Goal: Task Accomplishment & Management: Manage account settings

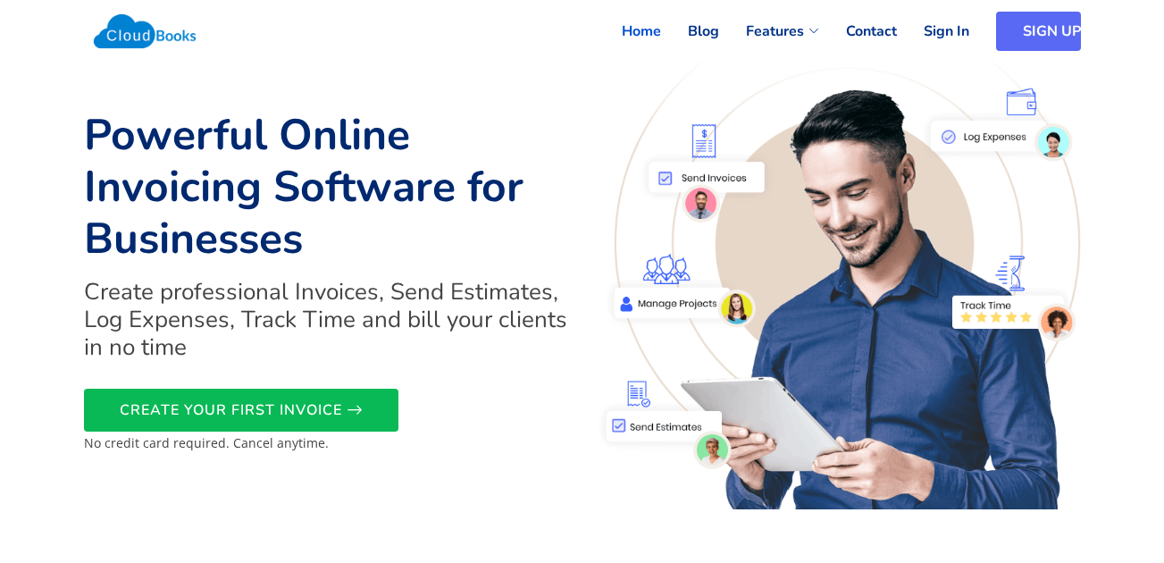
click at [1015, 23] on link "SIGN UP" at bounding box center [1038, 31] width 85 height 39
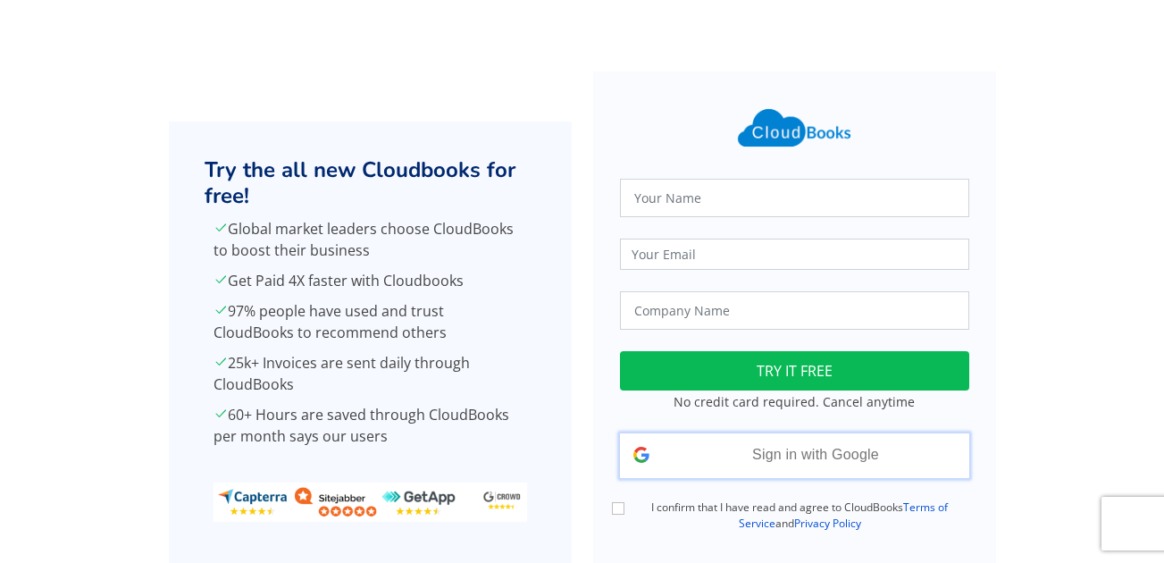
click at [834, 466] on div "Sign in with Google Signed in with Google" at bounding box center [794, 455] width 349 height 45
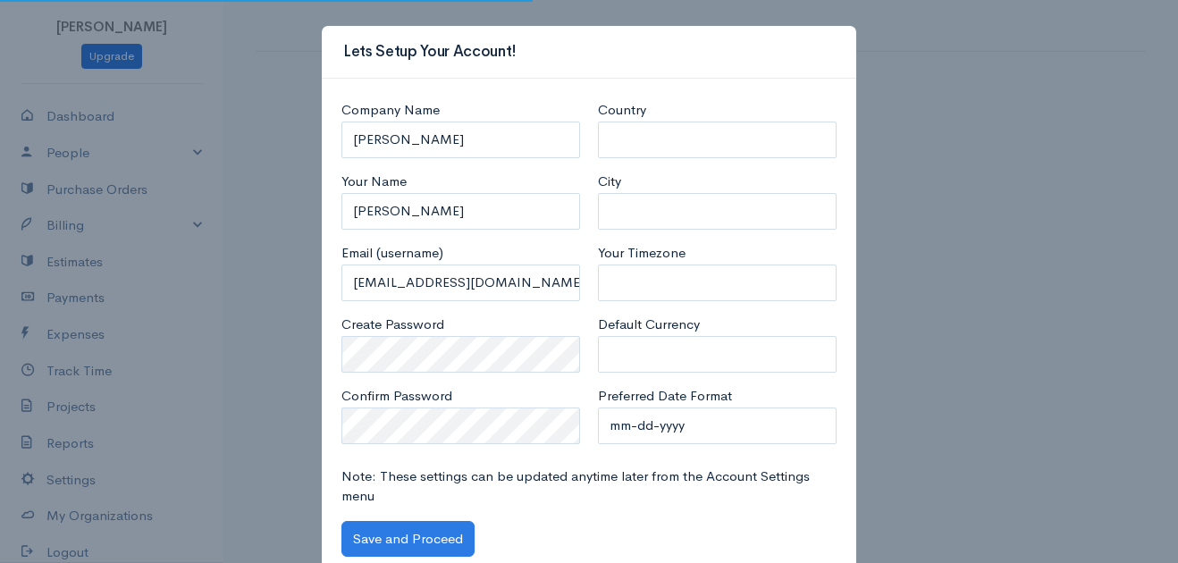
select select "[GEOGRAPHIC_DATA]"
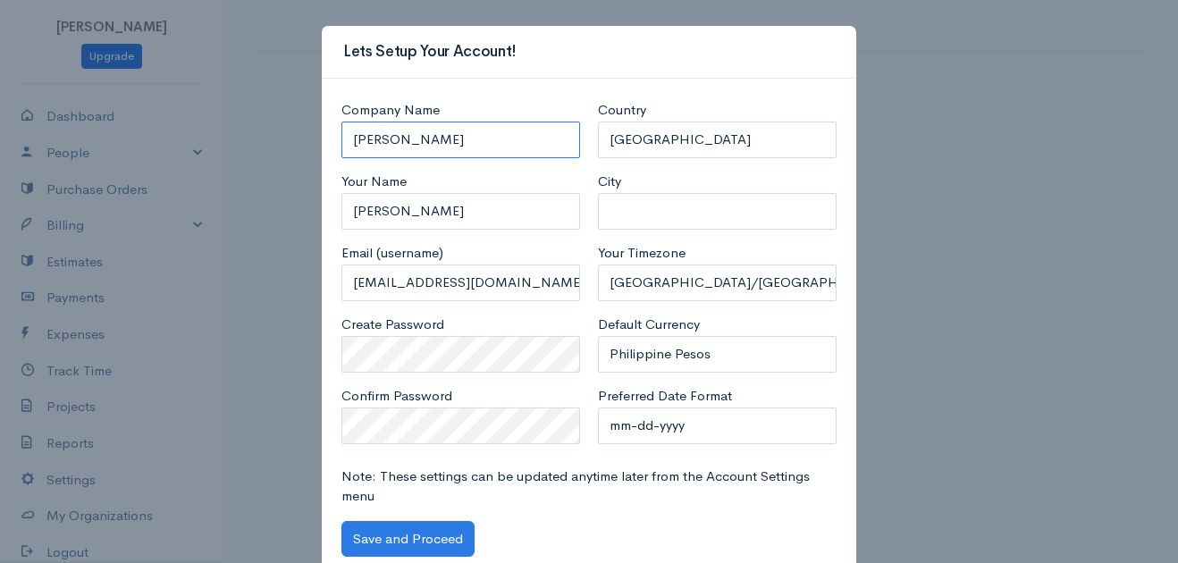
click at [496, 129] on input "[PERSON_NAME]" at bounding box center [460, 140] width 239 height 37
drag, startPoint x: 451, startPoint y: 152, endPoint x: 315, endPoint y: 147, distance: 136.8
click at [322, 147] on div "Company Name [PERSON_NAME] Your Name [PERSON_NAME] Email (username) [EMAIL_ADDR…" at bounding box center [589, 333] width 534 height 509
type input "a"
type input "Anago of [GEOGRAPHIC_DATA]"
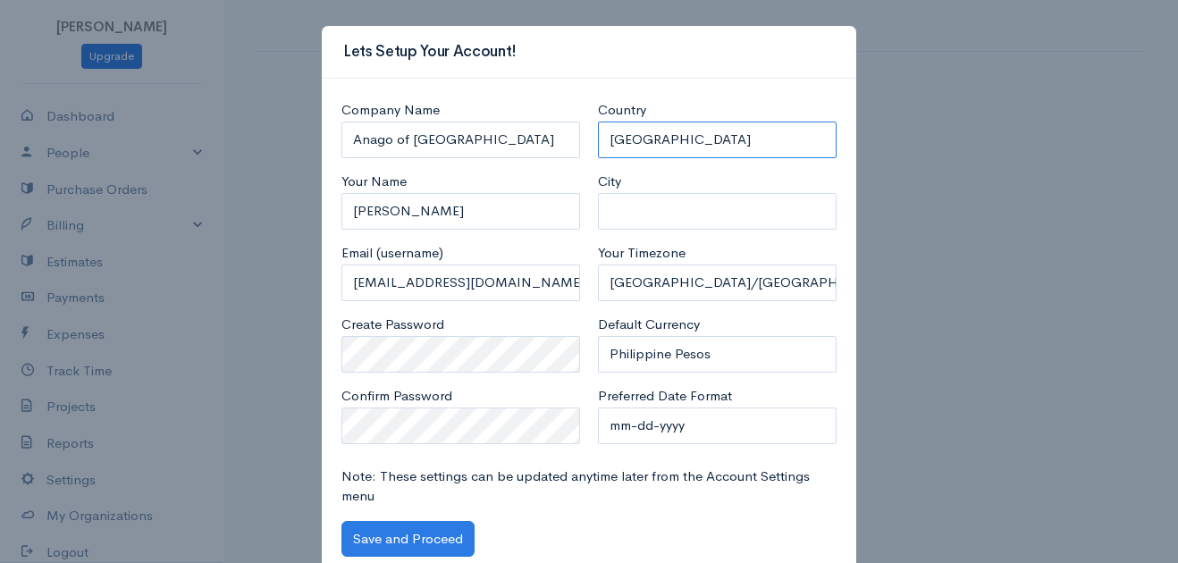
click at [655, 147] on select "[GEOGRAPHIC_DATA] [GEOGRAPHIC_DATA] [GEOGRAPHIC_DATA] [GEOGRAPHIC_DATA] [GEOGRA…" at bounding box center [717, 140] width 239 height 37
select select "United States"
click at [598, 122] on select "United States Canada United Kingdom Afghanistan Albania Algeria American Samoa …" at bounding box center [717, 140] width 239 height 37
click at [502, 209] on input "Diane" at bounding box center [460, 211] width 239 height 37
type input "AnagoLV-ADMIN"
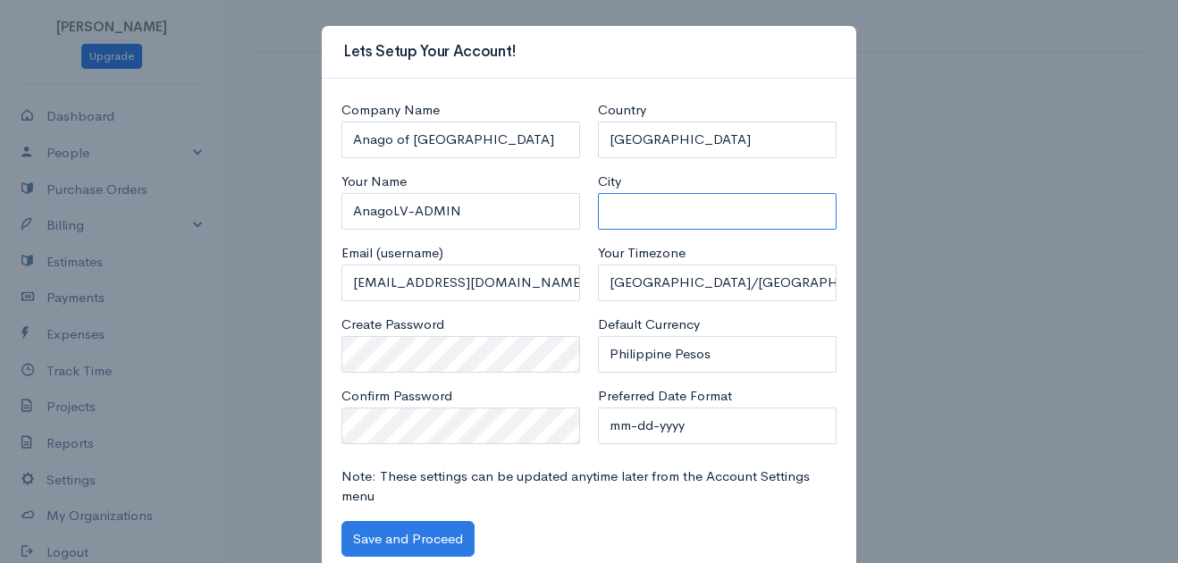
click at [723, 209] on input "City" at bounding box center [717, 211] width 239 height 37
type input "Las Vegas"
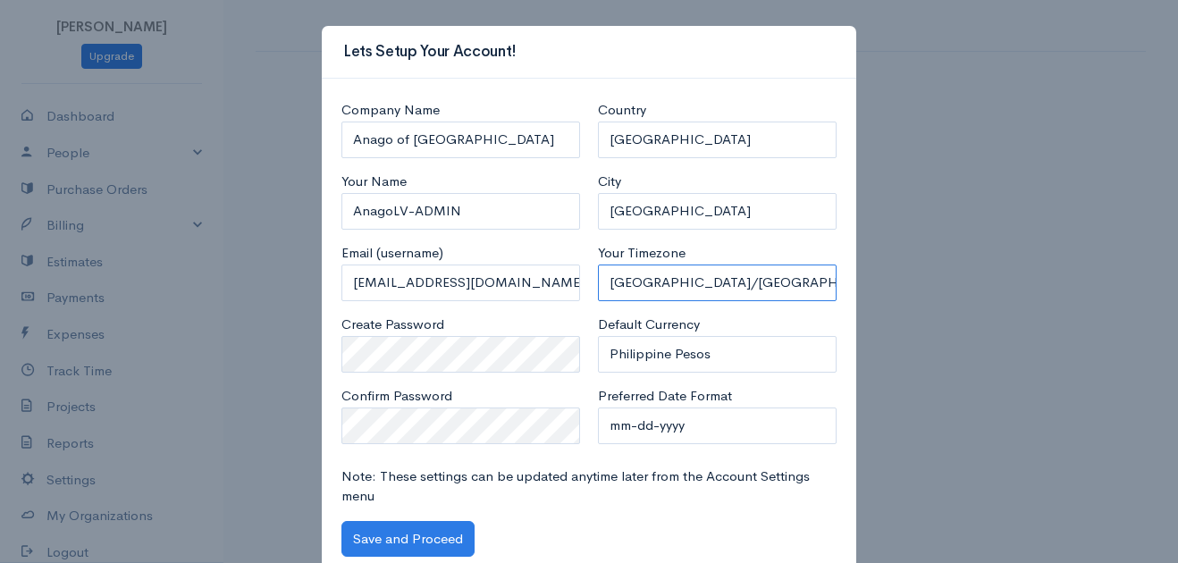
click at [634, 291] on select "Africa/Abidjan Africa/Accra Africa/Addis_Ababa Africa/Algiers Africa/Asmara Afr…" at bounding box center [717, 282] width 239 height 37
select select "134"
click at [598, 264] on select "Africa/Abidjan Africa/Accra Africa/Addis_Ababa Africa/Algiers Africa/Asmara Afr…" at bounding box center [717, 282] width 239 height 37
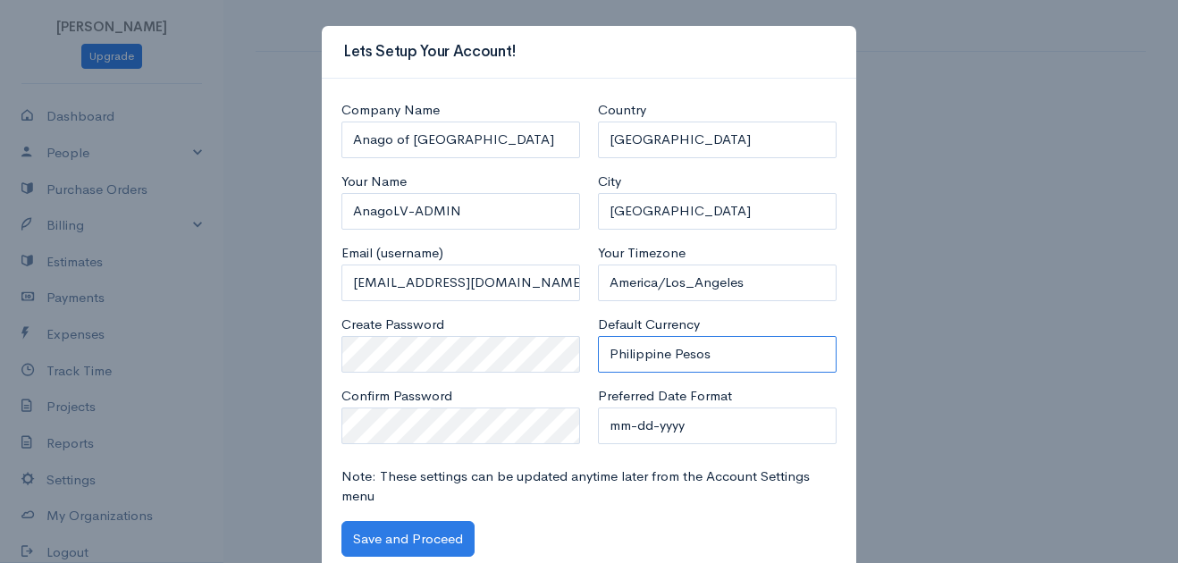
click at [678, 363] on select "U.S. Dollars Canadian Dollars British Pounds Sterling Euros Australian Dollars …" at bounding box center [717, 354] width 239 height 37
drag, startPoint x: 674, startPoint y: 341, endPoint x: 641, endPoint y: 360, distance: 38.0
click at [641, 360] on select "U.S. Dollars Canadian Dollars British Pounds Sterling Euros Australian Dollars …" at bounding box center [717, 354] width 239 height 37
select select "USD"
click at [598, 336] on select "U.S. Dollars Canadian Dollars British Pounds Sterling Euros Australian Dollars …" at bounding box center [717, 354] width 239 height 37
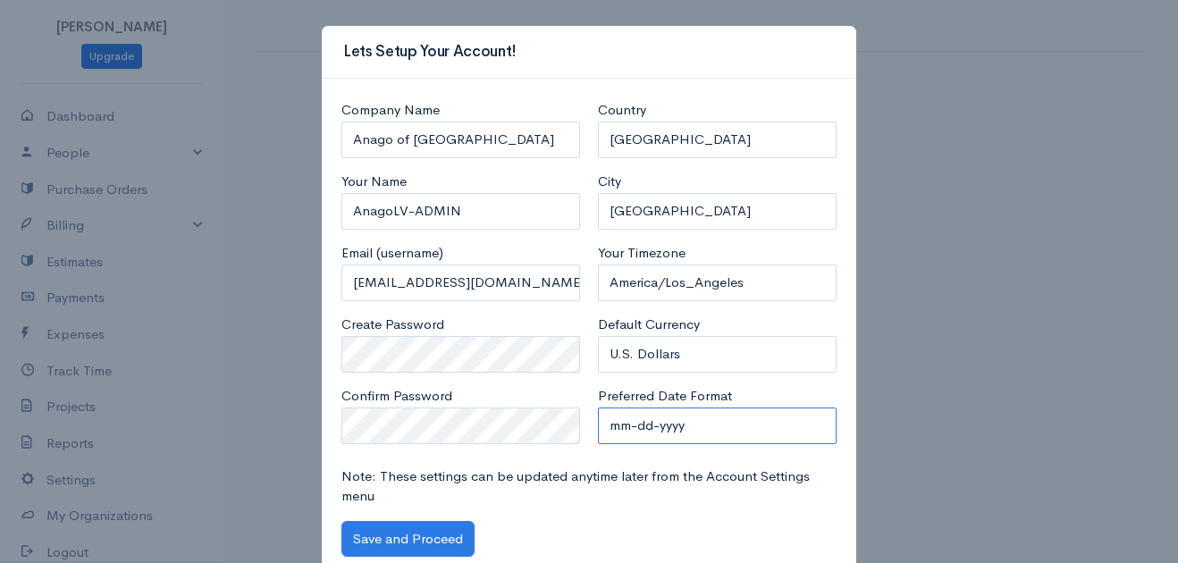
click at [646, 432] on select "mm-dd-yyyy mm/dd/yyyy dd-mm-yyyy dd/mm/yyyy yyyy-mm-dd yyyy/mm/dd" at bounding box center [717, 425] width 239 height 37
click at [620, 428] on select "mm-dd-yyyy mm/dd/yyyy dd-mm-yyyy dd/mm/yyyy yyyy-mm-dd yyyy/mm/dd" at bounding box center [717, 425] width 239 height 37
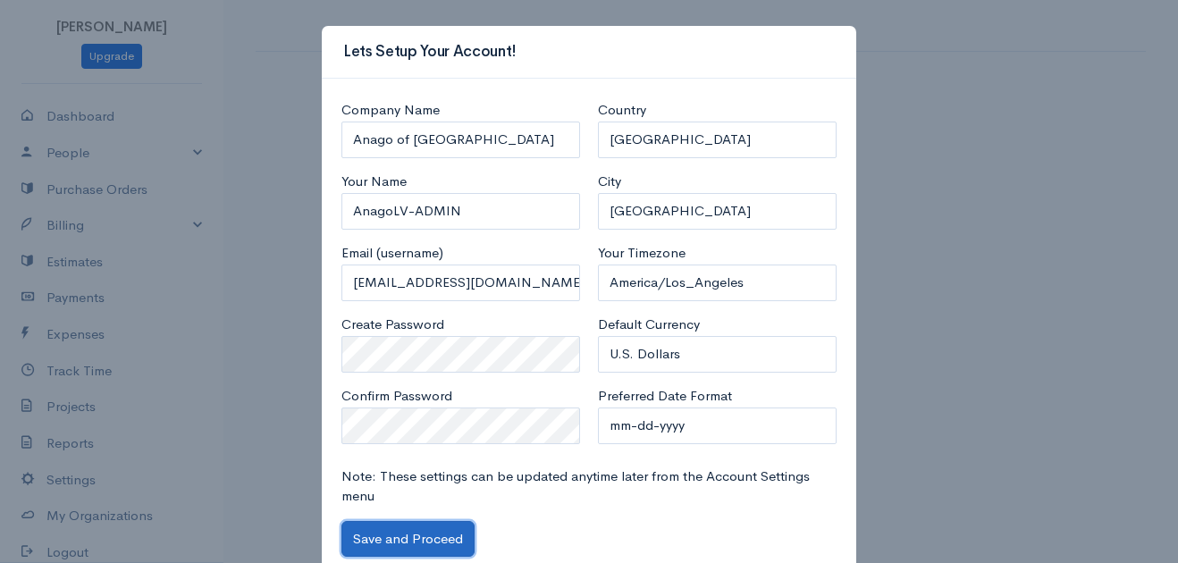
click at [413, 525] on button "Save and Proceed" at bounding box center [407, 539] width 133 height 37
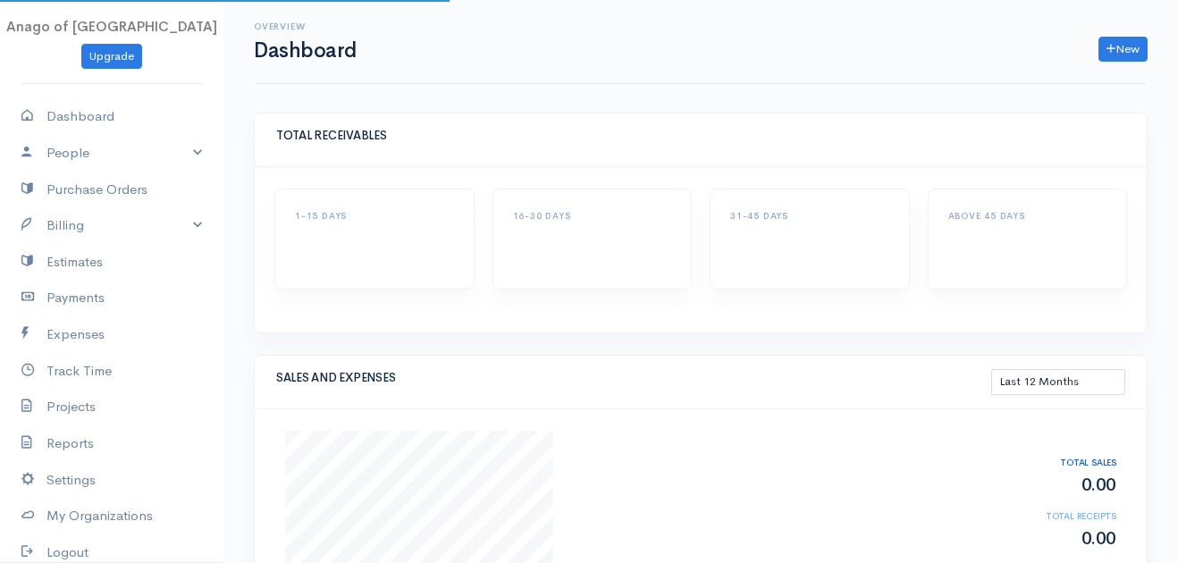
select select "365"
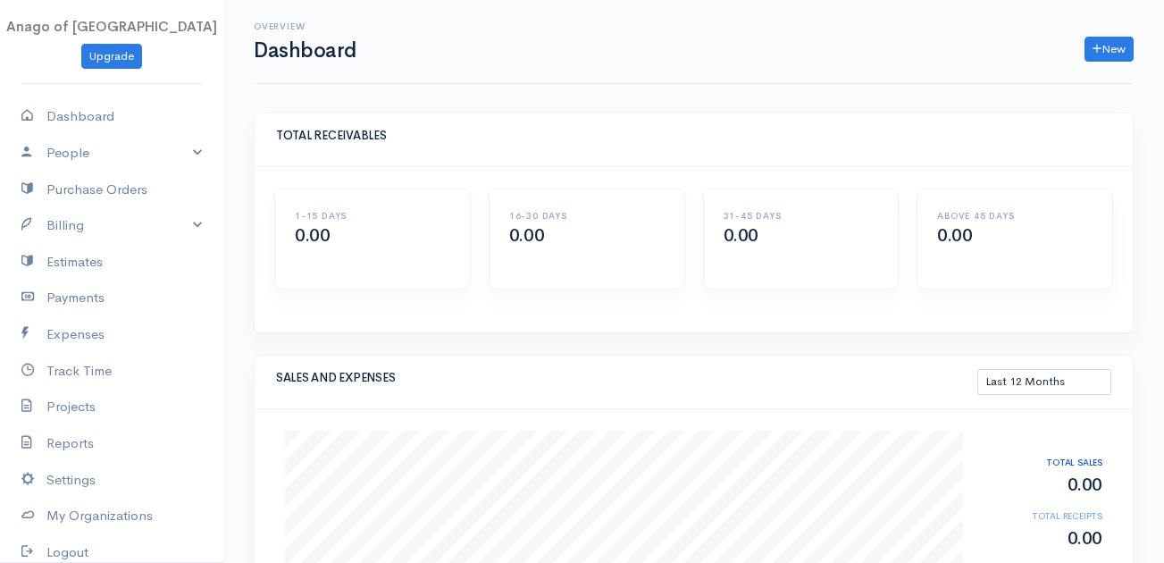
drag, startPoint x: 224, startPoint y: 257, endPoint x: 224, endPoint y: 301, distance: 43.8
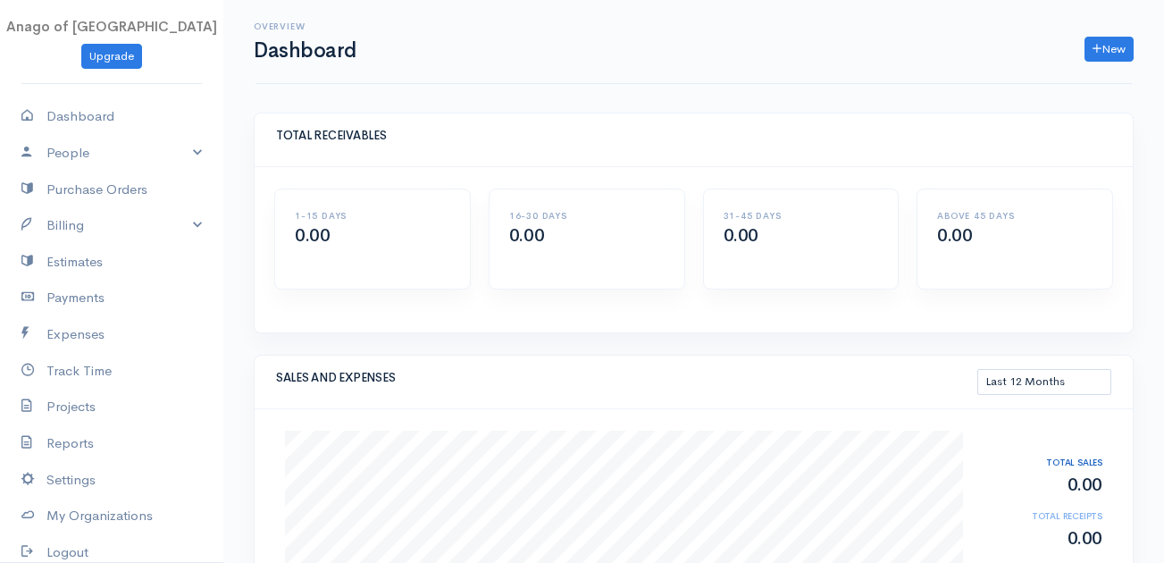
click at [174, 80] on nav "Anago of Las Vegas Upgrade Dashboard People Clients Vendors Staff Users Purchas…" at bounding box center [111, 281] width 223 height 563
click at [113, 124] on link "Dashboard" at bounding box center [111, 116] width 223 height 37
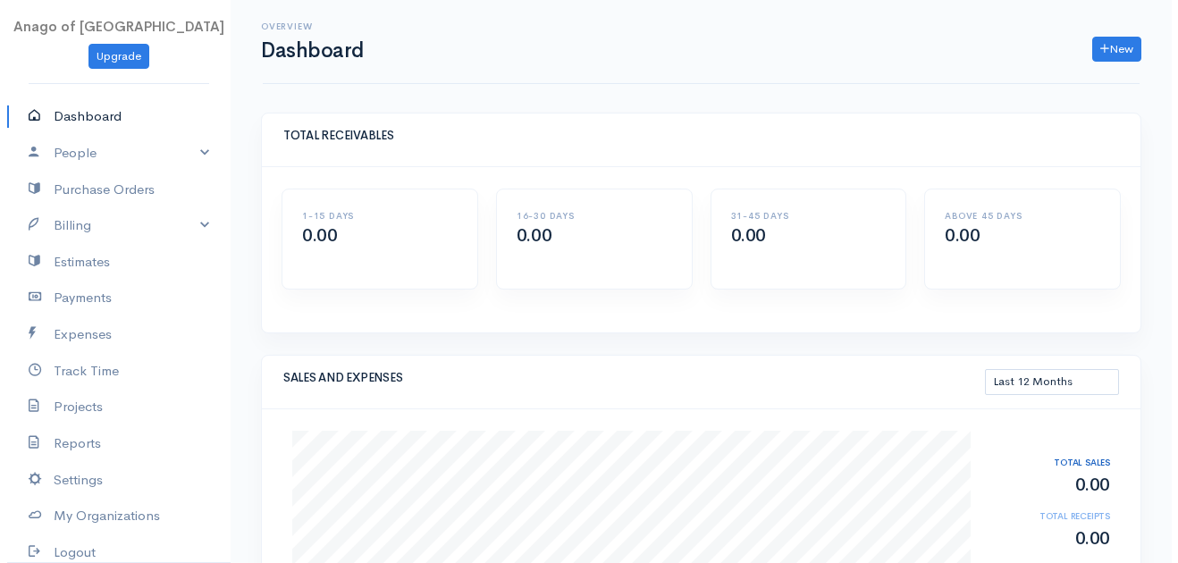
scroll to position [105, 0]
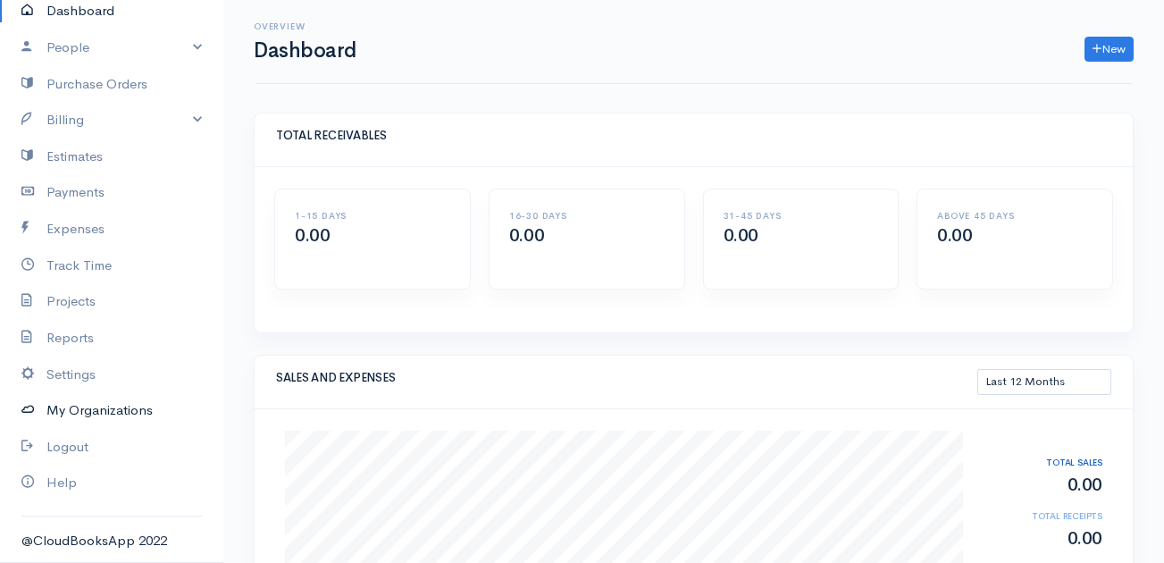
click at [114, 408] on link "My Organizations" at bounding box center [111, 410] width 223 height 37
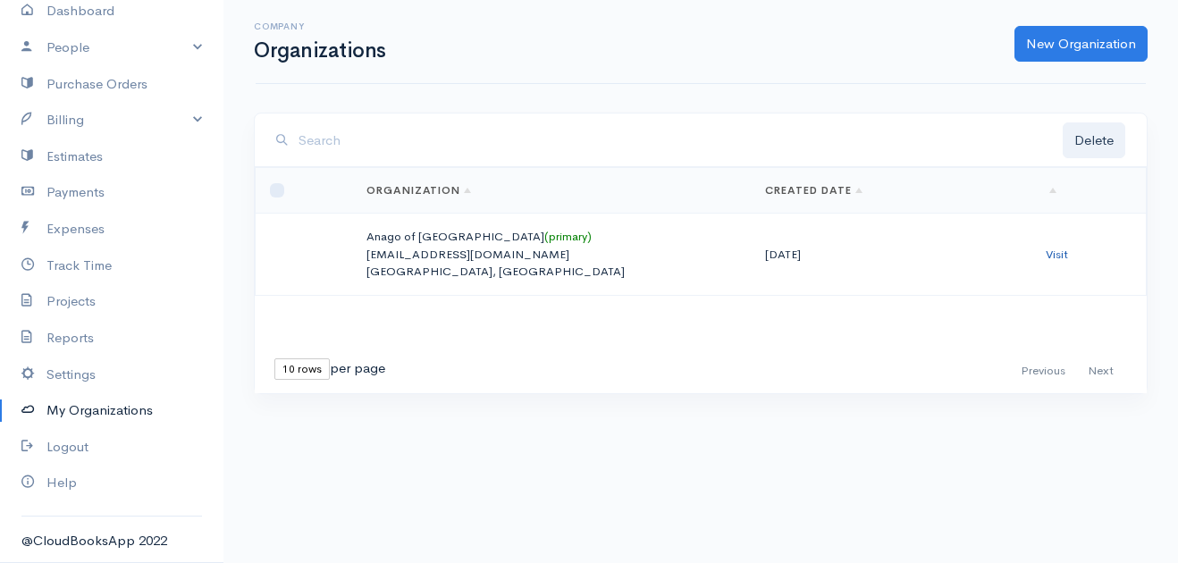
click at [1045, 254] on link "Visit" at bounding box center [1056, 254] width 22 height 15
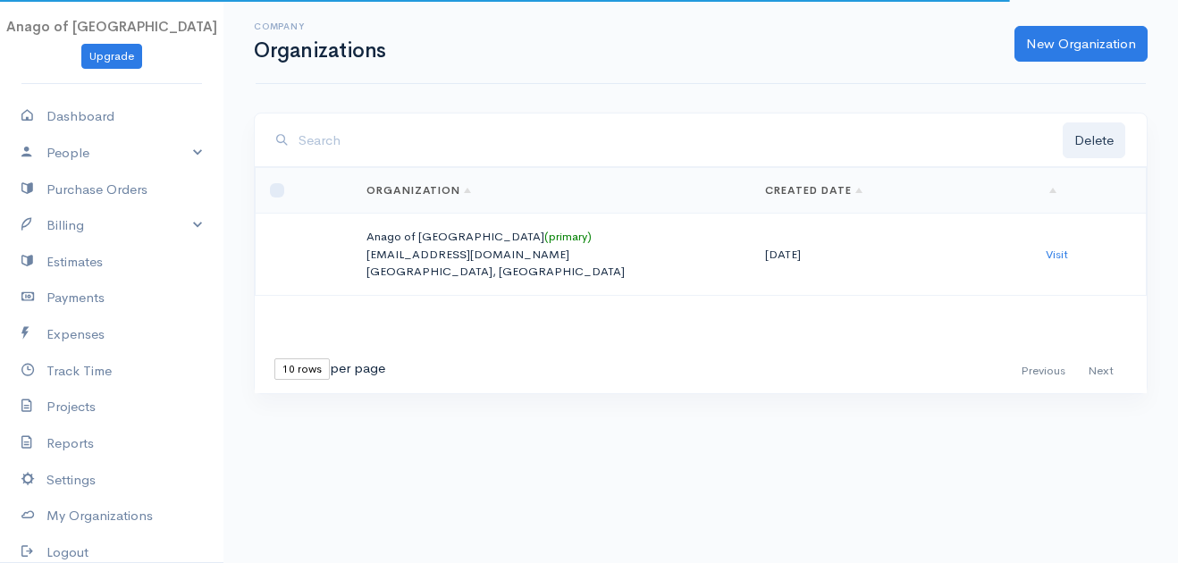
click at [1045, 245] on td "Visit" at bounding box center [1088, 255] width 114 height 82
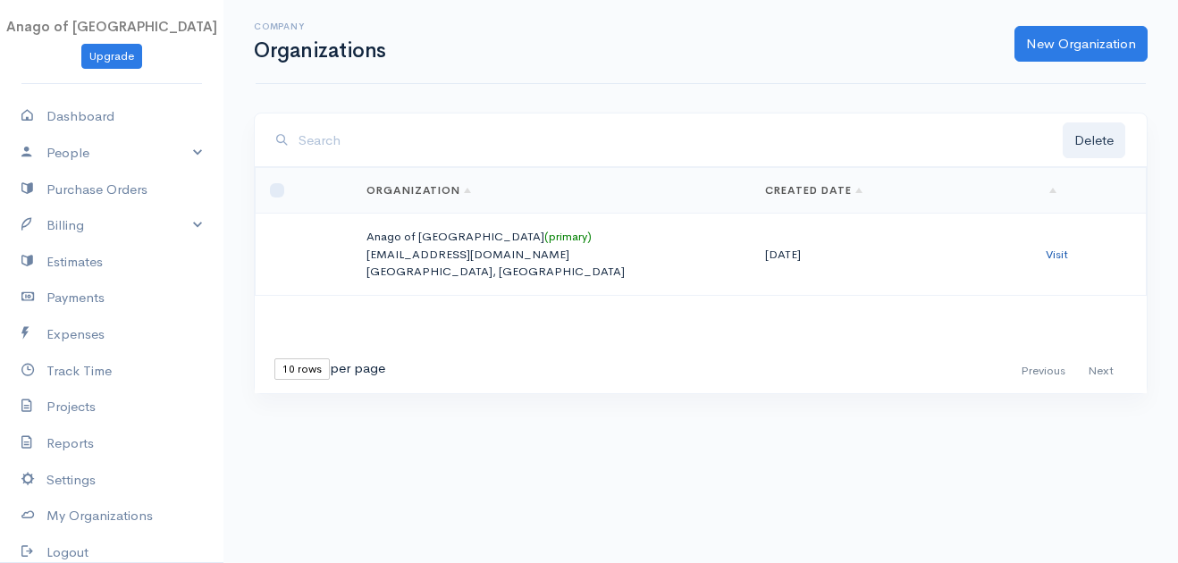
click at [1050, 254] on link "Visit" at bounding box center [1056, 254] width 22 height 15
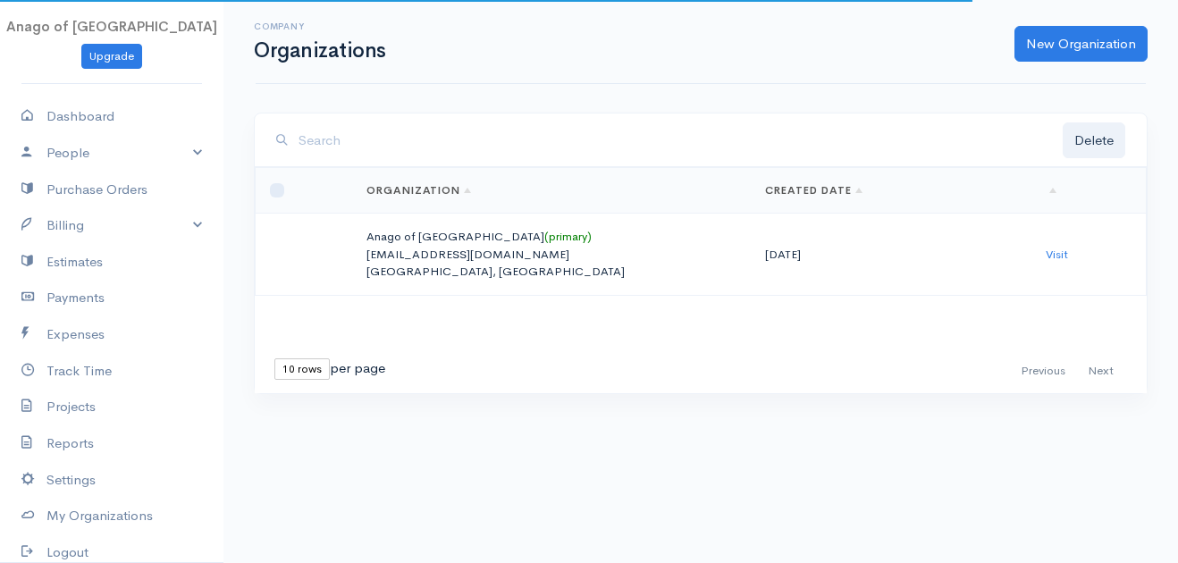
click at [398, 250] on p "[EMAIL_ADDRESS][DOMAIN_NAME]" at bounding box center [551, 255] width 371 height 18
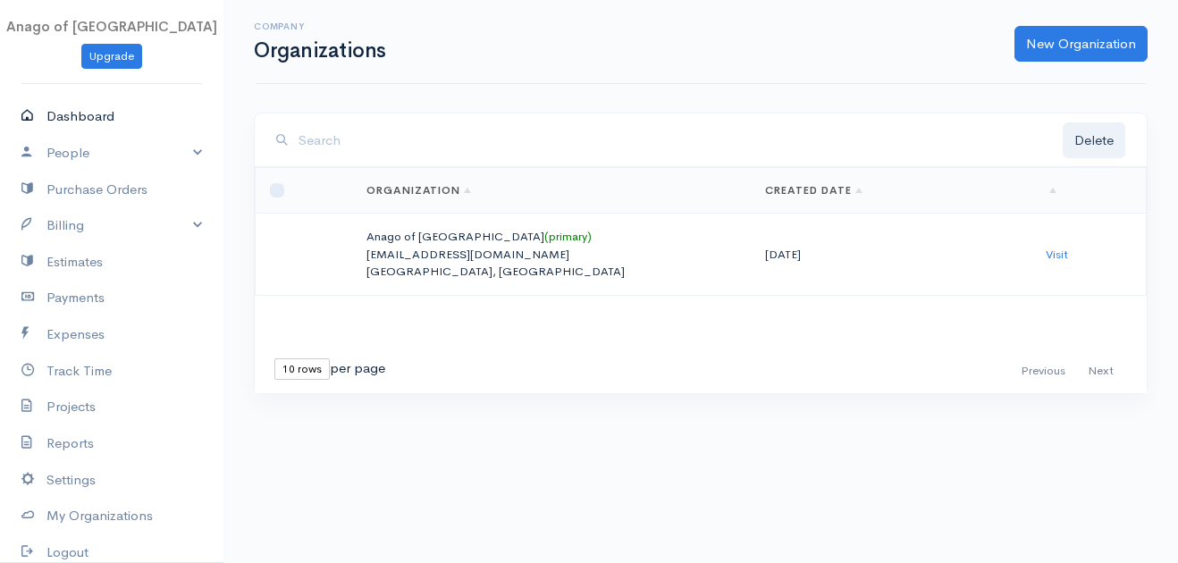
click at [147, 121] on link "Dashboard" at bounding box center [111, 116] width 223 height 37
select select "365"
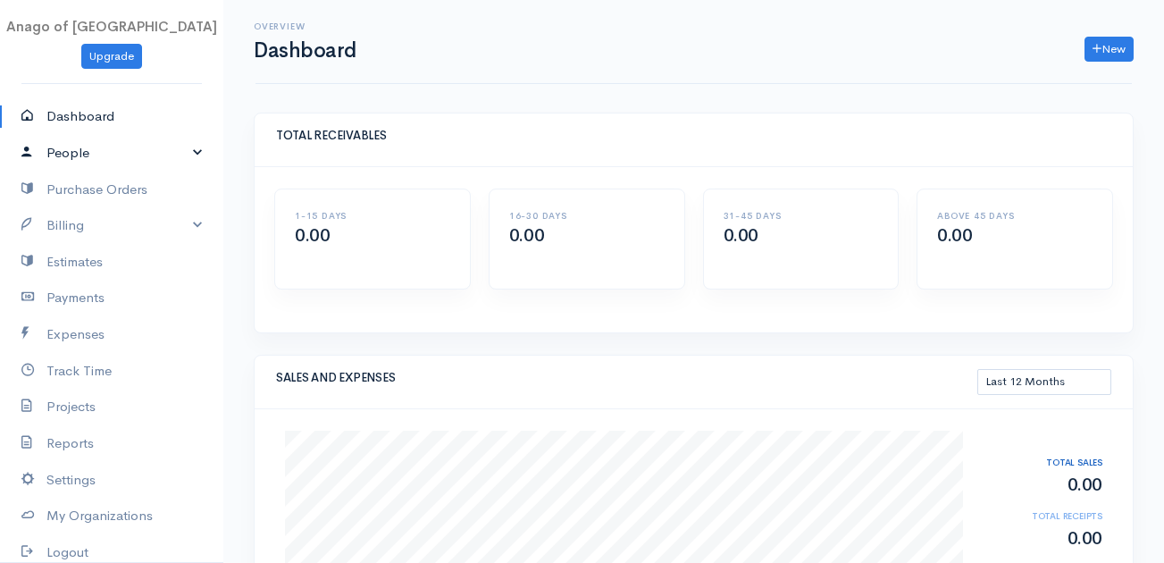
click at [82, 155] on link "People" at bounding box center [111, 153] width 223 height 37
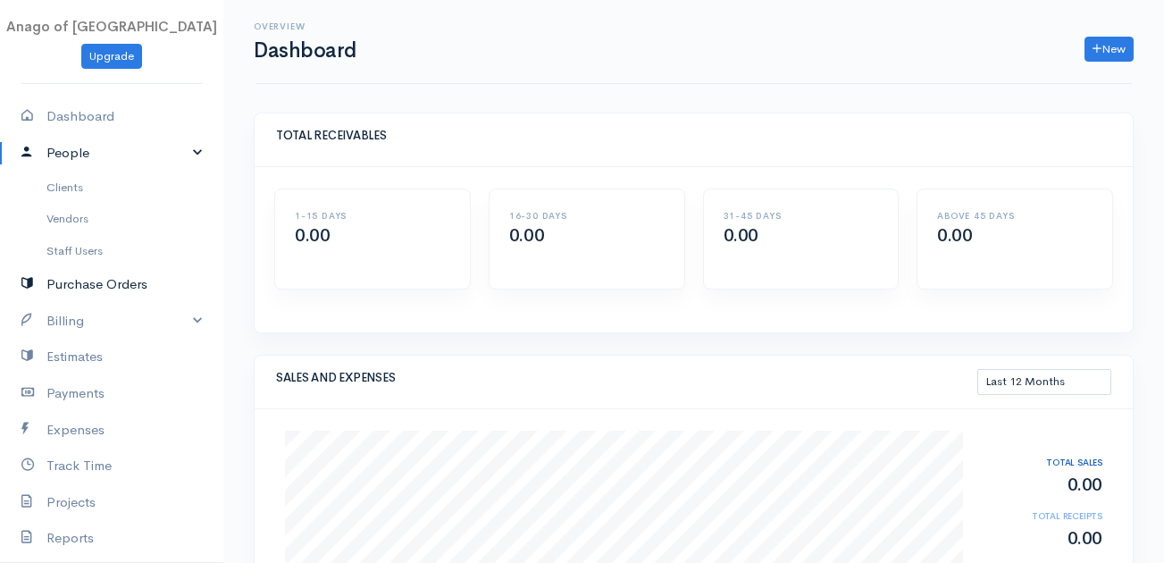
click at [89, 282] on link "Purchase Orders" at bounding box center [111, 284] width 223 height 37
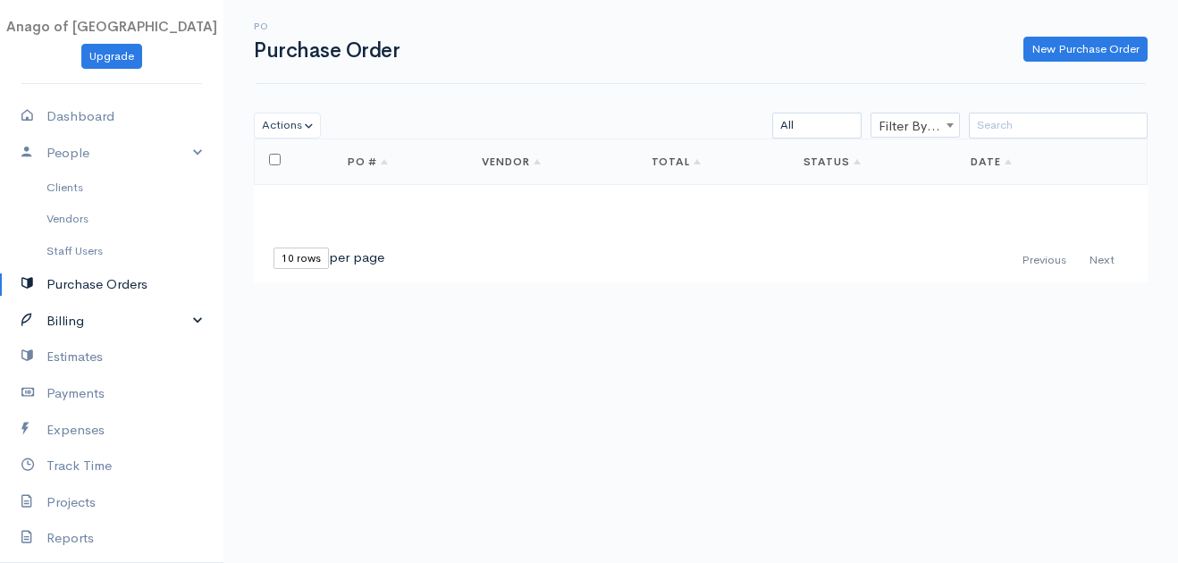
click at [126, 312] on link "Billing" at bounding box center [111, 321] width 223 height 37
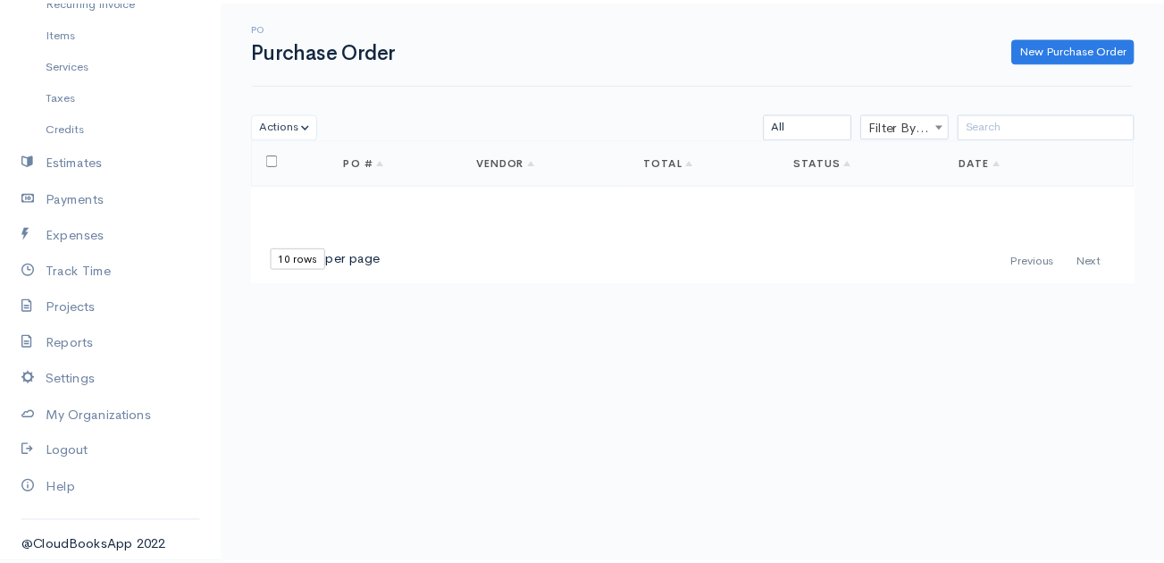
scroll to position [390, 0]
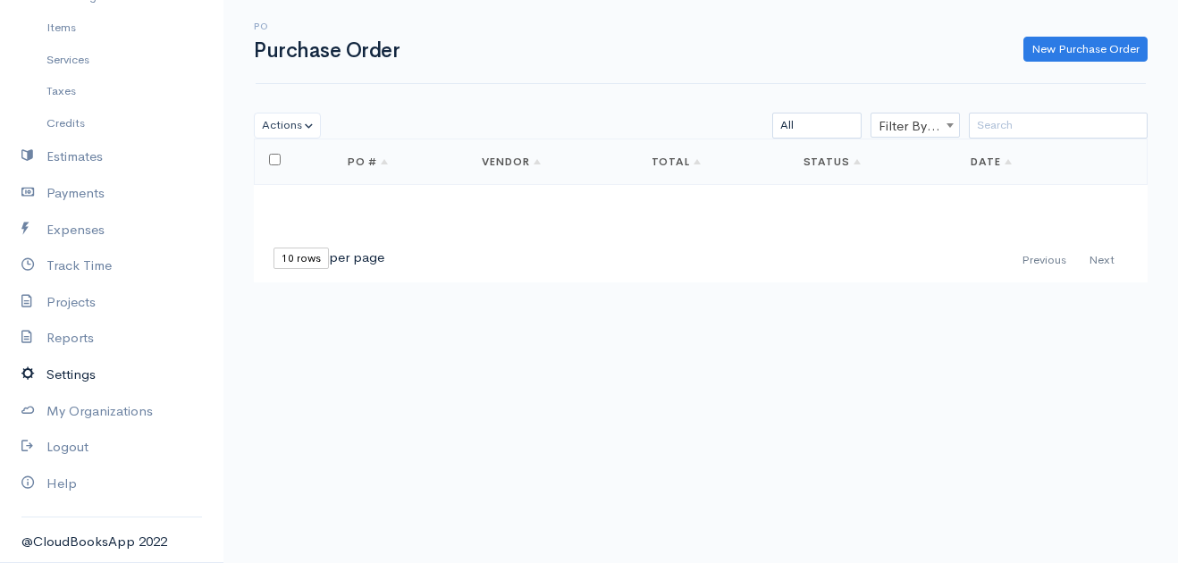
click at [81, 376] on link "Settings" at bounding box center [111, 375] width 223 height 37
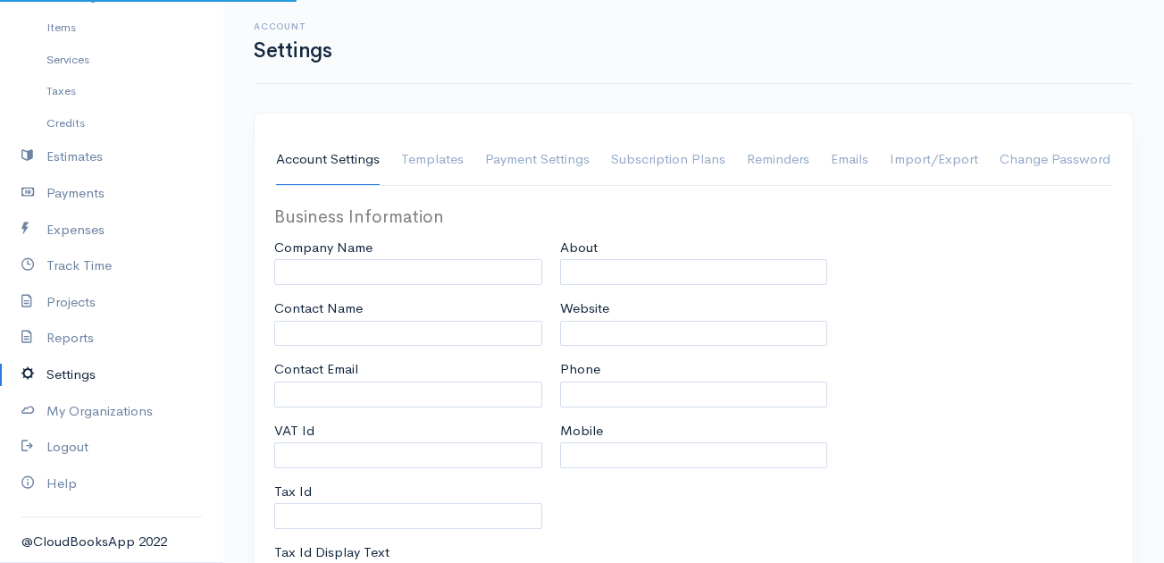
type input "Anago of [GEOGRAPHIC_DATA]"
type input "AnagoLV-ADMIN"
type input "admin@anagolasvegas.com"
type input "Tax Id"
select select
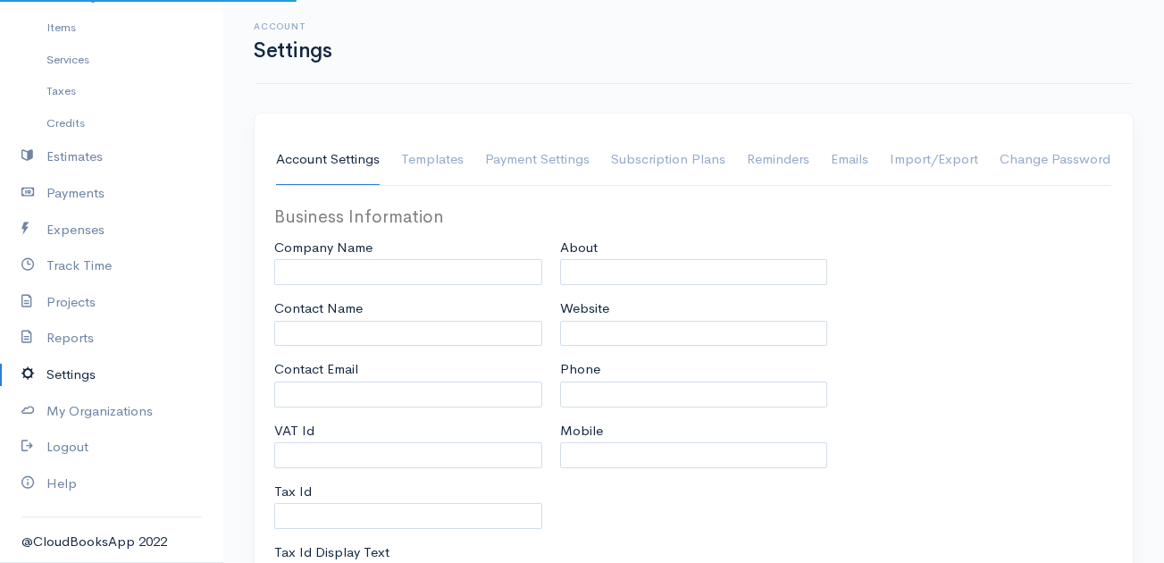
type input "Las Vegas"
select select
type input "INVOICE"
type input "1"
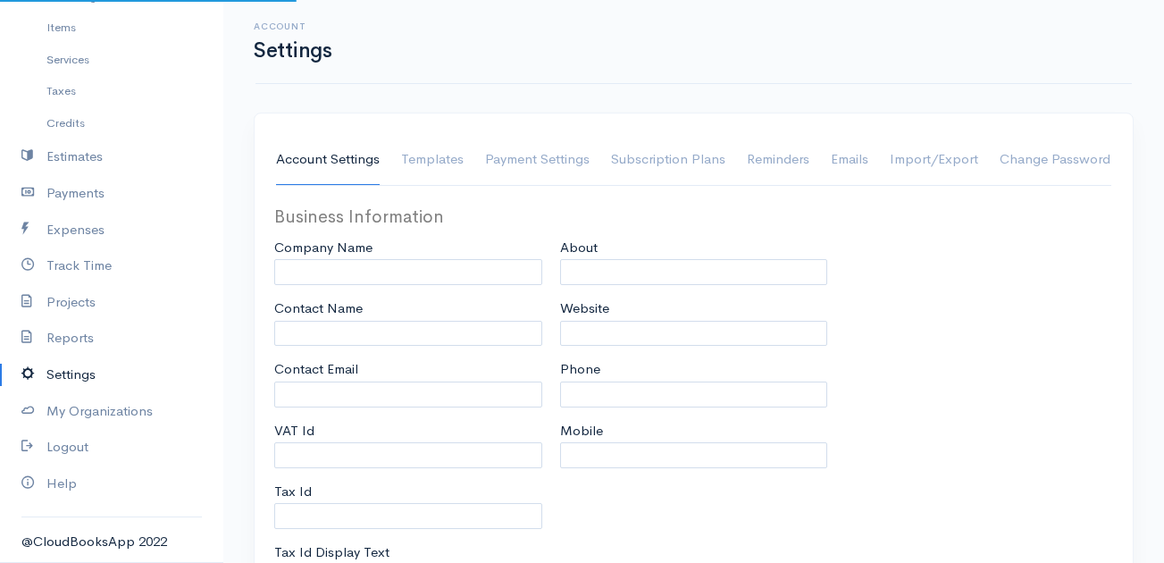
select select "3"
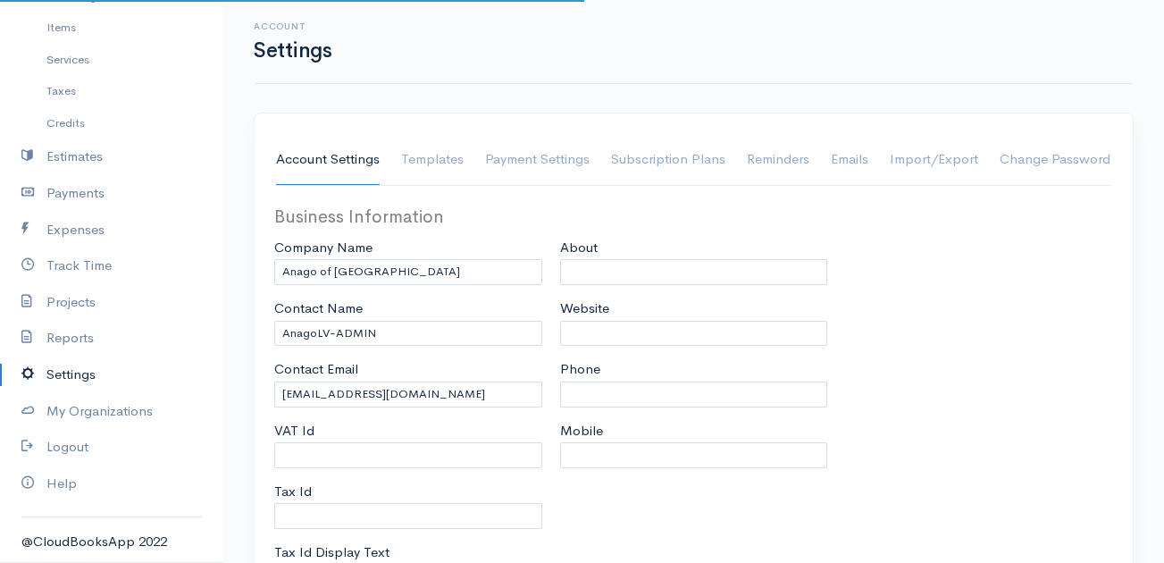
select select "[GEOGRAPHIC_DATA]"
select select "USD"
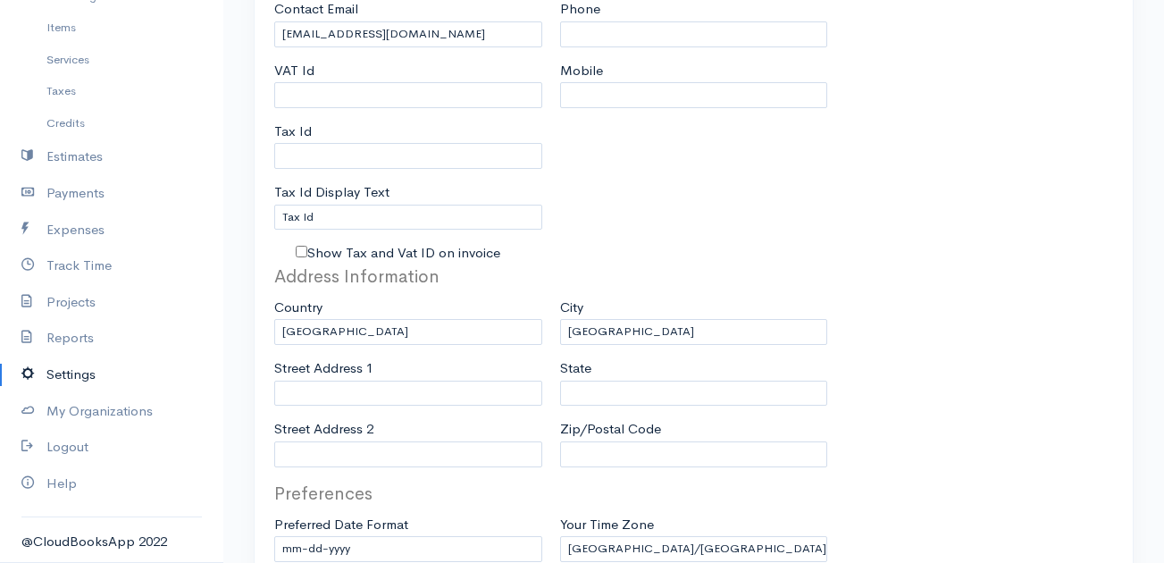
scroll to position [363, 0]
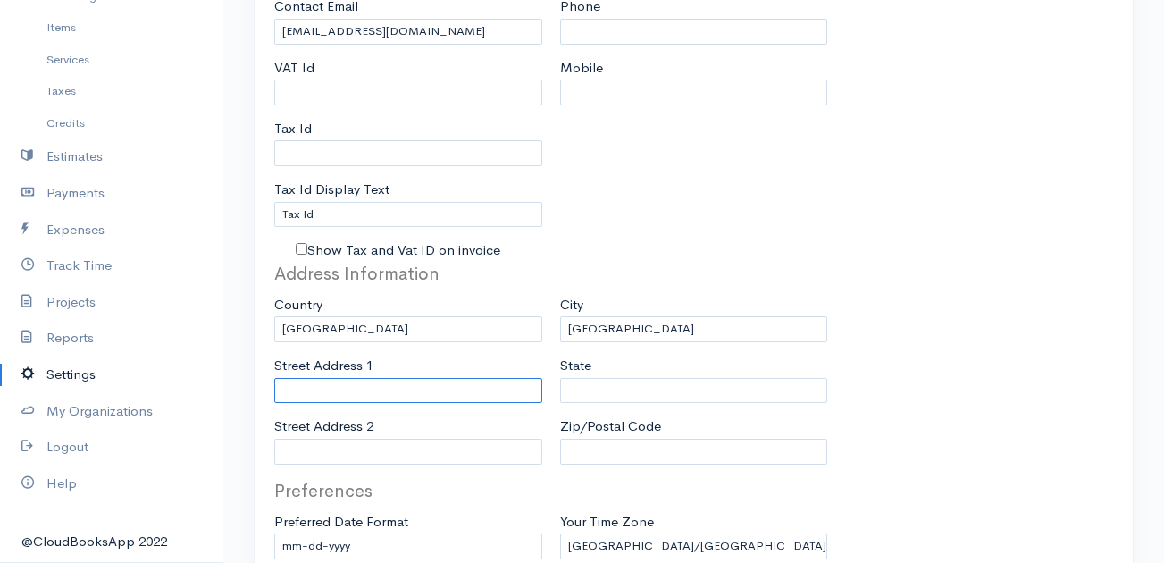
click at [382, 399] on input "Street Address 1" at bounding box center [408, 391] width 268 height 26
paste input "1050 E Flamingo Rd Suite E225, Las Vegas, NV 89119"
drag, startPoint x: 432, startPoint y: 390, endPoint x: 634, endPoint y: 380, distance: 203.1
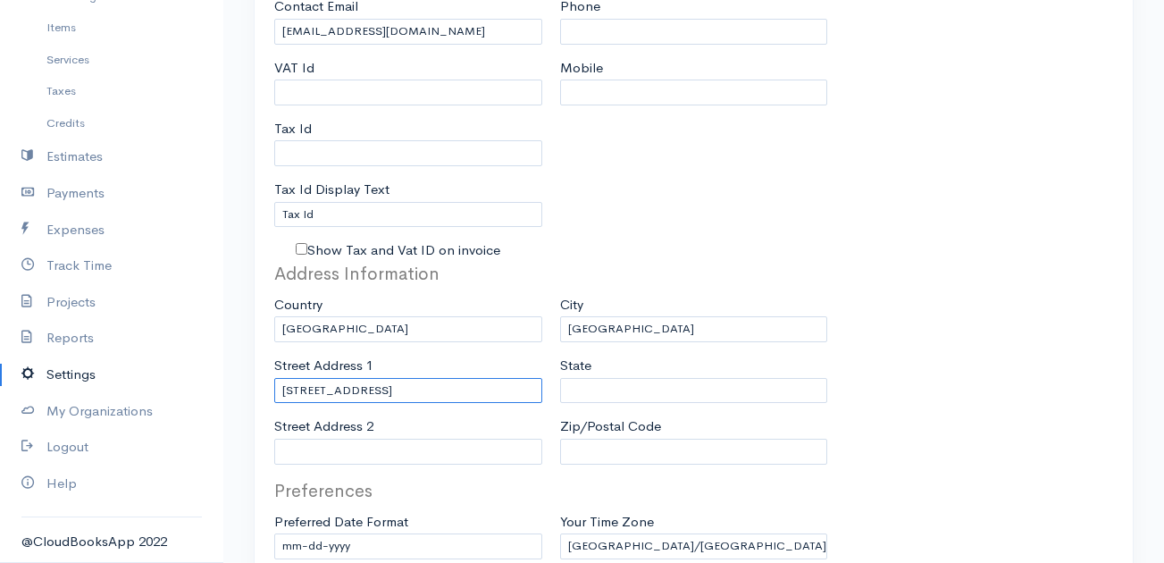
click at [634, 380] on div "Address Information Country United States Canada United Kingdom Afghanistan Alb…" at bounding box center [693, 369] width 857 height 217
type input "1050 E Flamingo Rd Suite E225"
click at [634, 380] on input "State" at bounding box center [694, 391] width 268 height 26
type input "Nevada"
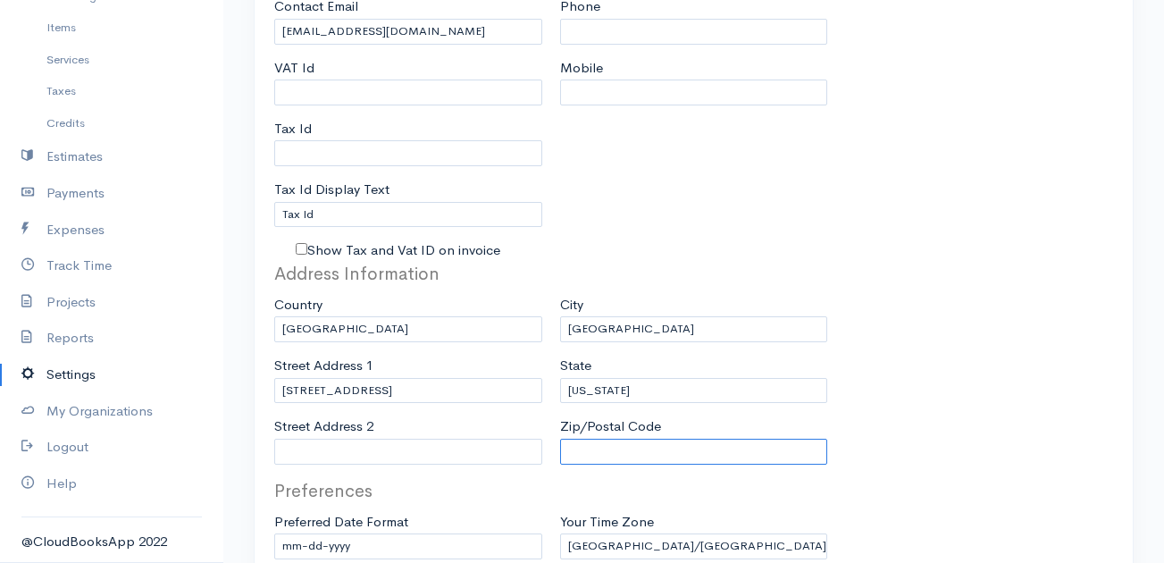
click at [625, 446] on input "Zip/Postal Code" at bounding box center [694, 452] width 268 height 26
type input "89119"
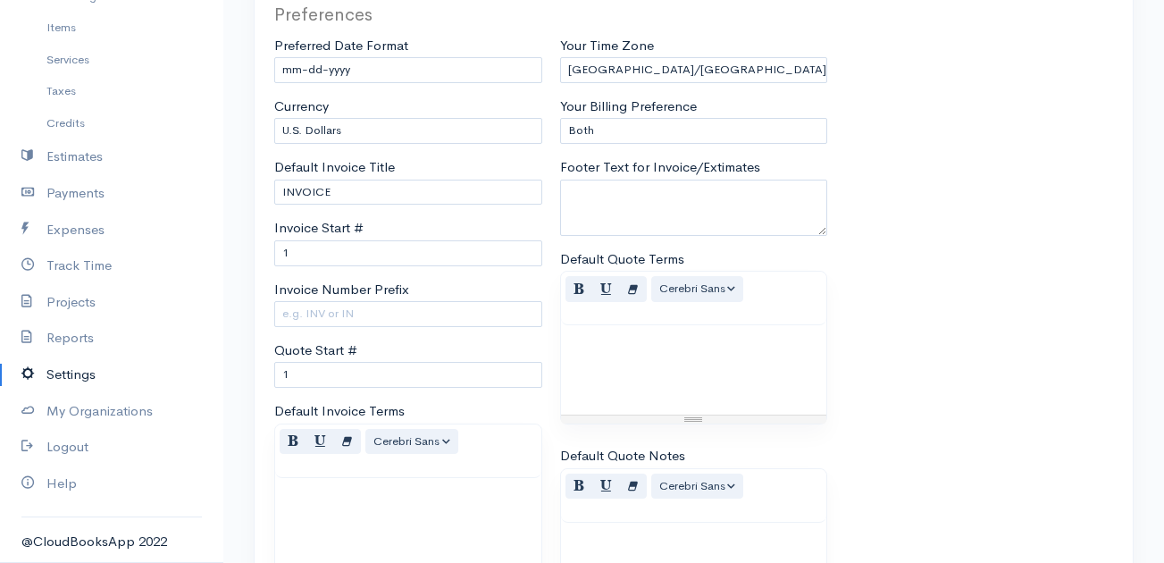
scroll to position [823, 0]
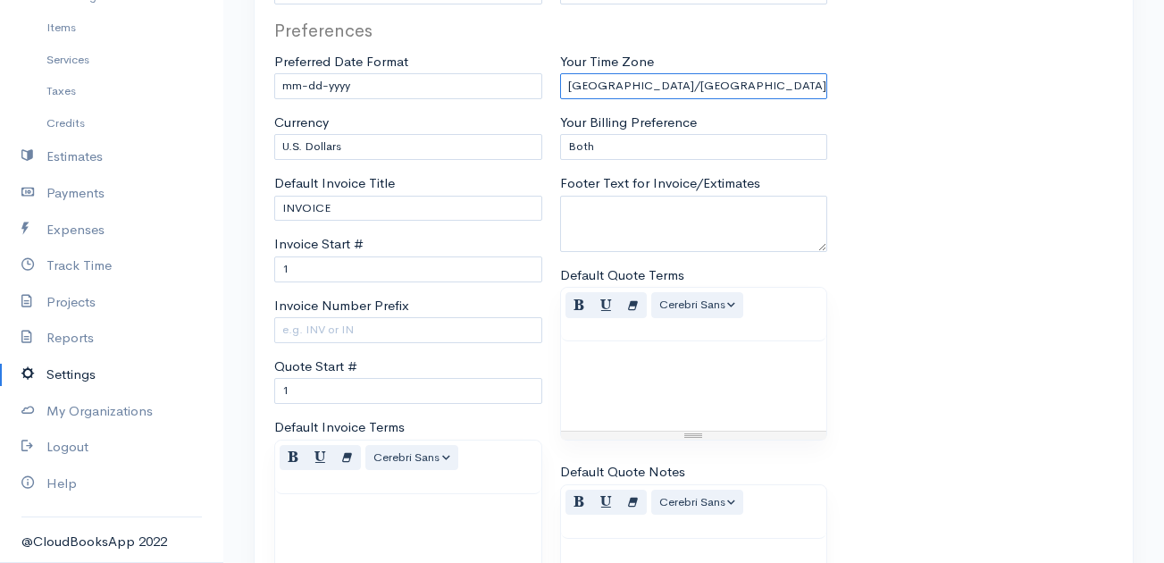
click at [647, 88] on select "Africa/Abidjan Africa/Accra Africa/Addis_Ababa Africa/Algiers Africa/Asmara Afr…" at bounding box center [694, 86] width 268 height 26
select select "134"
click at [560, 73] on select "Africa/Abidjan Africa/Accra Africa/Addis_Ababa Africa/Algiers Africa/Asmara Afr…" at bounding box center [694, 86] width 268 height 26
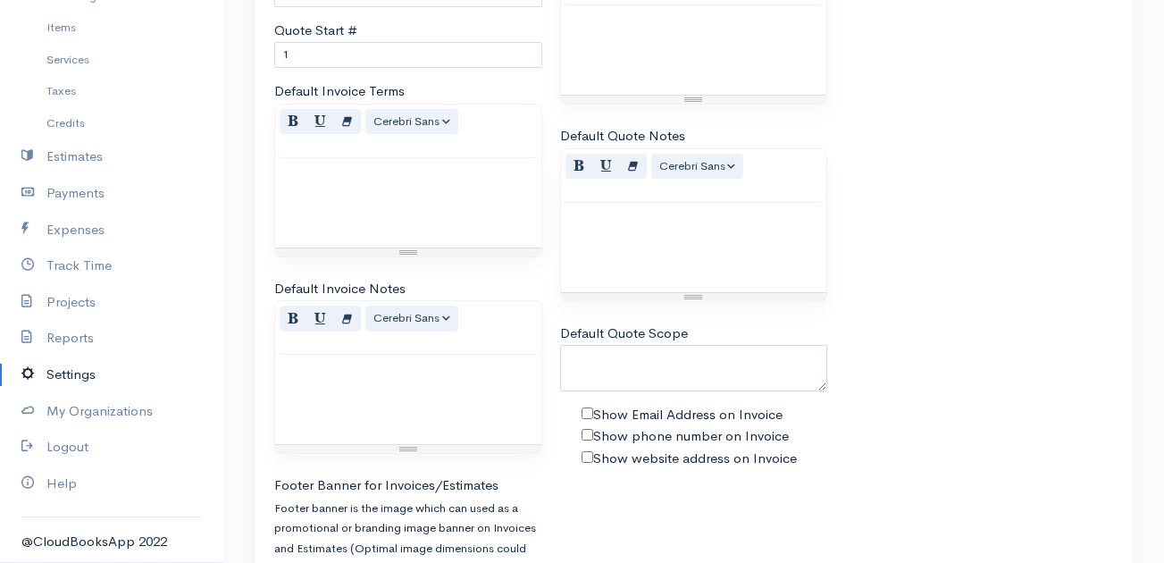
scroll to position [1261, 0]
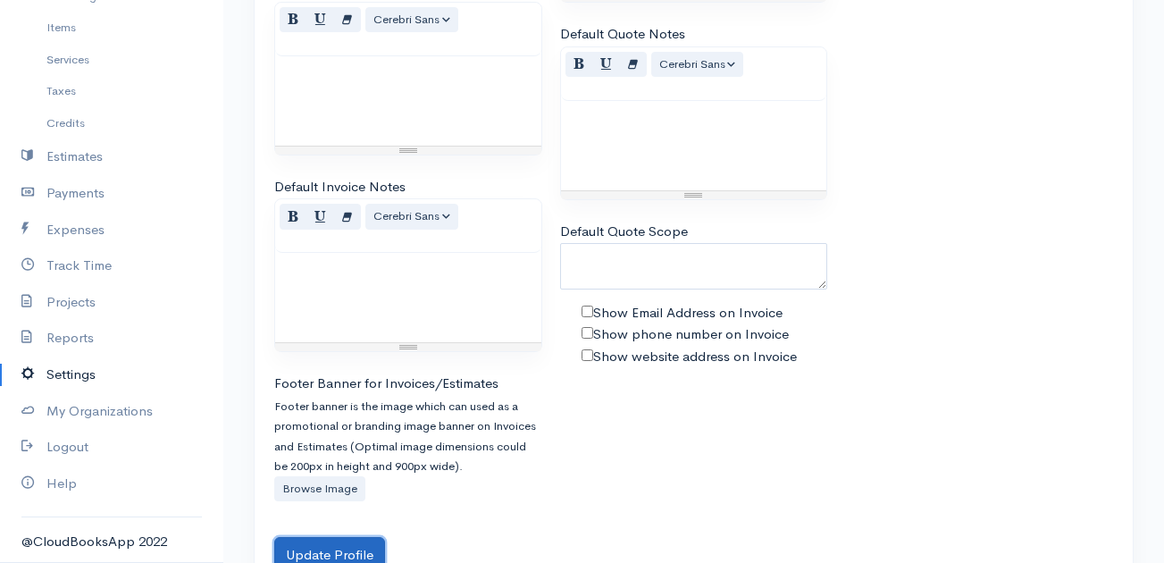
click at [344, 553] on button "Update Profile" at bounding box center [329, 555] width 111 height 37
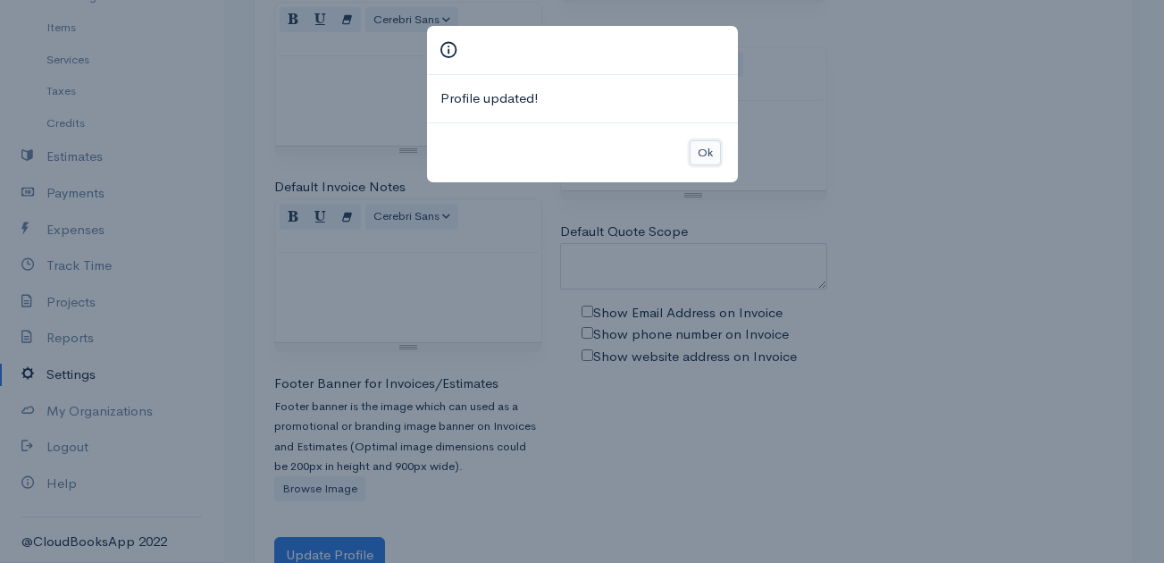
click at [699, 161] on button "Ok" at bounding box center [705, 153] width 31 height 26
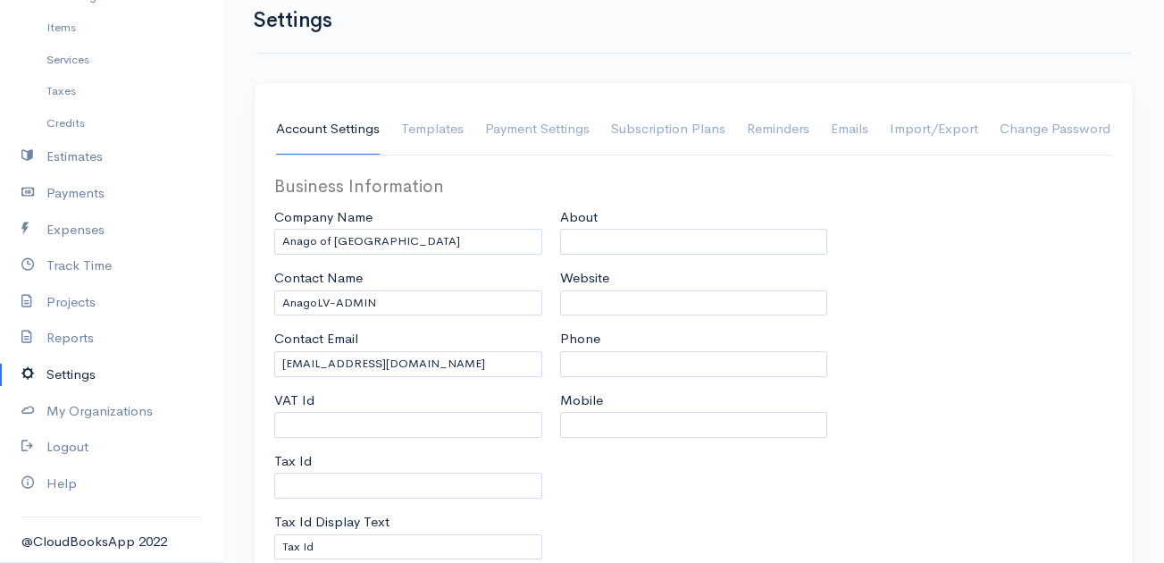
scroll to position [0, 0]
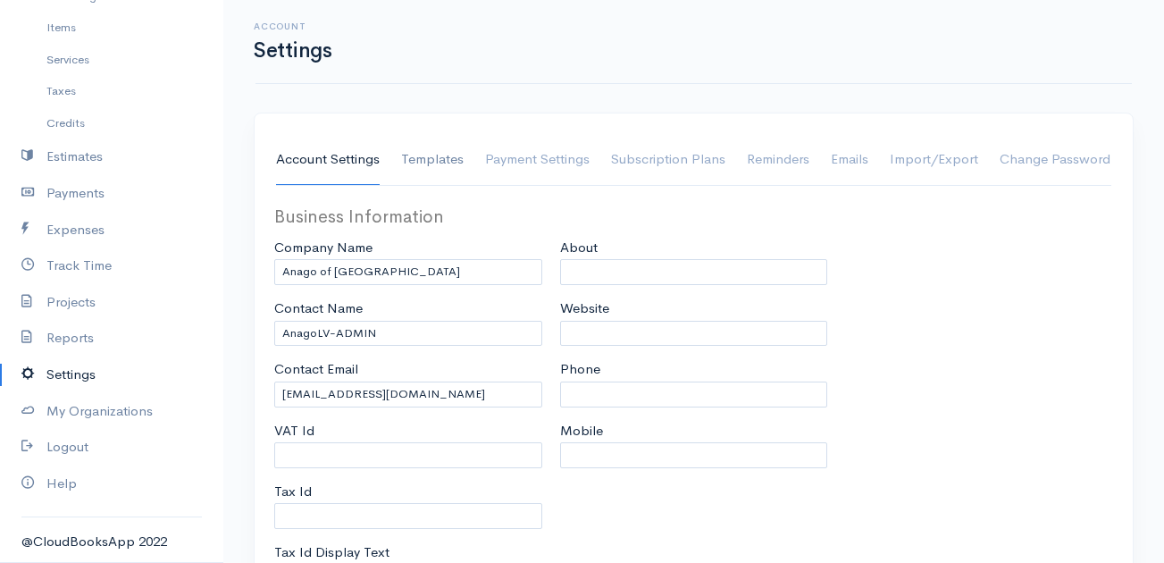
click at [437, 160] on link "Templates" at bounding box center [432, 160] width 63 height 50
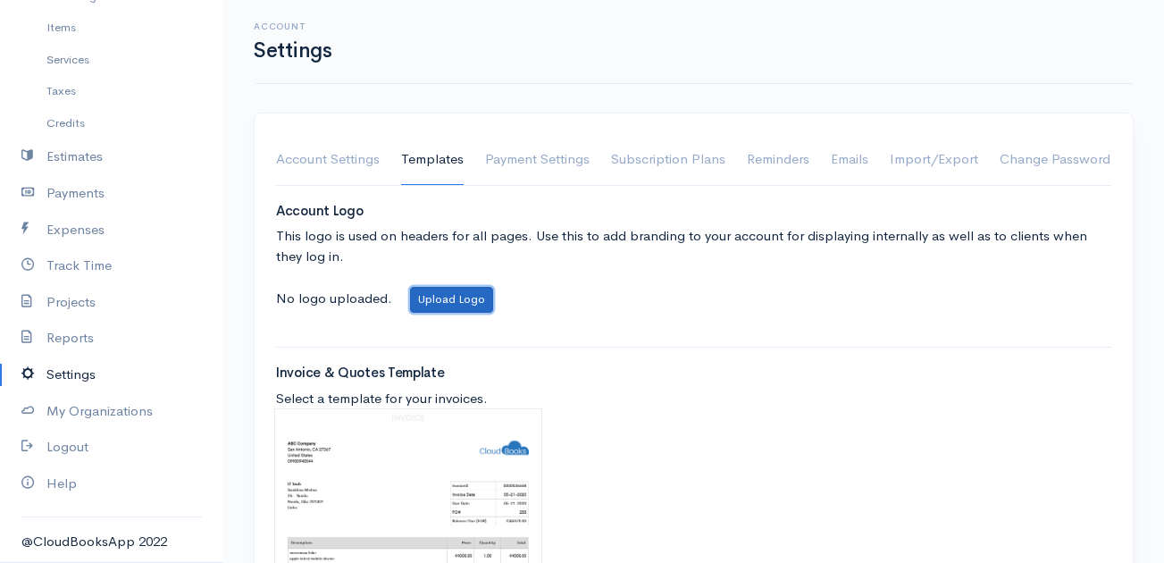
click at [460, 305] on button "Upload Logo" at bounding box center [451, 300] width 83 height 26
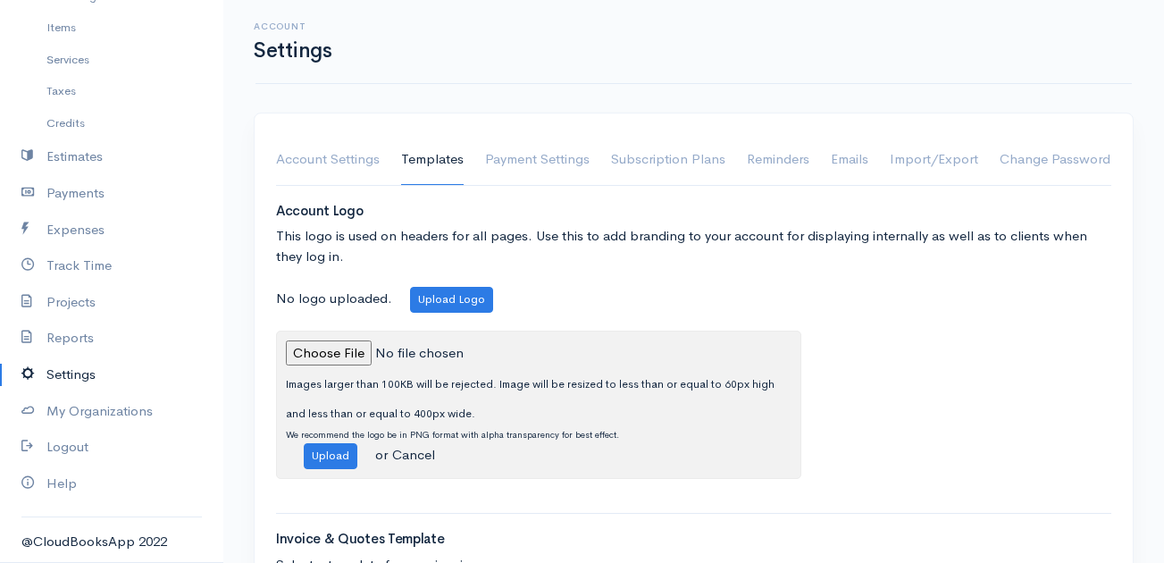
click at [331, 365] on div "Images larger than 100KB will be rejected. Image will be resized to less than o…" at bounding box center [538, 405] width 525 height 148
click at [344, 340] on input "file" at bounding box center [407, 353] width 243 height 26
type input "C:\fakepath\LOGO___.jpg"
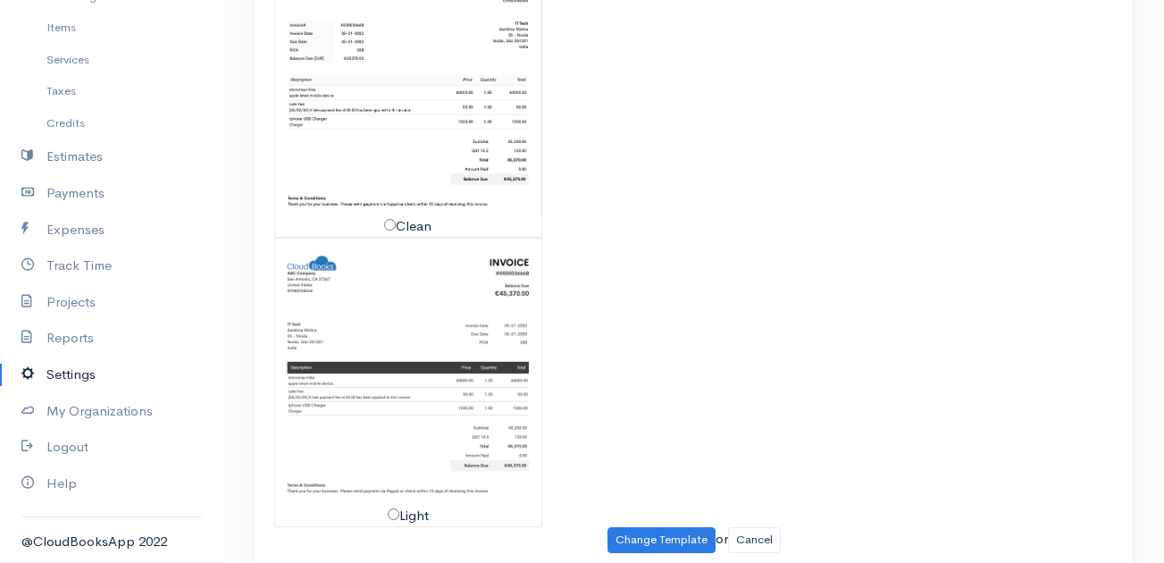
scroll to position [955, 0]
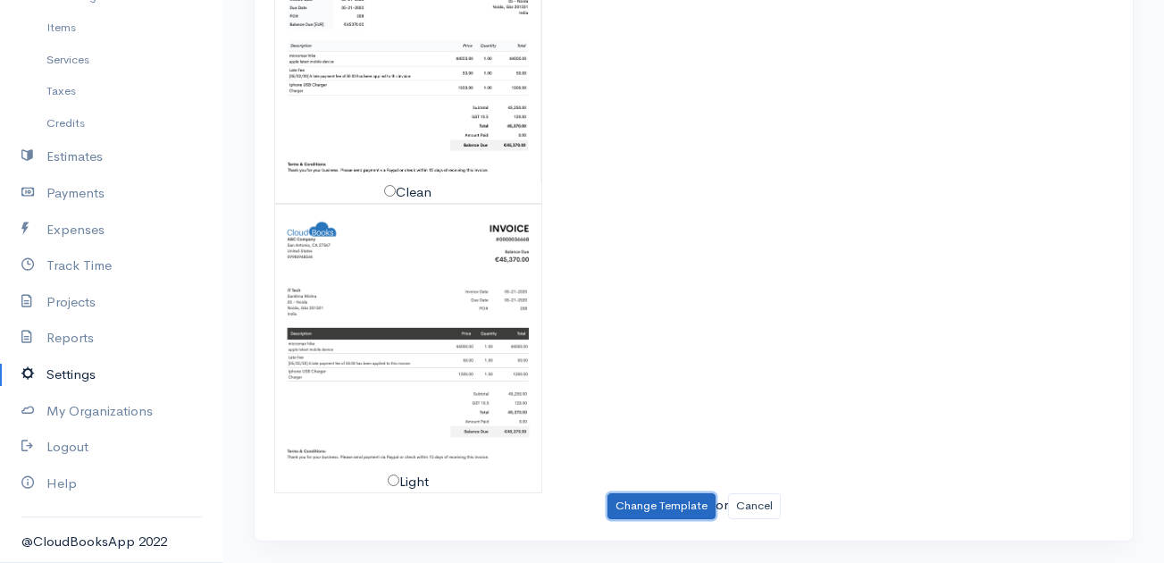
click at [660, 514] on button "Change Template" at bounding box center [662, 506] width 108 height 26
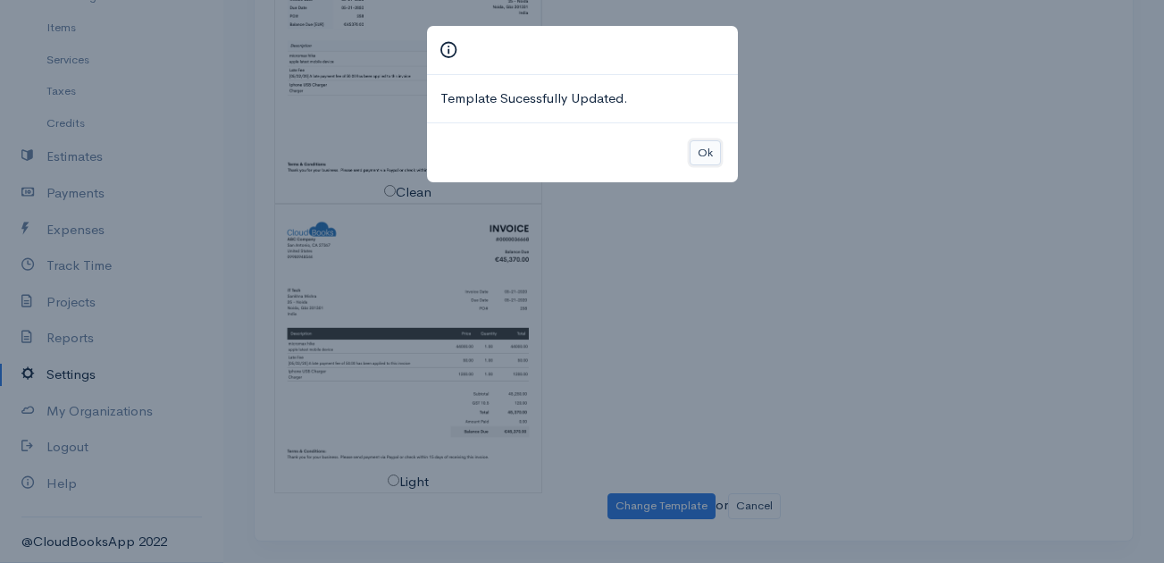
click at [709, 147] on button "Ok" at bounding box center [705, 153] width 31 height 26
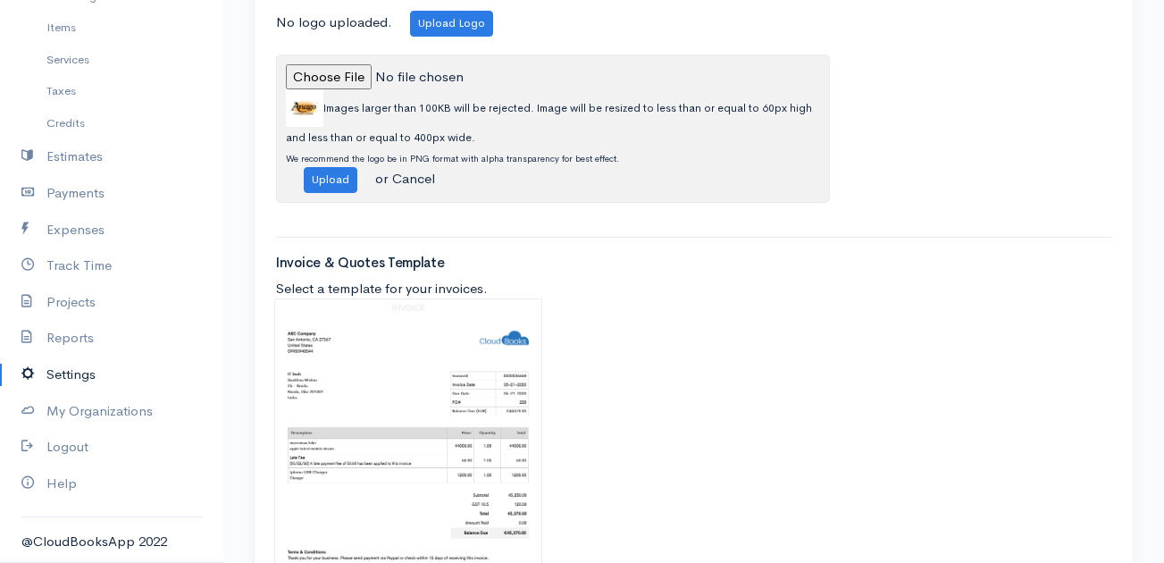
scroll to position [237, 0]
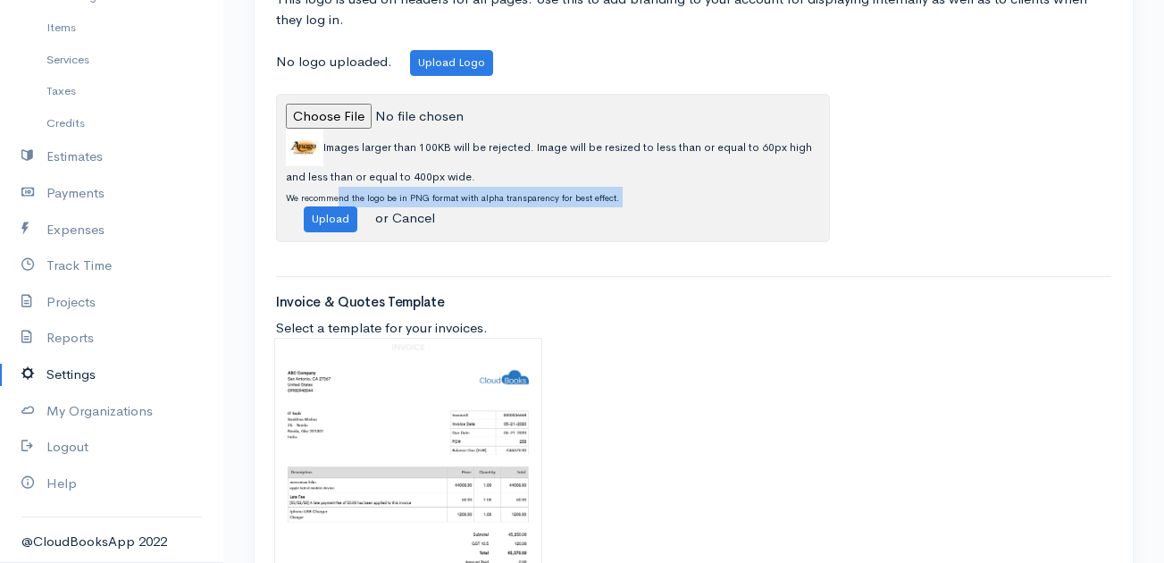
drag, startPoint x: 323, startPoint y: 234, endPoint x: 338, endPoint y: 195, distance: 42.1
click at [338, 195] on div "Images larger than 100KB will be rejected. Image will be resized to less than o…" at bounding box center [553, 168] width 554 height 148
click at [337, 215] on button "Upload" at bounding box center [331, 219] width 54 height 26
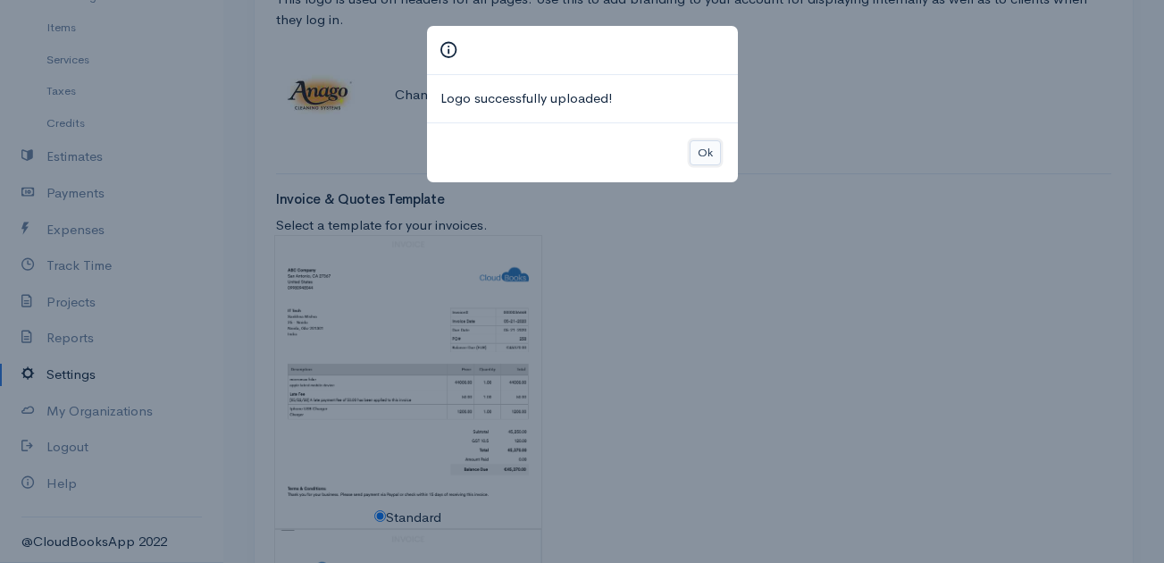
click at [698, 157] on button "Ok" at bounding box center [705, 153] width 31 height 26
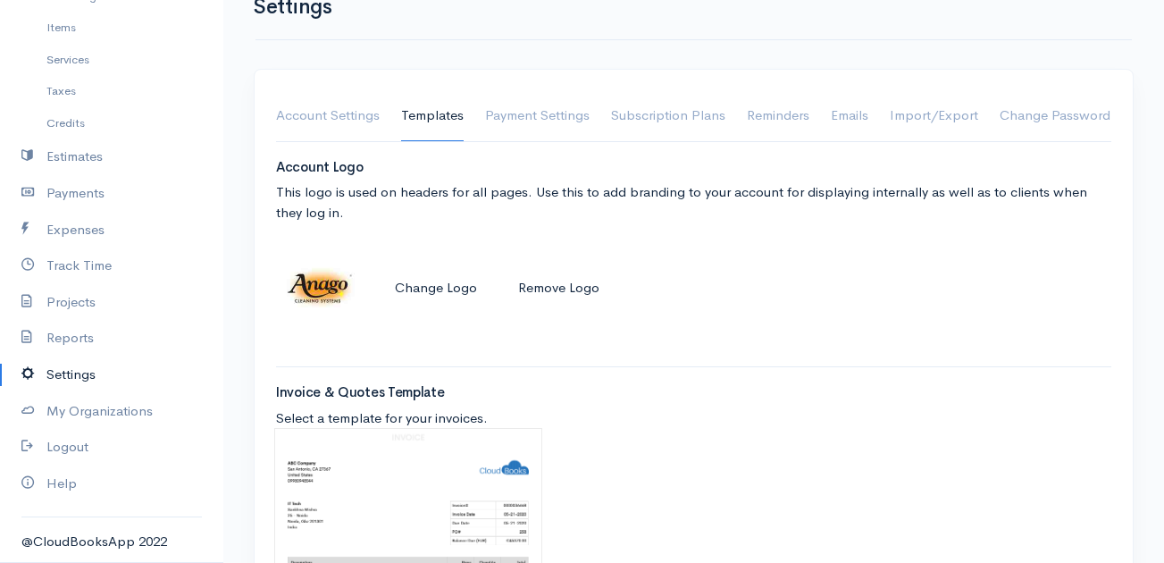
scroll to position [0, 0]
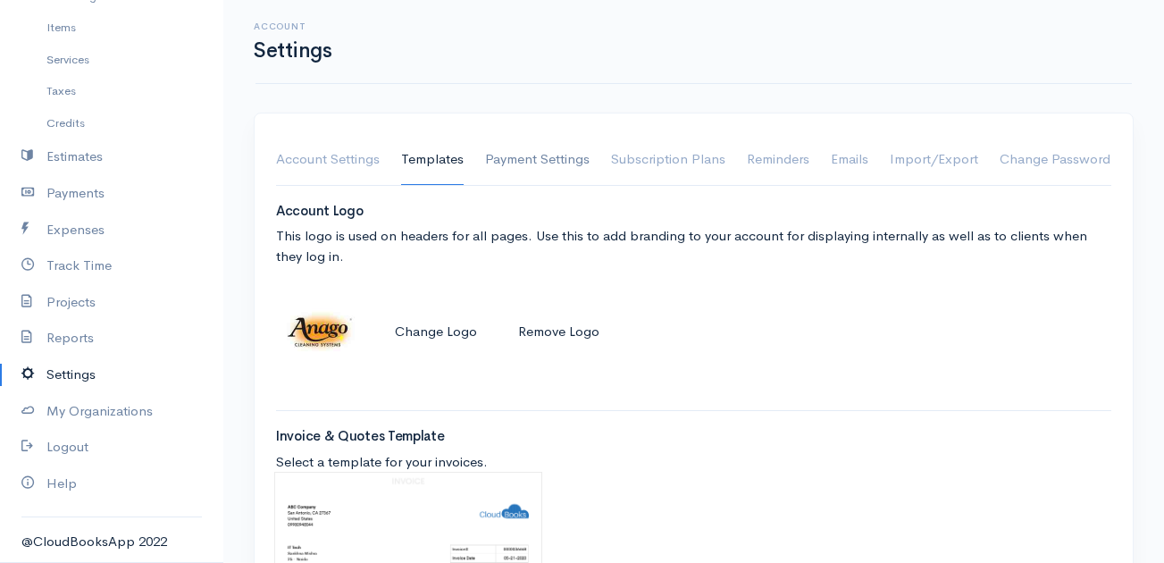
click at [526, 169] on link "Payment Settings" at bounding box center [537, 160] width 105 height 50
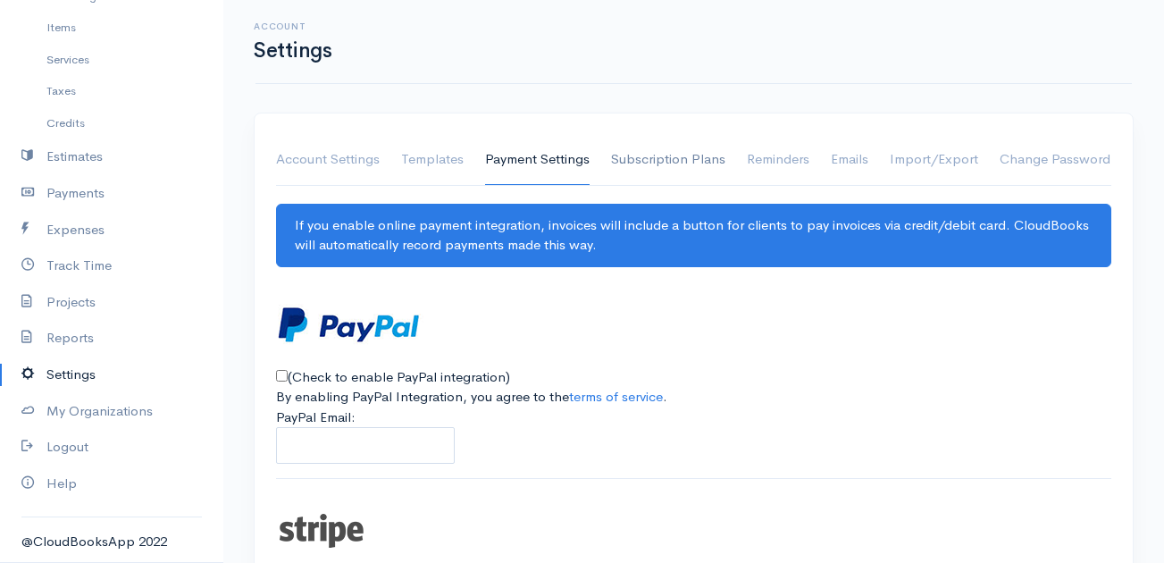
click at [667, 149] on link "Subscription Plans" at bounding box center [668, 160] width 114 height 50
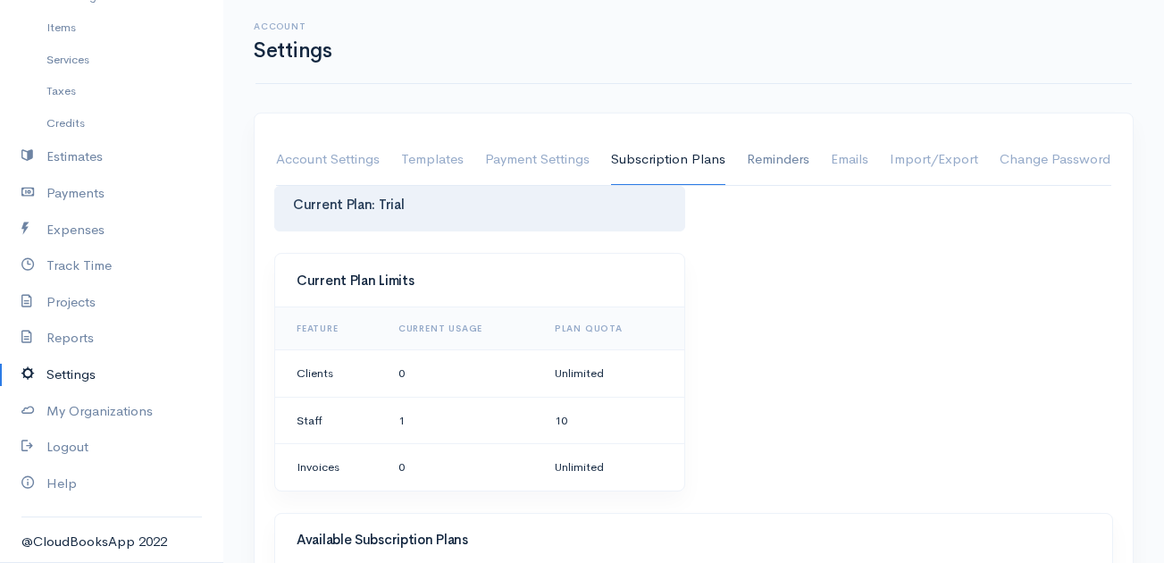
click at [783, 161] on link "Reminders" at bounding box center [778, 160] width 63 height 50
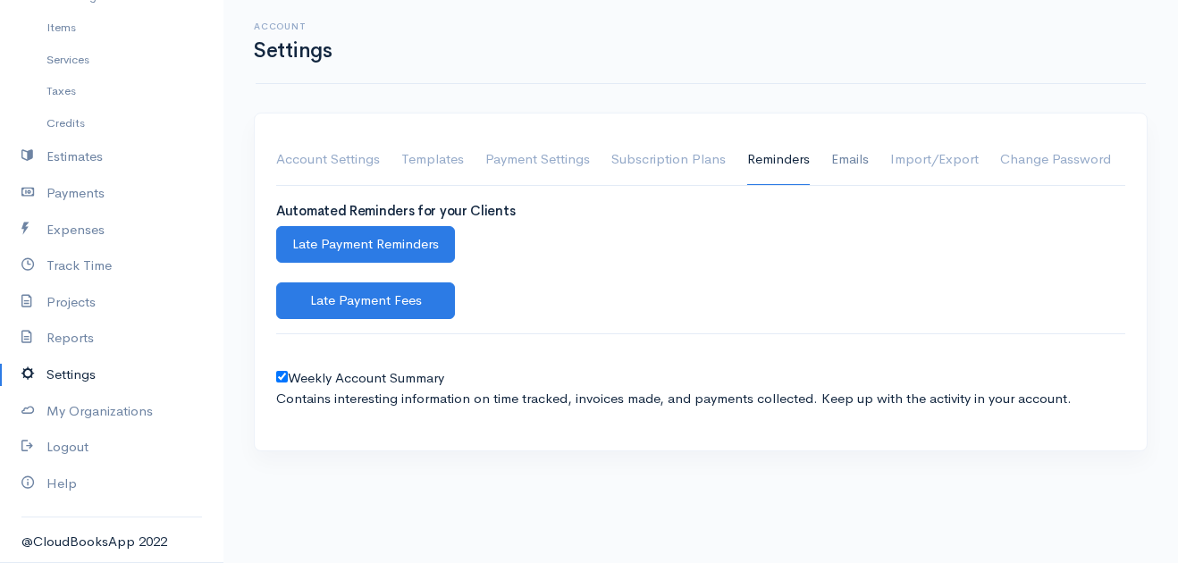
click at [843, 161] on link "Emails" at bounding box center [850, 160] width 38 height 50
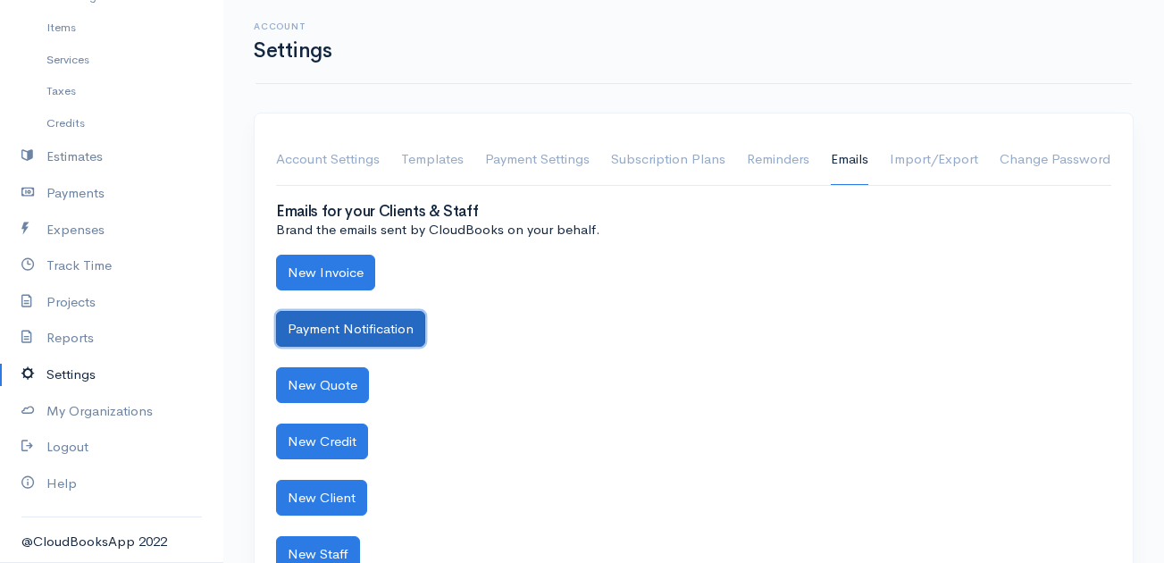
click at [323, 320] on button "Payment Notification" at bounding box center [350, 329] width 149 height 37
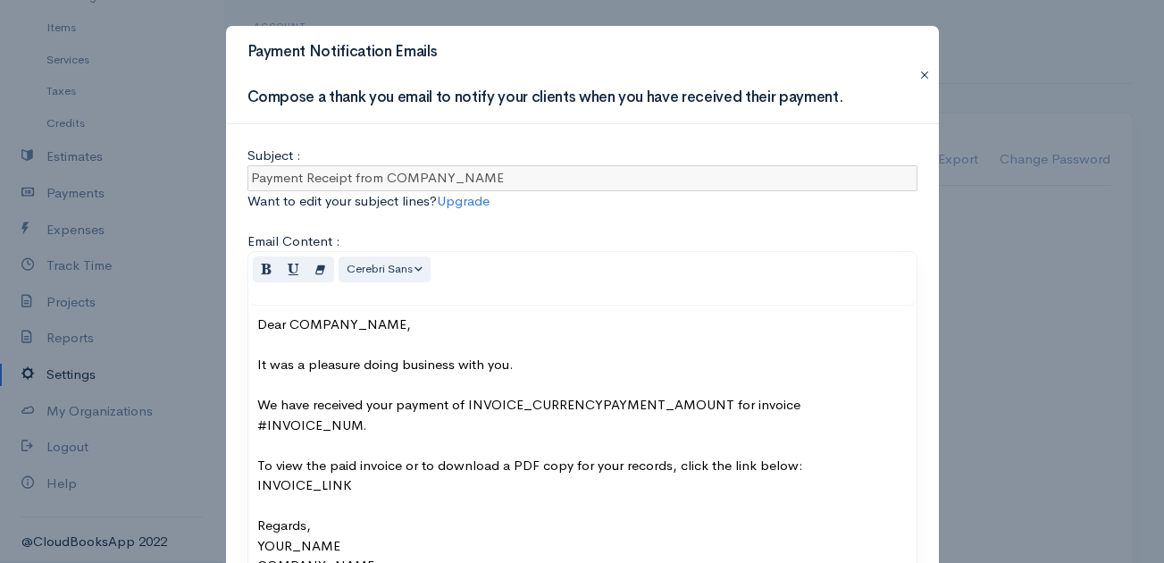
click at [913, 80] on button "button" at bounding box center [925, 74] width 29 height 21
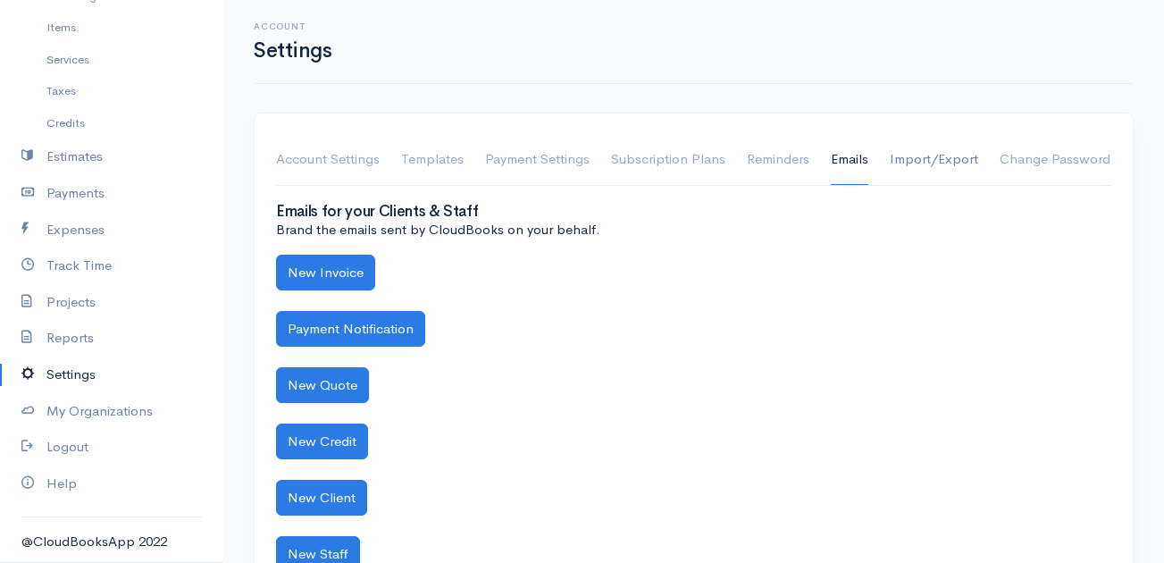
click at [923, 158] on link "Import/Export" at bounding box center [934, 160] width 88 height 50
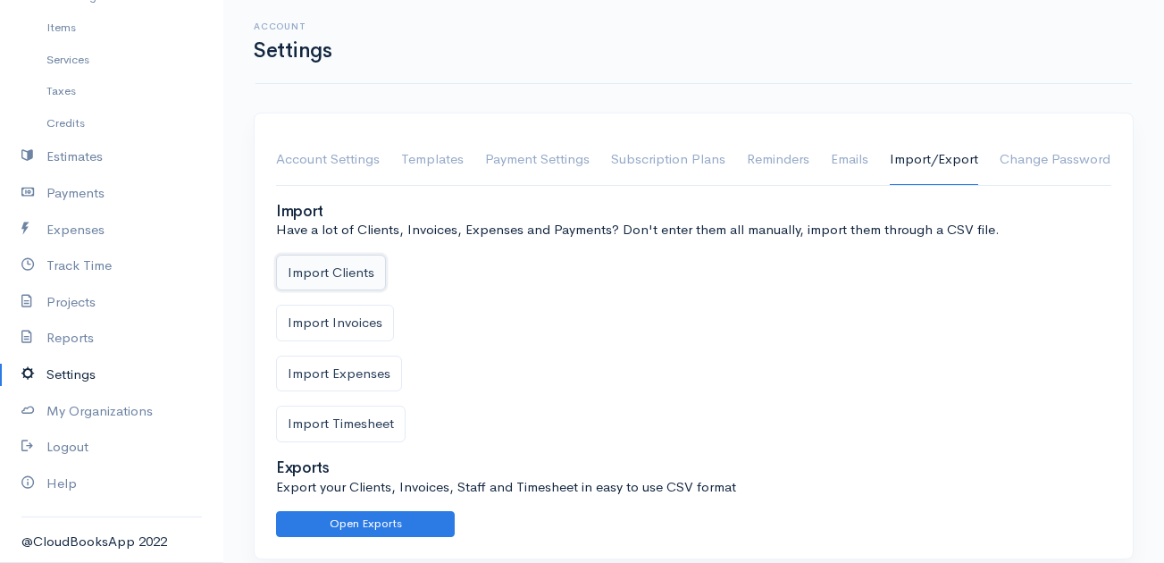
click at [331, 263] on button "Import Clients" at bounding box center [331, 273] width 110 height 37
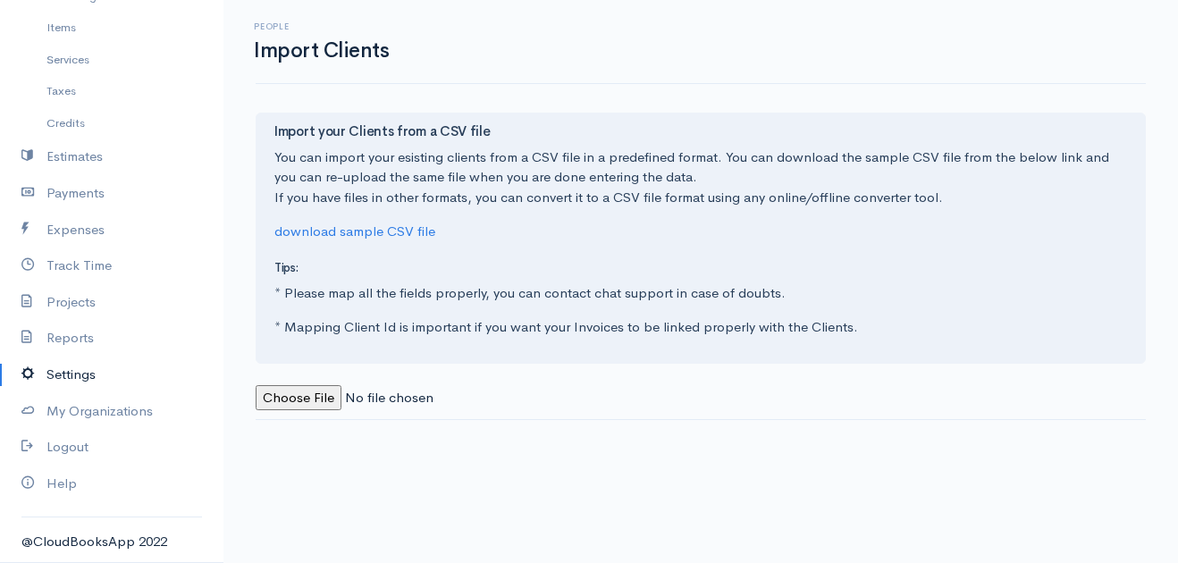
click at [297, 386] on input "file" at bounding box center [377, 398] width 243 height 26
type input "C:\fakepath\Clients_2025-09-08-181129.csv"
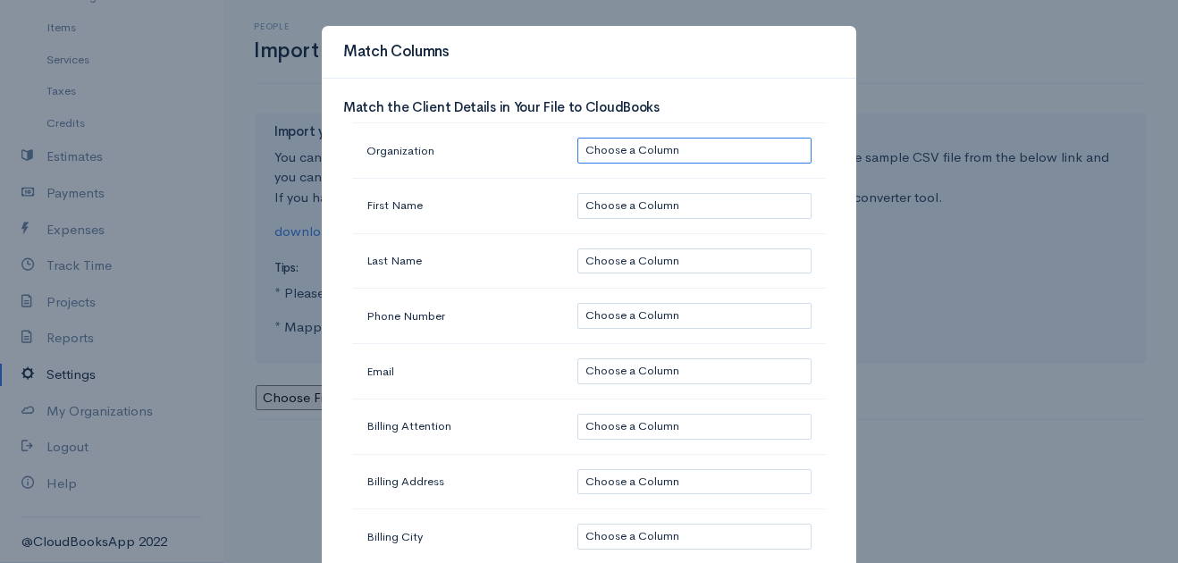
click at [645, 146] on select "Choose a Column CLIENT: 777MOVERS - 777 Movers CONTACT PERSON: Maria Urzagaste …" at bounding box center [694, 151] width 234 height 26
select select "0"
click at [577, 138] on select "Choose a Column CLIENT: 777MOVERS - 777 Movers CONTACT PERSON: Maria Urzagaste …" at bounding box center [694, 151] width 234 height 26
click at [647, 206] on select "Choose a Column CLIENT: 777MOVERS - 777 Movers CONTACT PERSON: Maria Urzagaste …" at bounding box center [694, 206] width 234 height 26
select select "1"
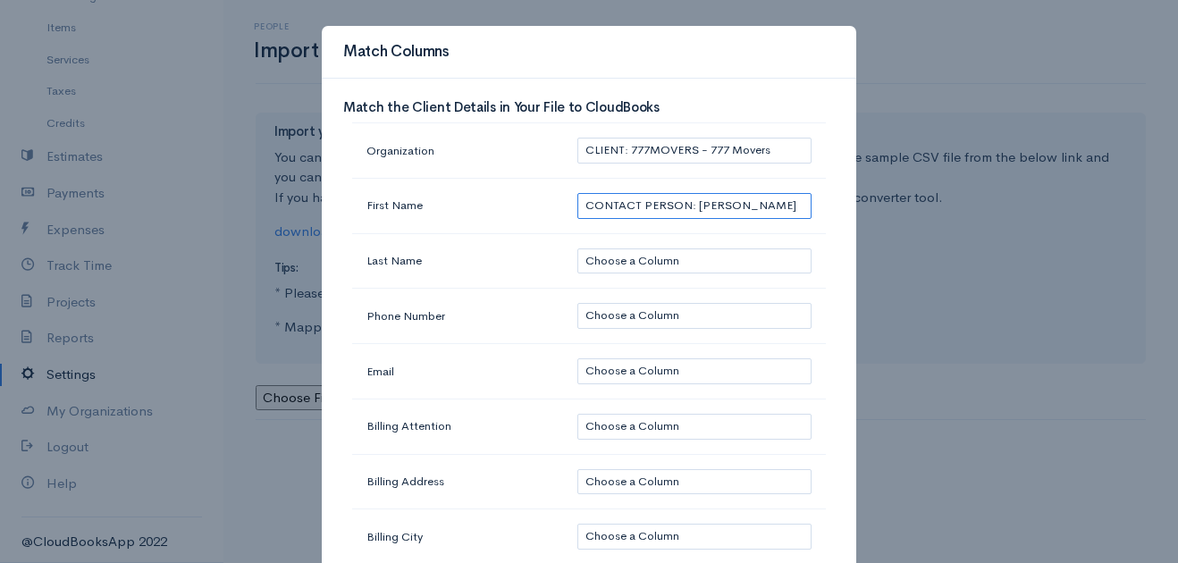
click at [577, 193] on select "Choose a Column CLIENT: 777MOVERS - 777 Movers CONTACT PERSON: Maria Urzagaste …" at bounding box center [694, 206] width 234 height 26
click at [641, 305] on select "Choose a Column CLIENT: 777MOVERS - 777 Movers CONTACT PERSON: Maria Urzagaste …" at bounding box center [694, 316] width 234 height 26
select select "2"
click at [577, 303] on select "Choose a Column CLIENT: 777MOVERS - 777 Movers CONTACT PERSON: Maria Urzagaste …" at bounding box center [694, 316] width 234 height 26
click at [627, 371] on select "Choose a Column CLIENT: 777MOVERS - 777 Movers CONTACT PERSON: Maria Urzagaste …" at bounding box center [694, 371] width 234 height 26
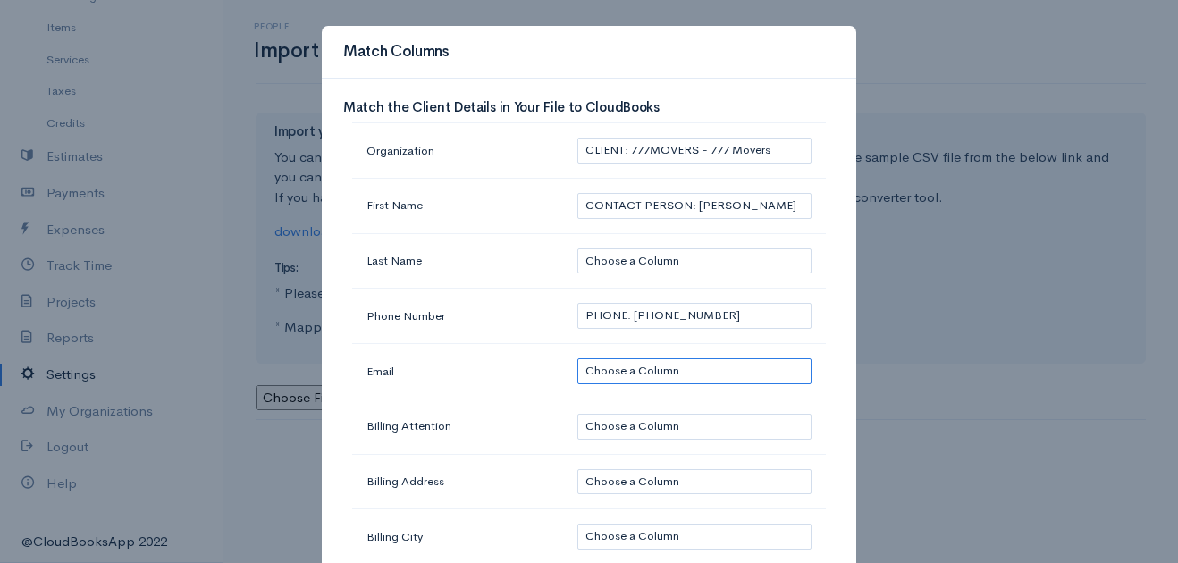
select select "3"
click at [577, 358] on select "Choose a Column CLIENT: 777MOVERS - 777 Movers CONTACT PERSON: Maria Urzagaste …" at bounding box center [694, 371] width 234 height 26
click at [606, 432] on select "Choose a Column CLIENT: 777MOVERS - 777 Movers CONTACT PERSON: Maria Urzagaste …" at bounding box center [694, 427] width 234 height 26
select select "0"
click at [577, 414] on select "Choose a Column CLIENT: 777MOVERS - 777 Movers CONTACT PERSON: Maria Urzagaste …" at bounding box center [694, 427] width 234 height 26
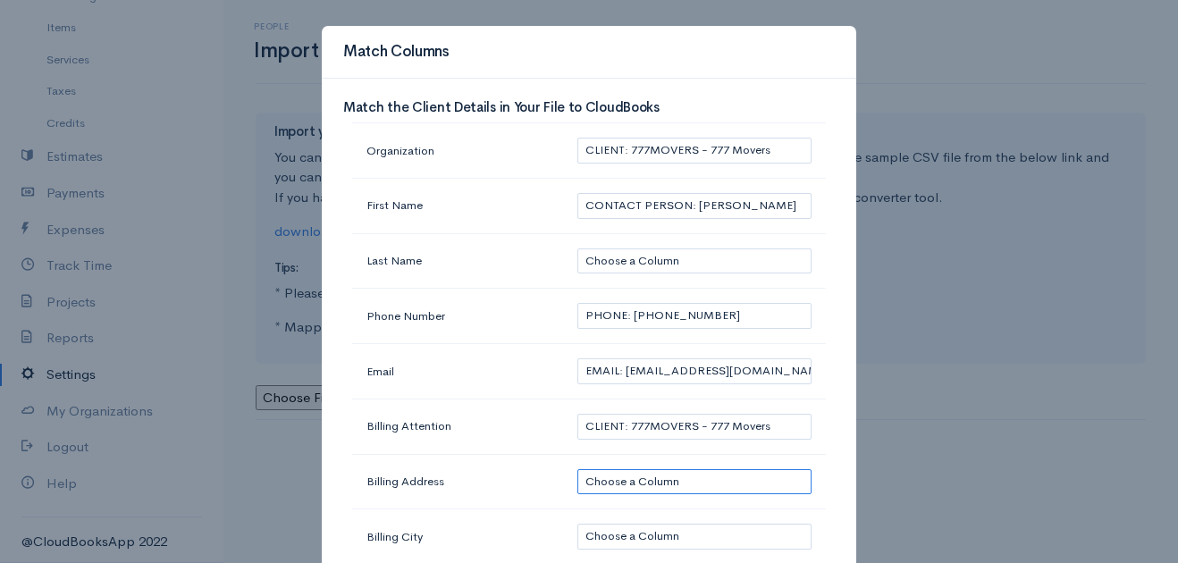
click at [633, 488] on select "Choose a Column CLIENT: 777MOVERS - 777 Movers CONTACT PERSON: Maria Urzagaste …" at bounding box center [694, 482] width 234 height 26
select select "4"
click at [577, 469] on select "Choose a Column CLIENT: 777MOVERS - 777 Movers CONTACT PERSON: Maria Urzagaste …" at bounding box center [694, 482] width 234 height 26
click at [713, 535] on select "Choose a Column CLIENT: 777MOVERS - 777 Movers CONTACT PERSON: Maria Urzagaste …" at bounding box center [694, 537] width 234 height 26
select select "4"
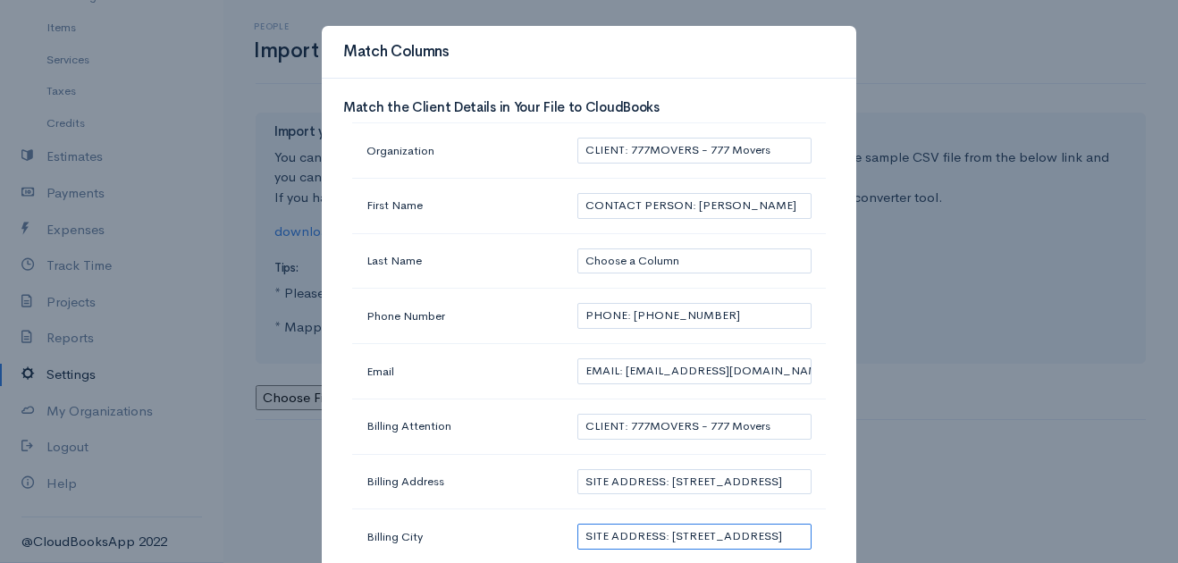
click at [577, 524] on select "Choose a Column CLIENT: 777MOVERS - 777 Movers CONTACT PERSON: Maria Urzagaste …" at bounding box center [694, 537] width 234 height 26
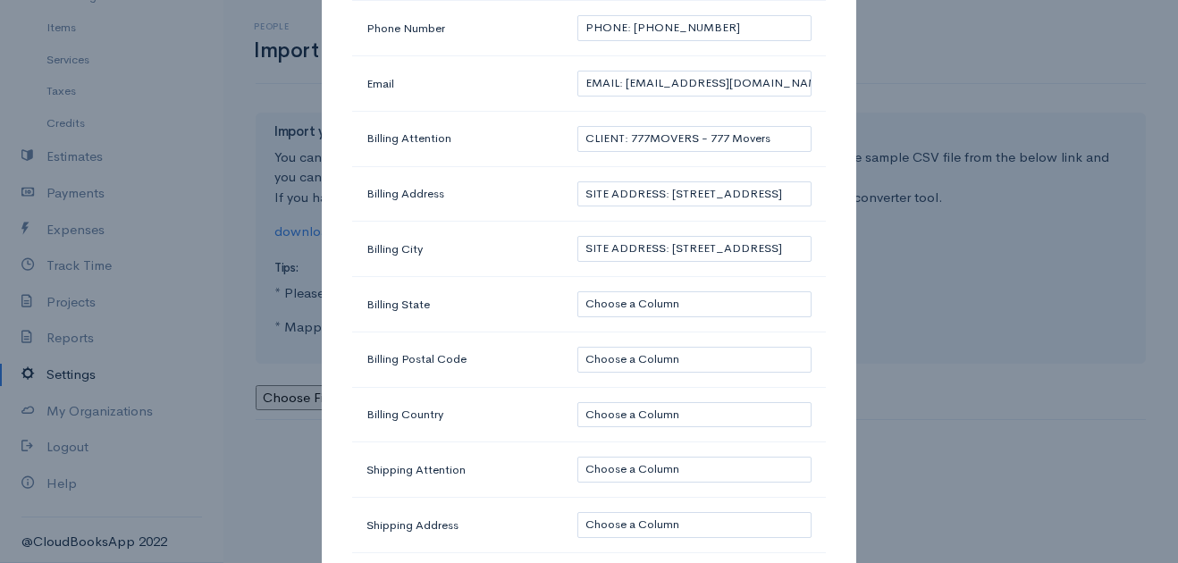
scroll to position [322, 0]
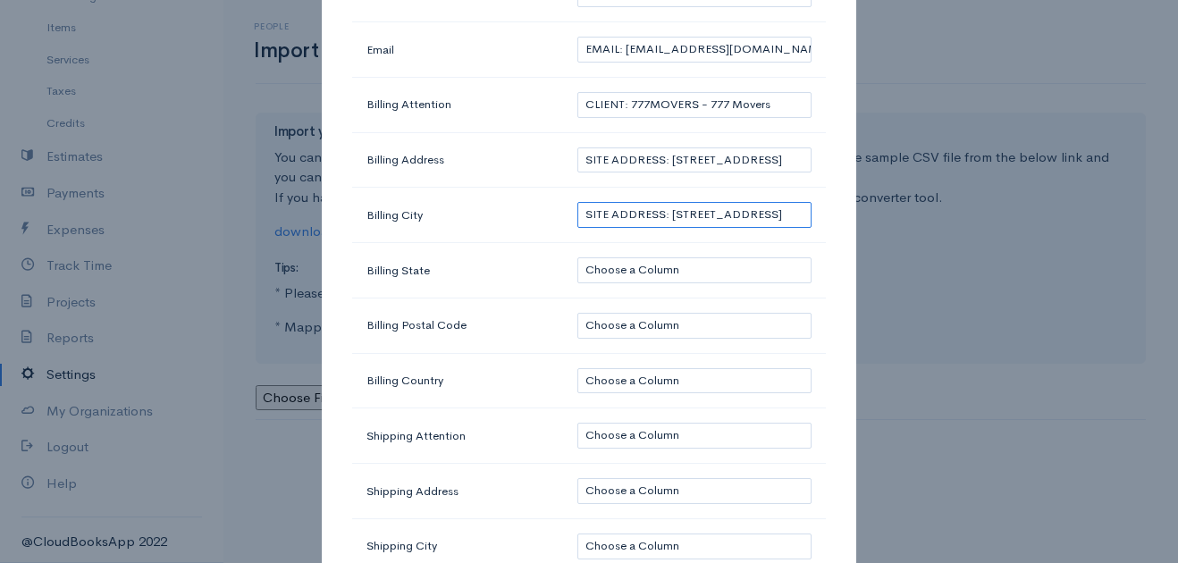
click at [677, 207] on select "Choose a Column CLIENT: 777MOVERS - 777 Movers CONTACT PERSON: Maria Urzagaste …" at bounding box center [694, 215] width 234 height 26
select select
click at [577, 202] on select "Choose a Column CLIENT: 777MOVERS - 777 Movers CONTACT PERSON: Maria Urzagaste …" at bounding box center [694, 215] width 234 height 26
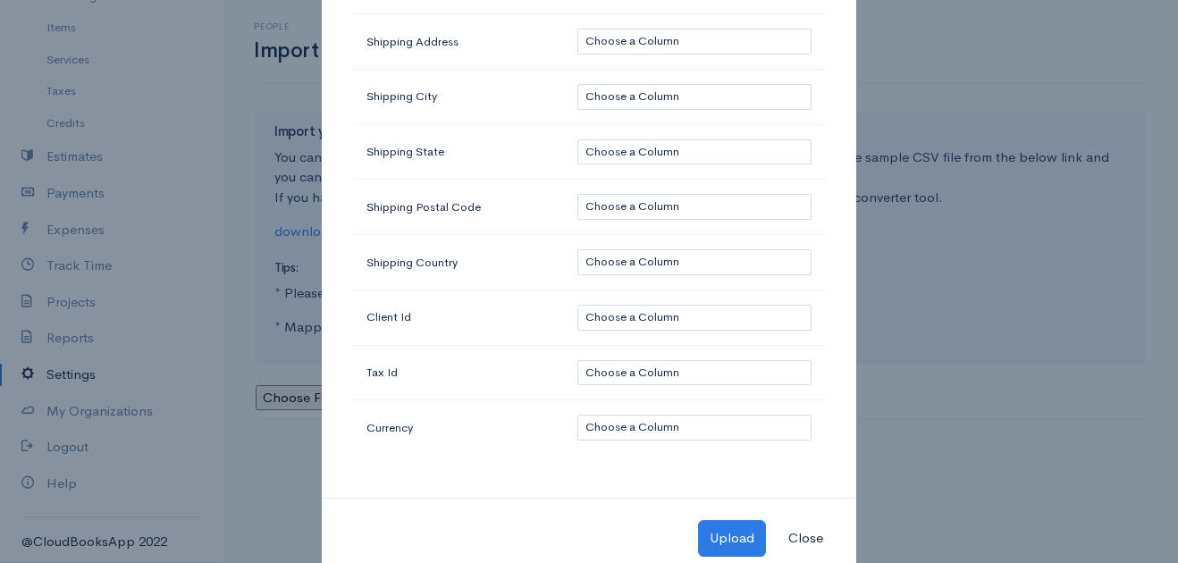
scroll to position [774, 0]
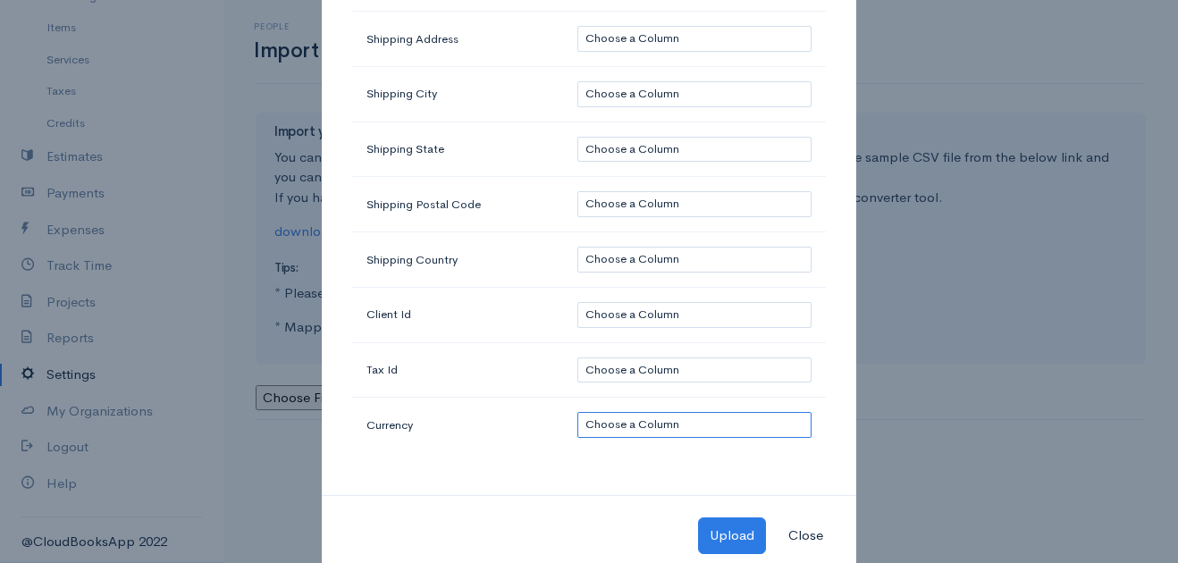
click at [712, 419] on select "Choose a Column CLIENT: 777MOVERS - 777 Movers CONTACT PERSON: Maria Urzagaste …" at bounding box center [694, 425] width 234 height 26
select select "3"
click at [468, 404] on td "Currency" at bounding box center [457, 425] width 211 height 55
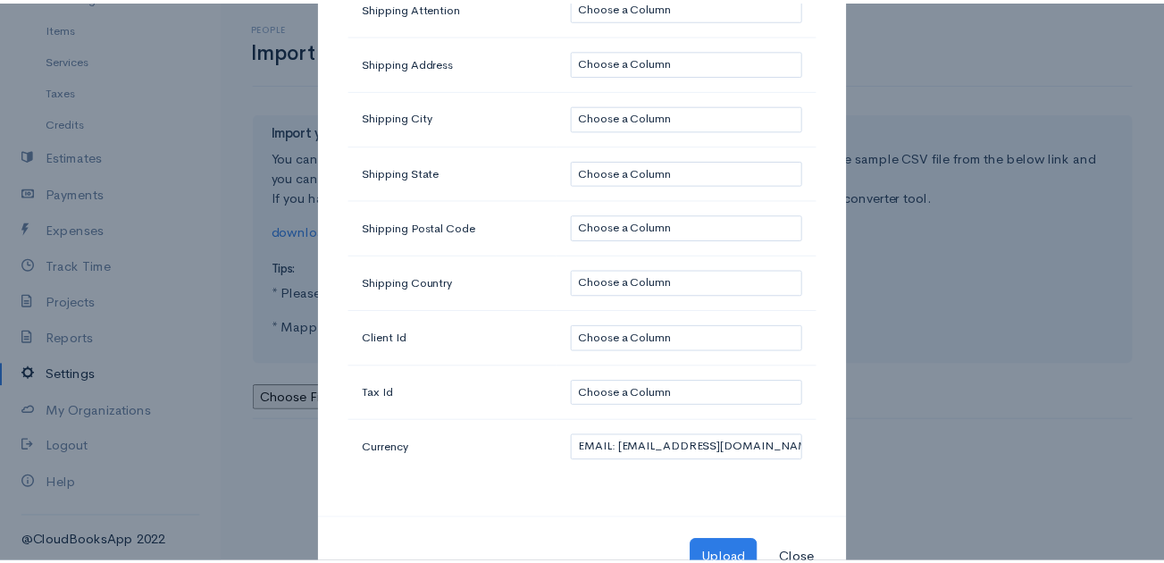
scroll to position [812, 0]
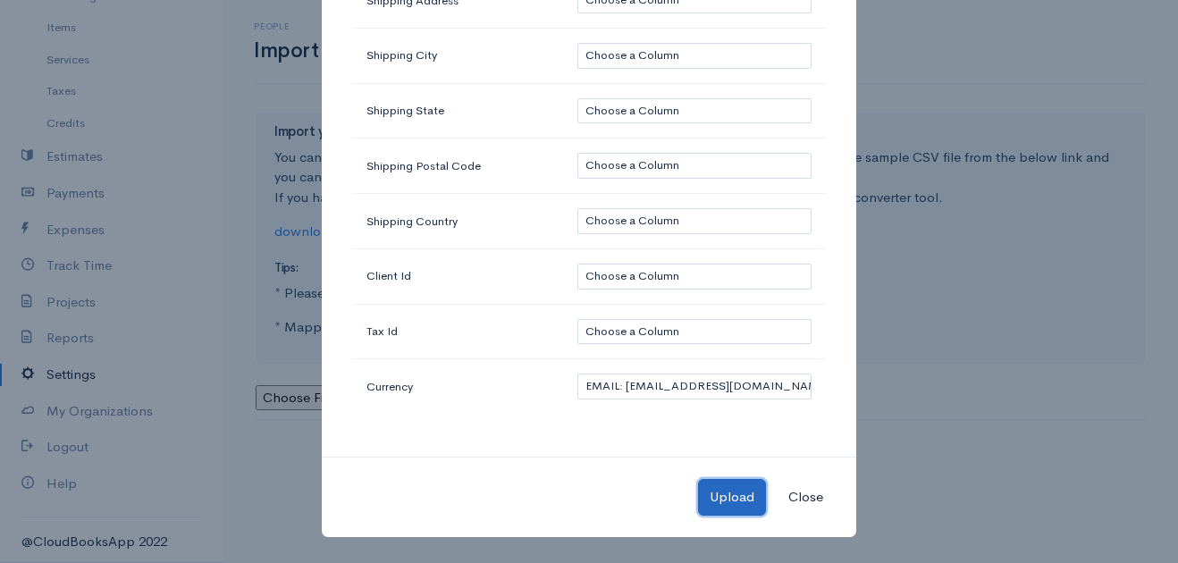
click at [735, 493] on button "Upload" at bounding box center [732, 497] width 68 height 37
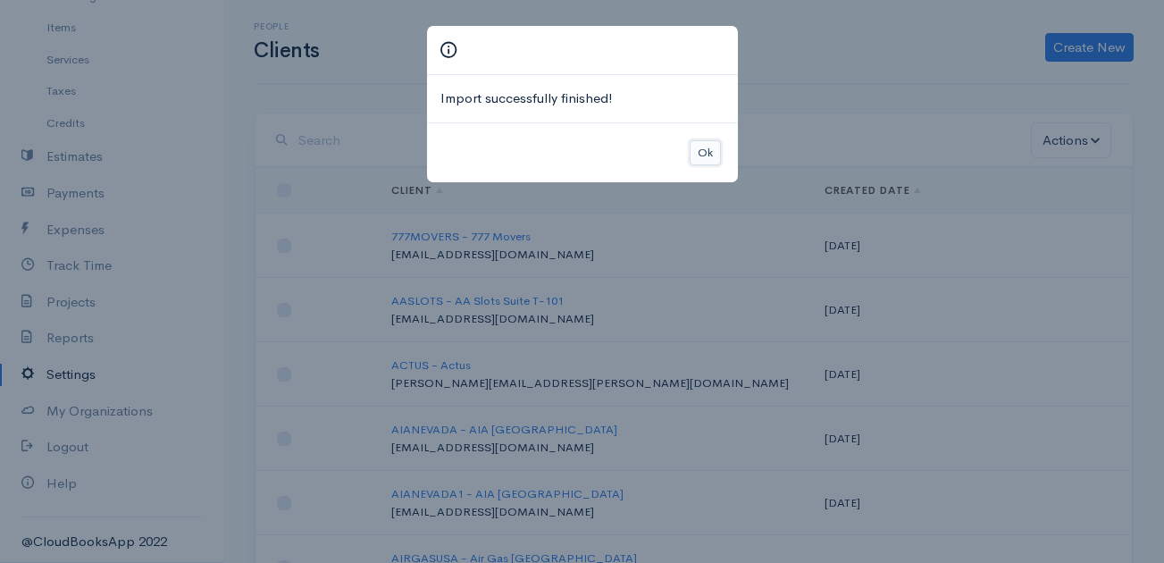
click at [705, 158] on button "Ok" at bounding box center [705, 153] width 31 height 26
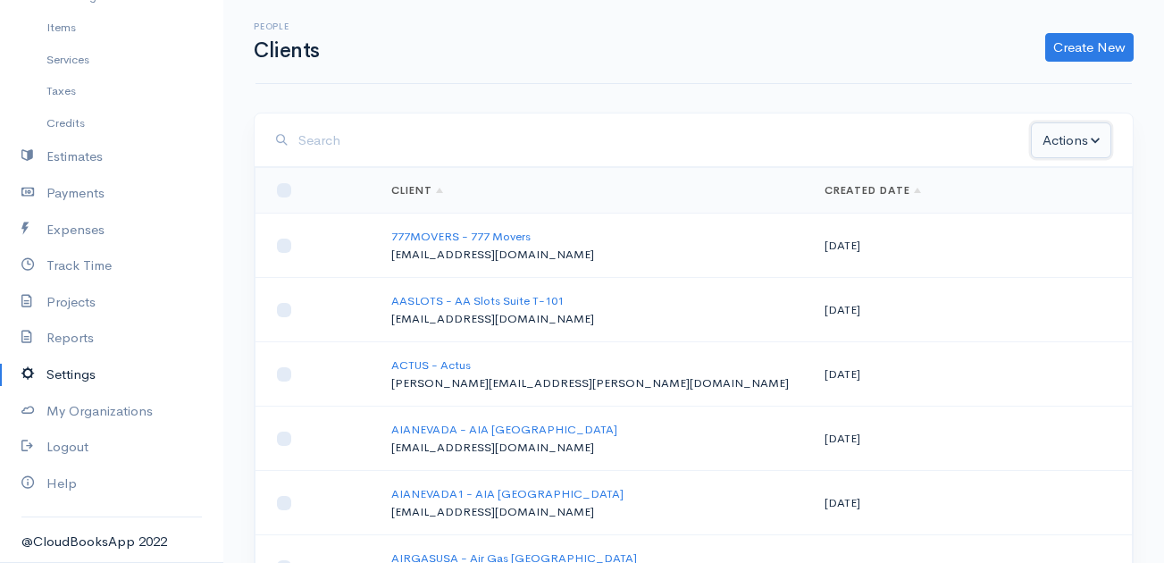
click at [1083, 136] on button "Actions" at bounding box center [1071, 140] width 80 height 37
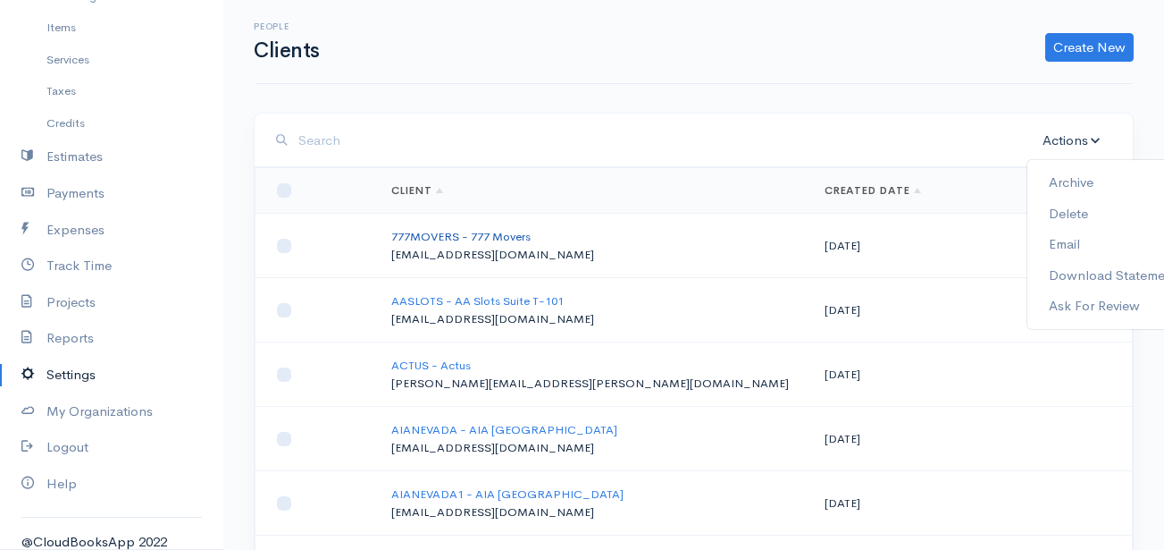
click at [458, 232] on link "777MOVERS - 777 Movers" at bounding box center [460, 236] width 139 height 15
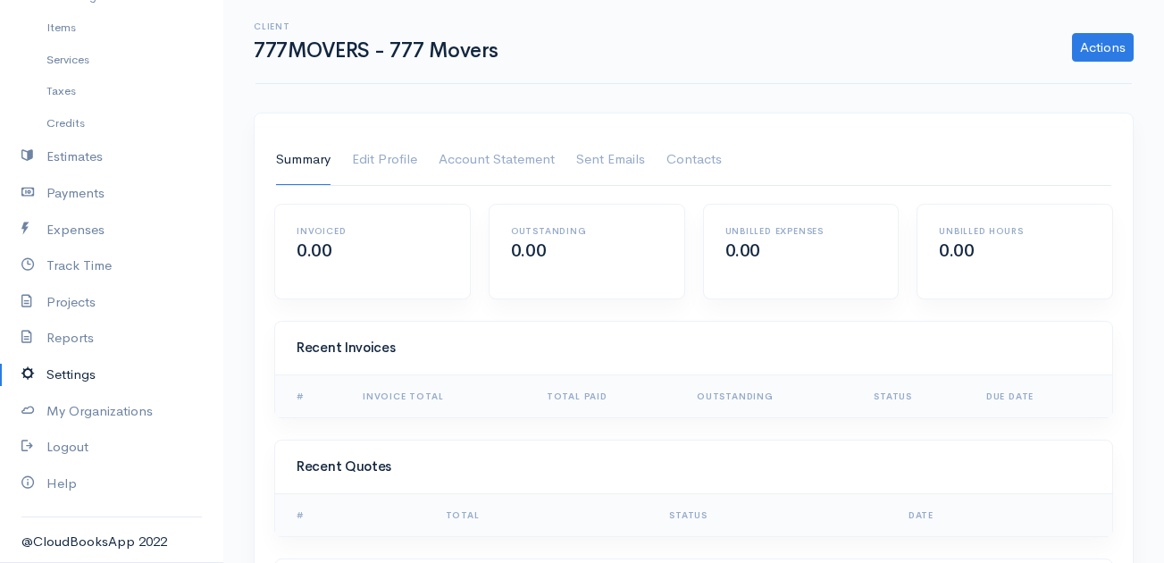
click at [350, 164] on ul "Summary Edit Profile Account Statement Shipping Address Sent Emails Contacts" at bounding box center [693, 160] width 835 height 51
click at [380, 161] on link "Edit Profile" at bounding box center [384, 160] width 65 height 50
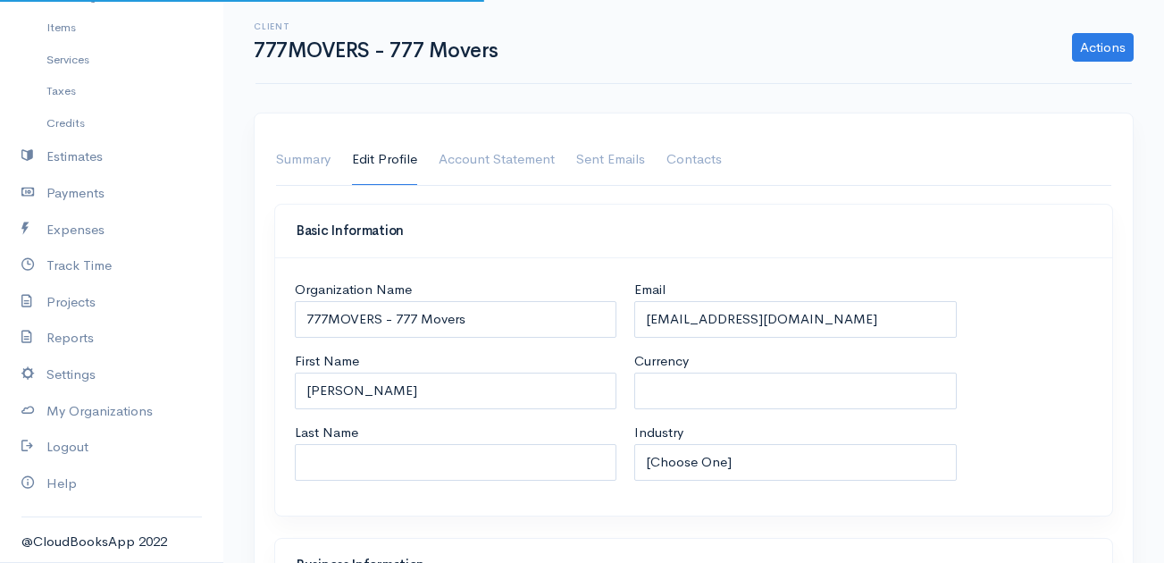
select select "USD"
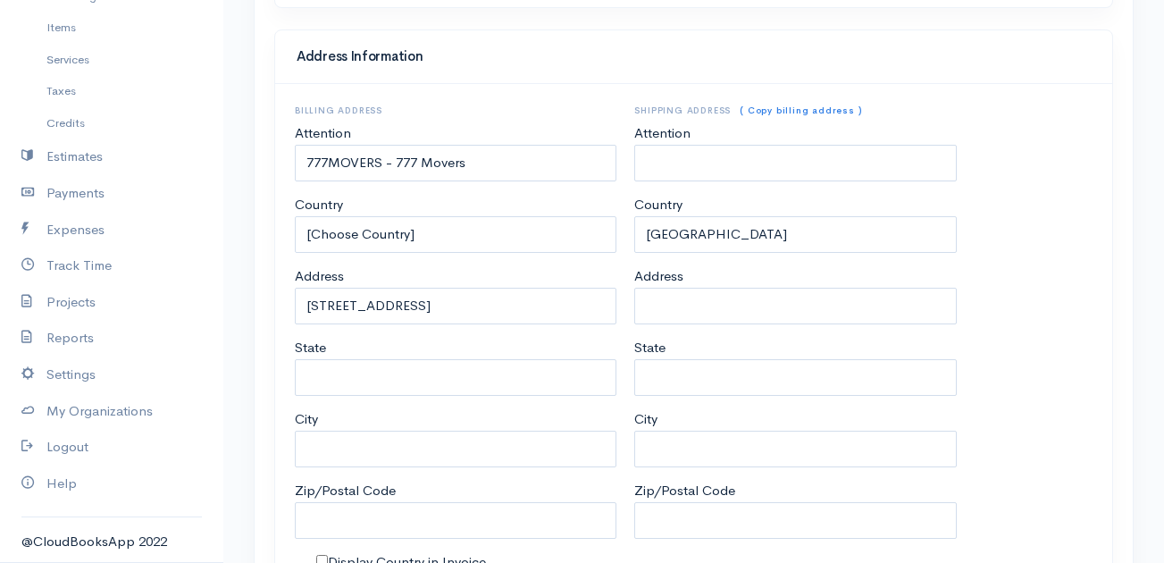
scroll to position [911, 0]
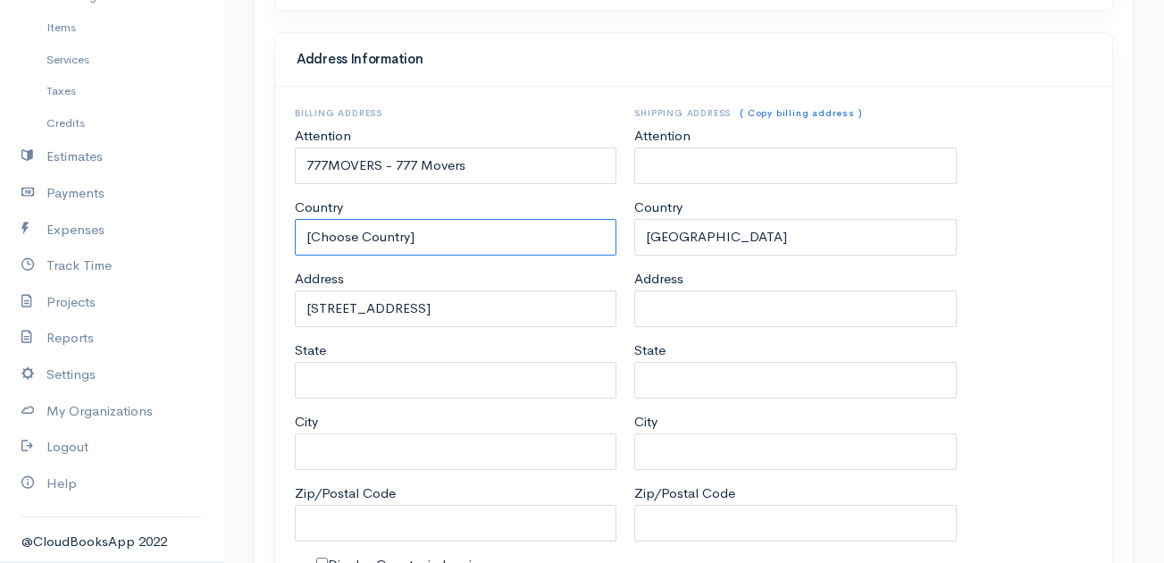
click at [531, 238] on select "[Choose Country] United States Canada United Kingdom Afghanistan Albania Algeri…" at bounding box center [456, 237] width 322 height 37
select select "[GEOGRAPHIC_DATA]"
click at [531, 238] on select "[Choose Country] United States Canada United Kingdom Afghanistan Albania Algeri…" at bounding box center [456, 237] width 322 height 37
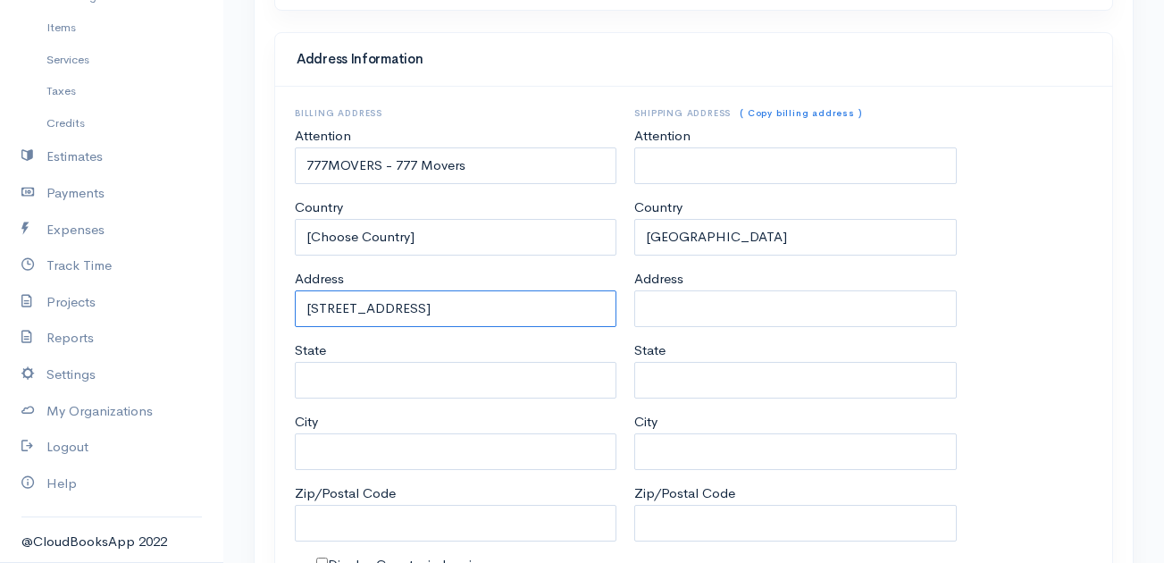
drag, startPoint x: 486, startPoint y: 315, endPoint x: 240, endPoint y: 312, distance: 245.7
click at [688, 305] on input "Address" at bounding box center [795, 308] width 322 height 37
paste input "4480 Calimesa St"
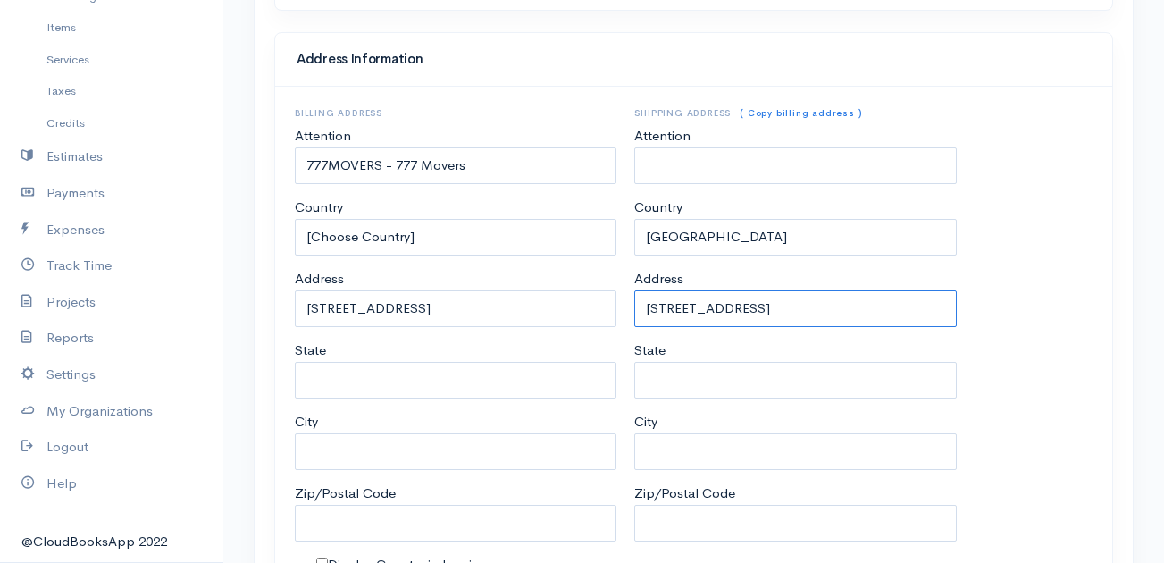
type input "4480 Calimesa St"
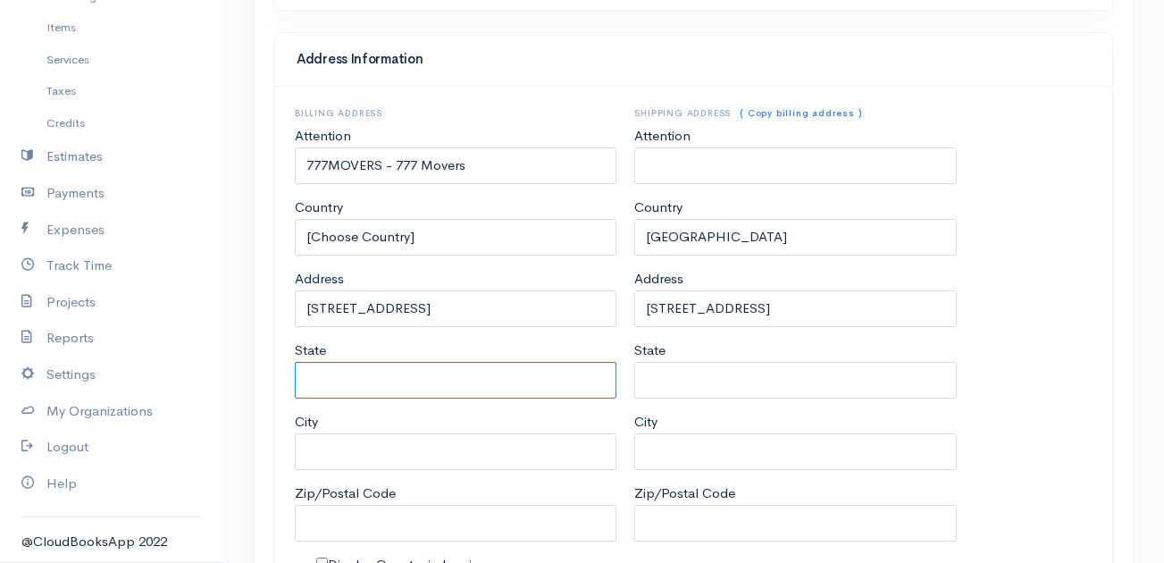
click at [479, 380] on input "State" at bounding box center [456, 380] width 322 height 37
type input "l"
type input "NV"
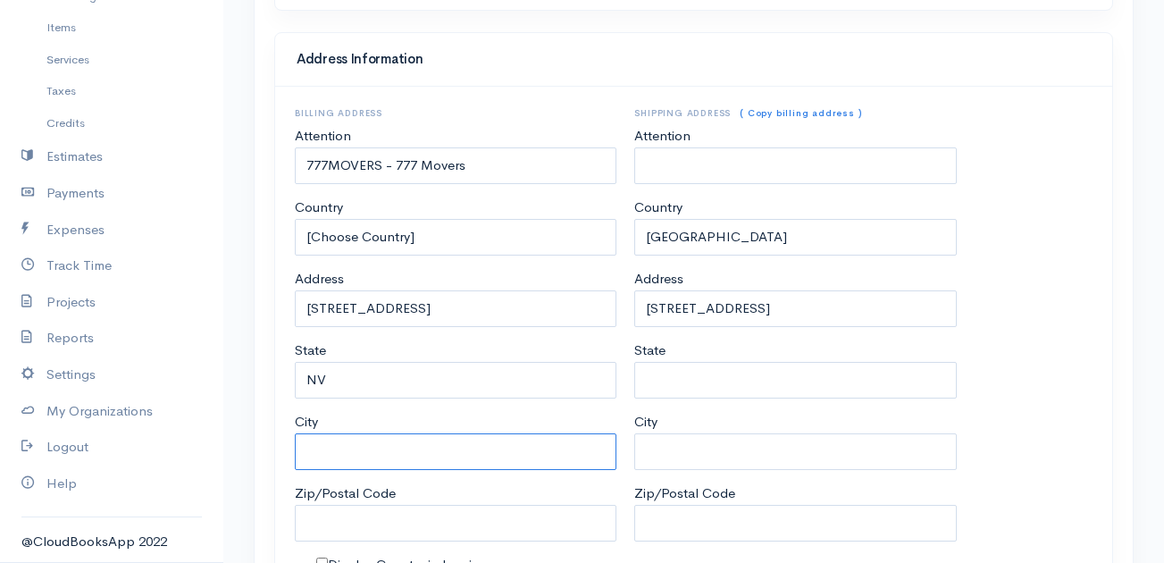
type input "B"
type input "Las Vegas"
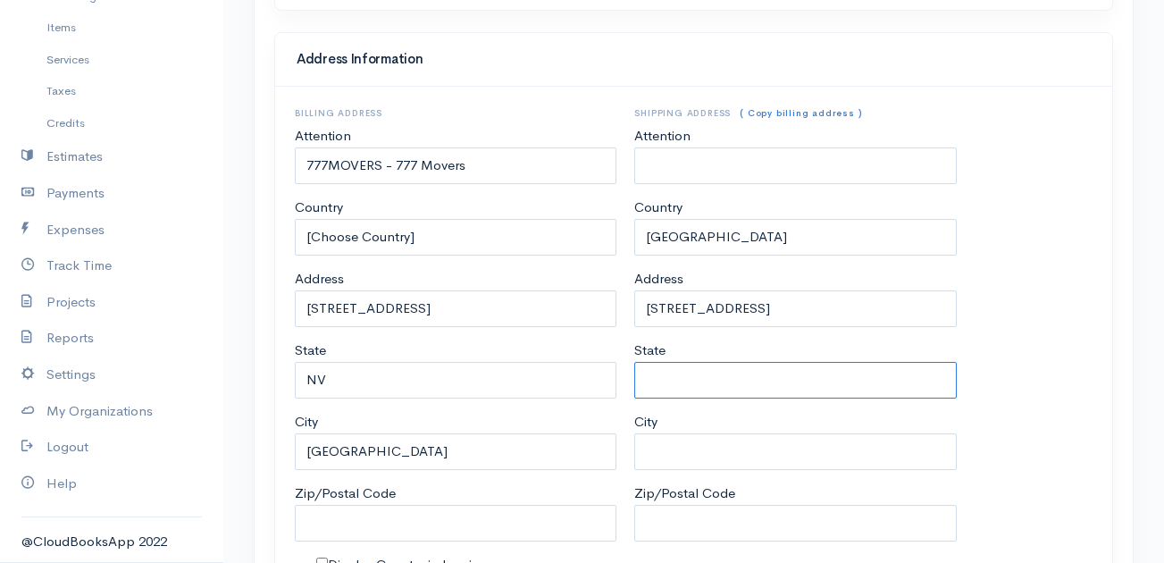
click at [667, 375] on input "State" at bounding box center [795, 380] width 322 height 37
type input "NV"
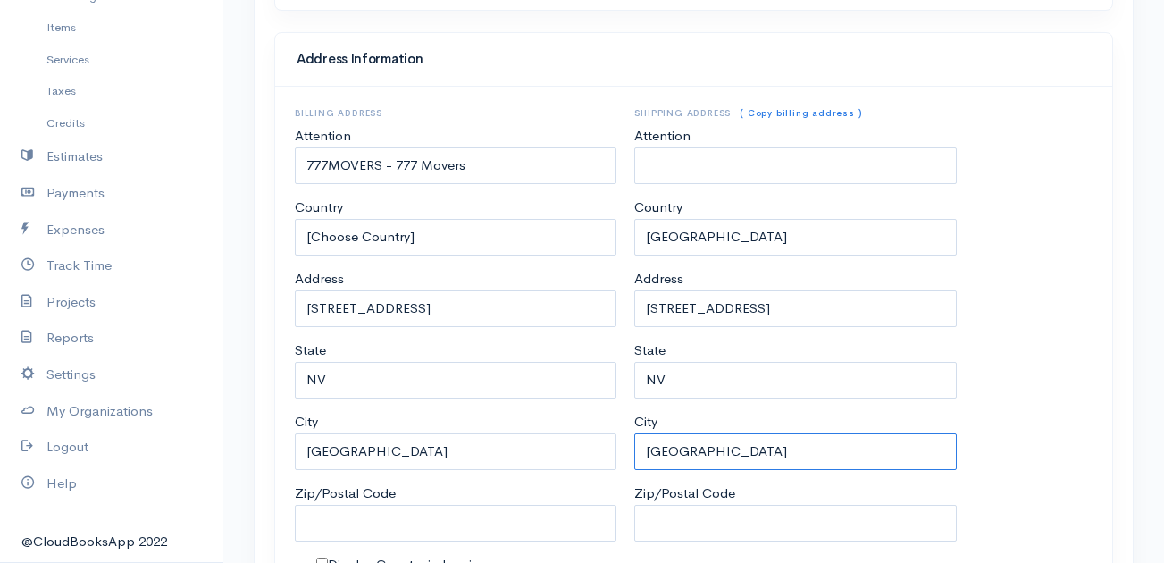
type input "Las Vegas"
click at [476, 549] on div "Billing Address Attention 777MOVERS - 777 Movers Country [Choose Country] Unite…" at bounding box center [456, 341] width 340 height 467
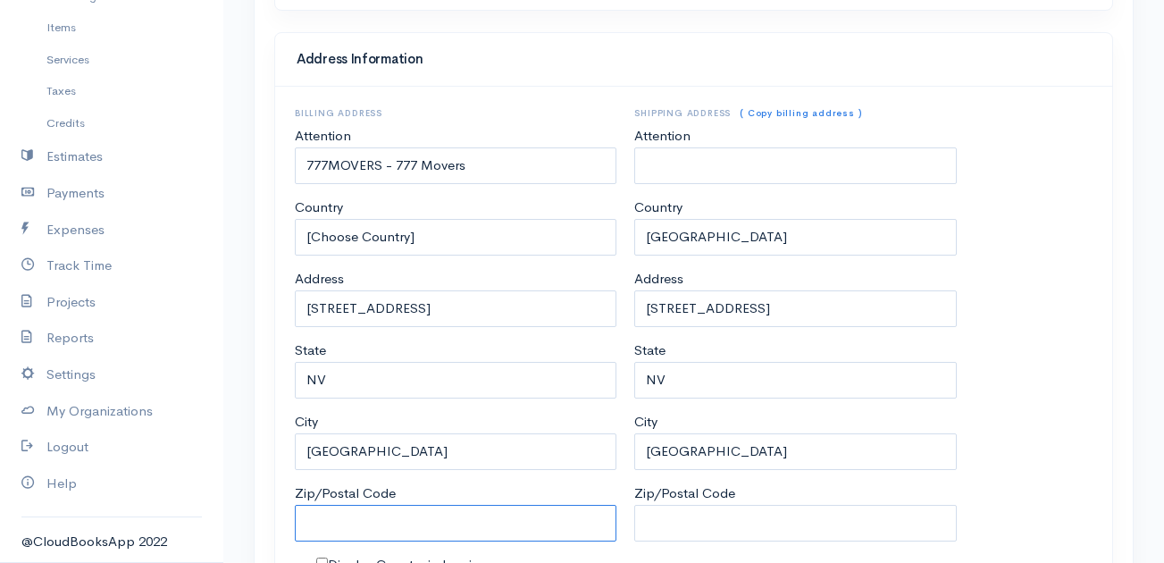
click at [480, 516] on input "Zip/Postal Code" at bounding box center [456, 523] width 322 height 37
type input "89119"
click at [793, 513] on input "Zip/Postal Code" at bounding box center [795, 523] width 322 height 37
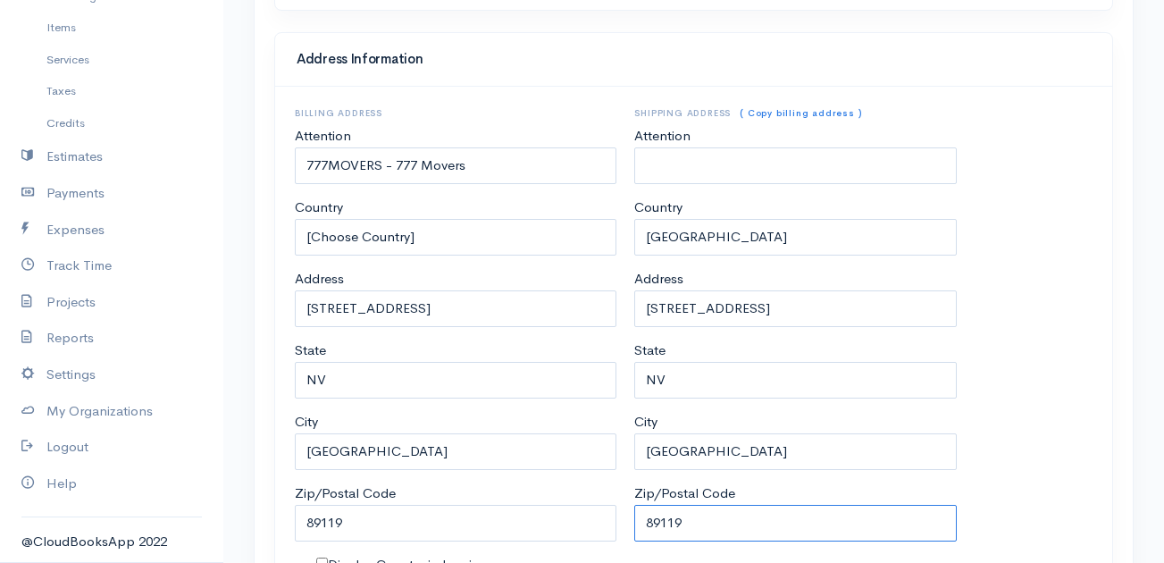
type input "89119"
click at [1032, 498] on div "Billing Address Attention 777MOVERS - 777 Movers Country [Choose Country] Unite…" at bounding box center [694, 341] width 816 height 467
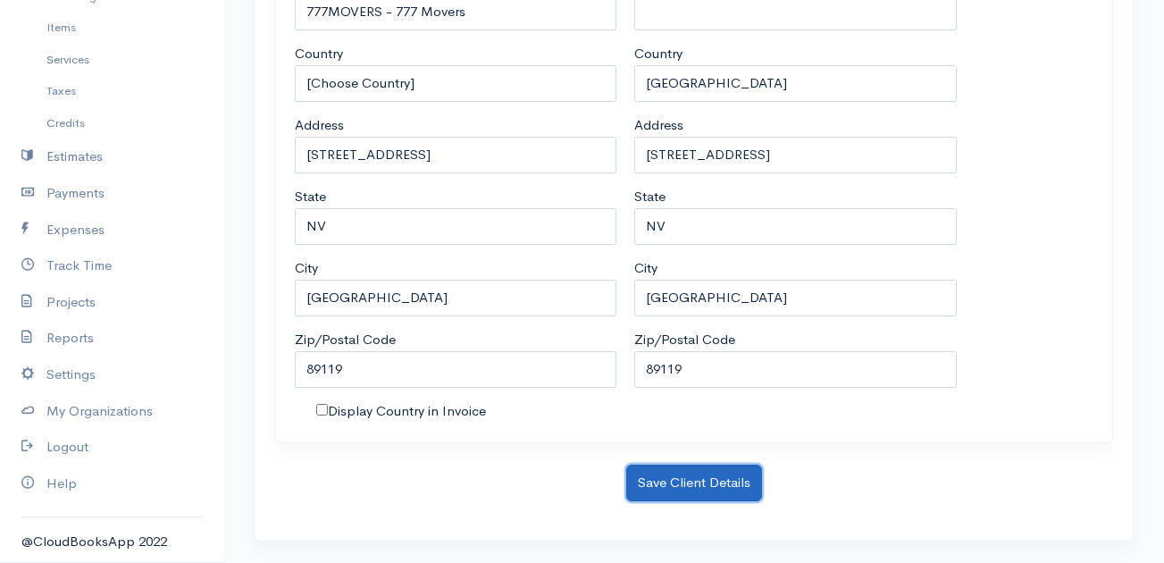
click at [725, 481] on button "Save Client Details" at bounding box center [694, 483] width 136 height 37
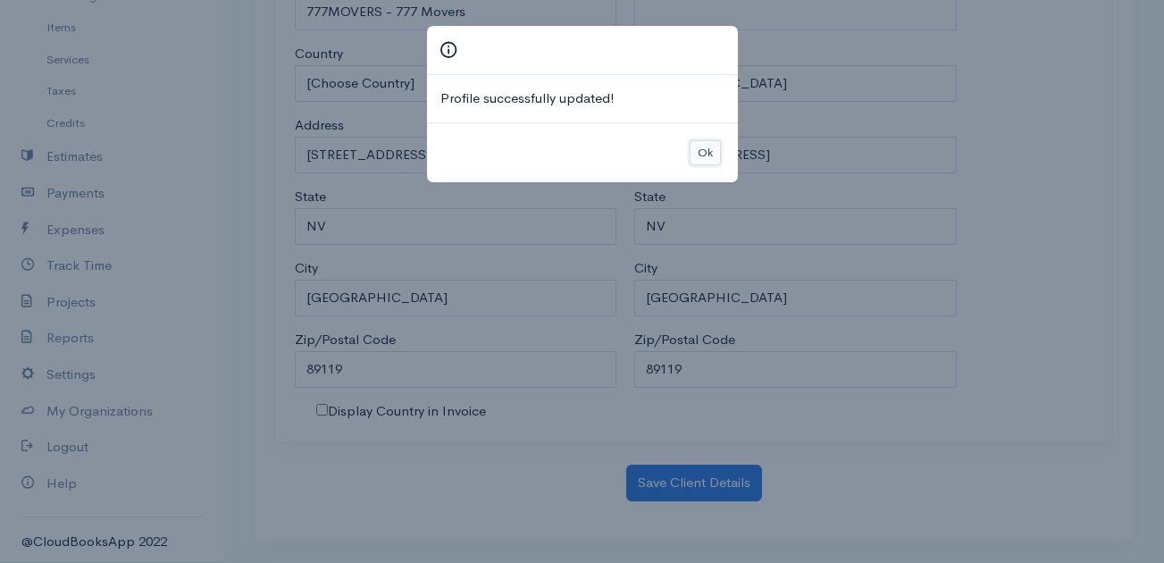
click at [709, 154] on button "Ok" at bounding box center [705, 153] width 31 height 26
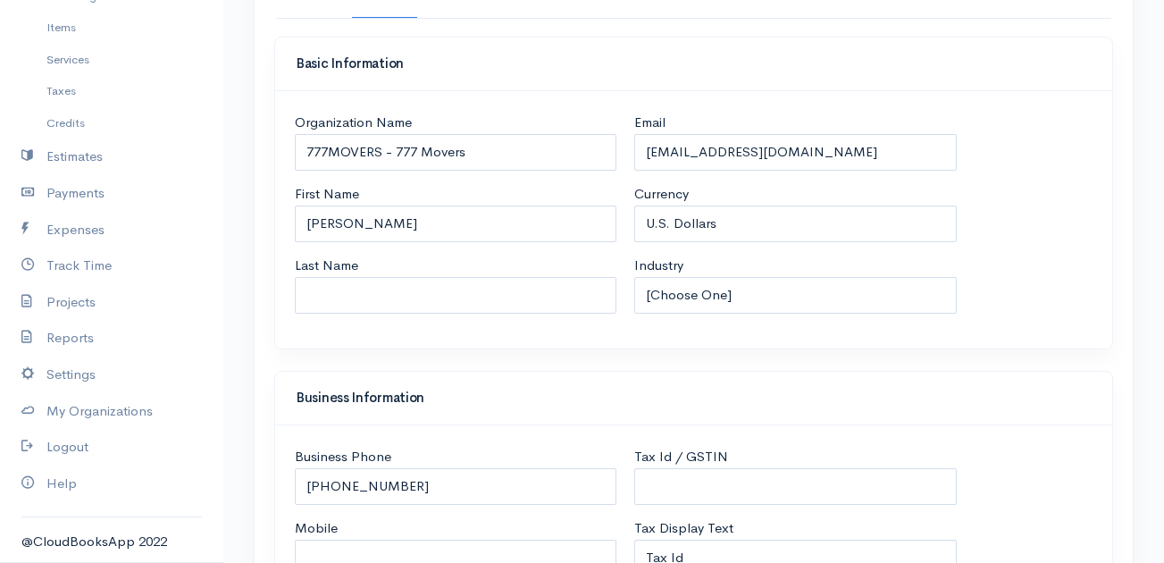
scroll to position [147, 0]
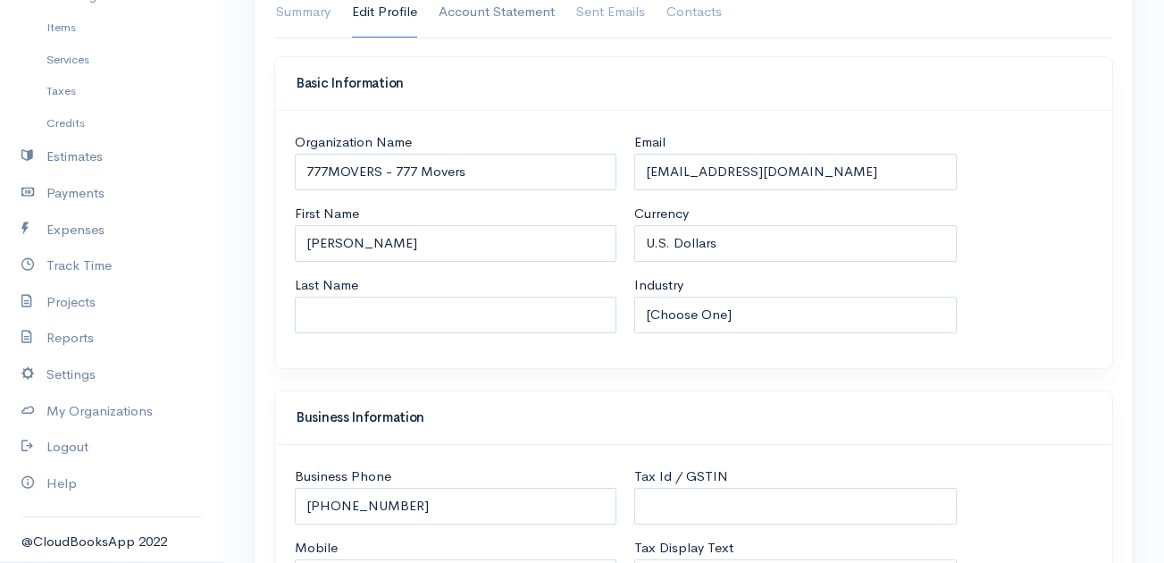
click at [476, 4] on link "Account Statement" at bounding box center [497, 12] width 116 height 50
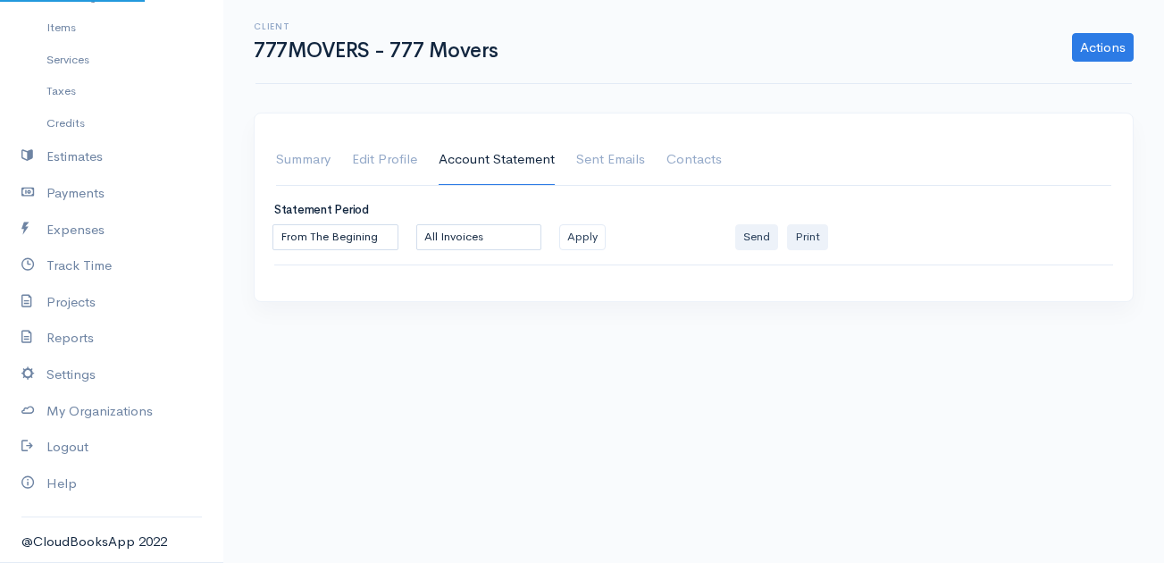
scroll to position [0, 0]
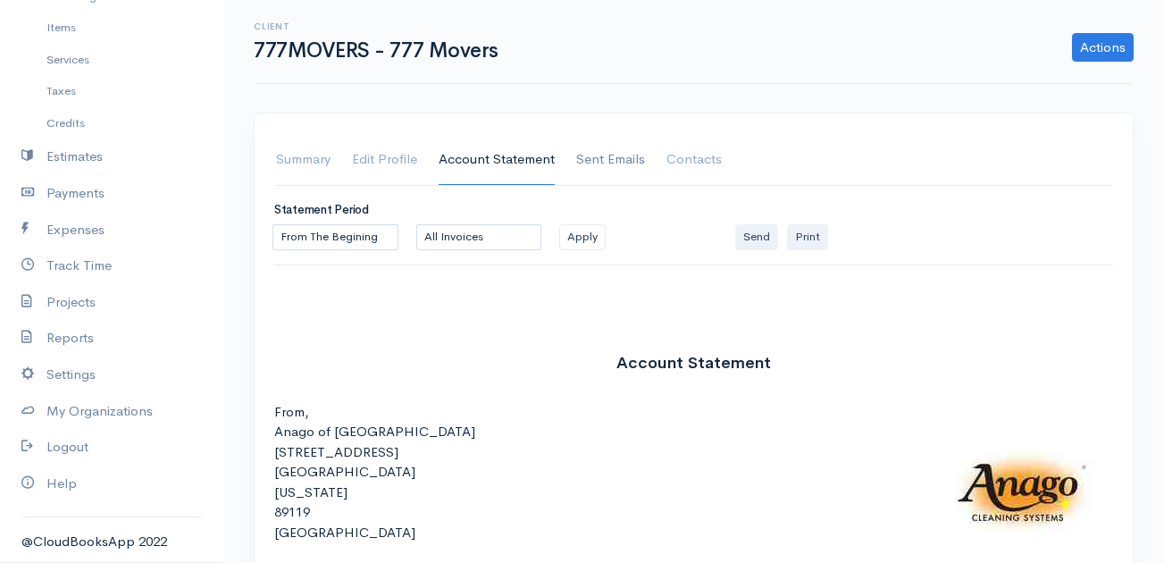
click at [603, 164] on link "Sent Emails" at bounding box center [610, 160] width 69 height 50
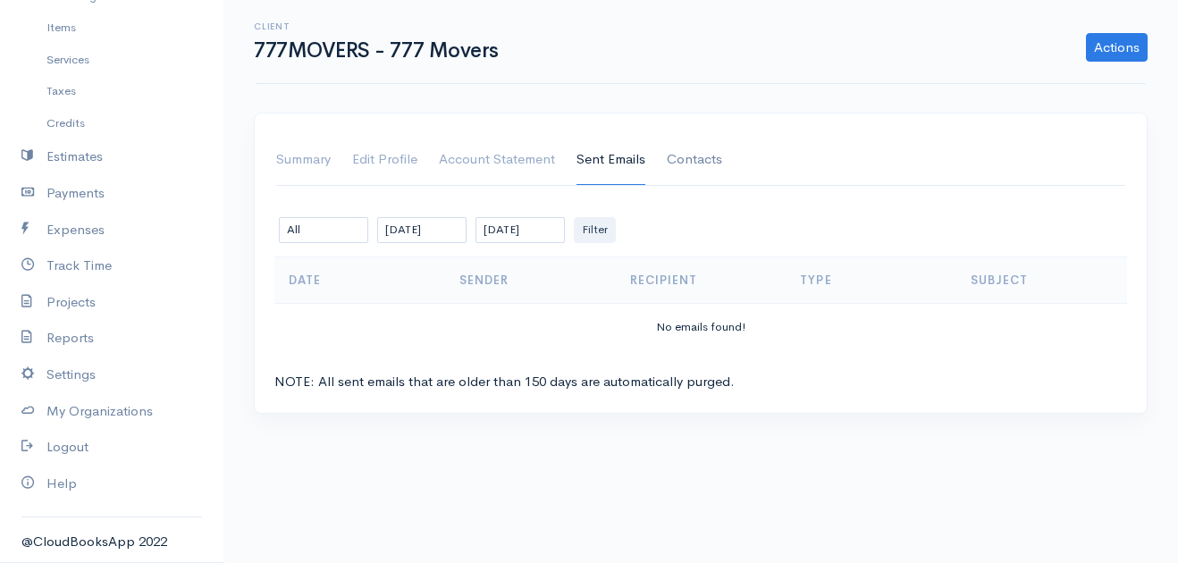
click at [706, 155] on link "Contacts" at bounding box center [694, 160] width 55 height 50
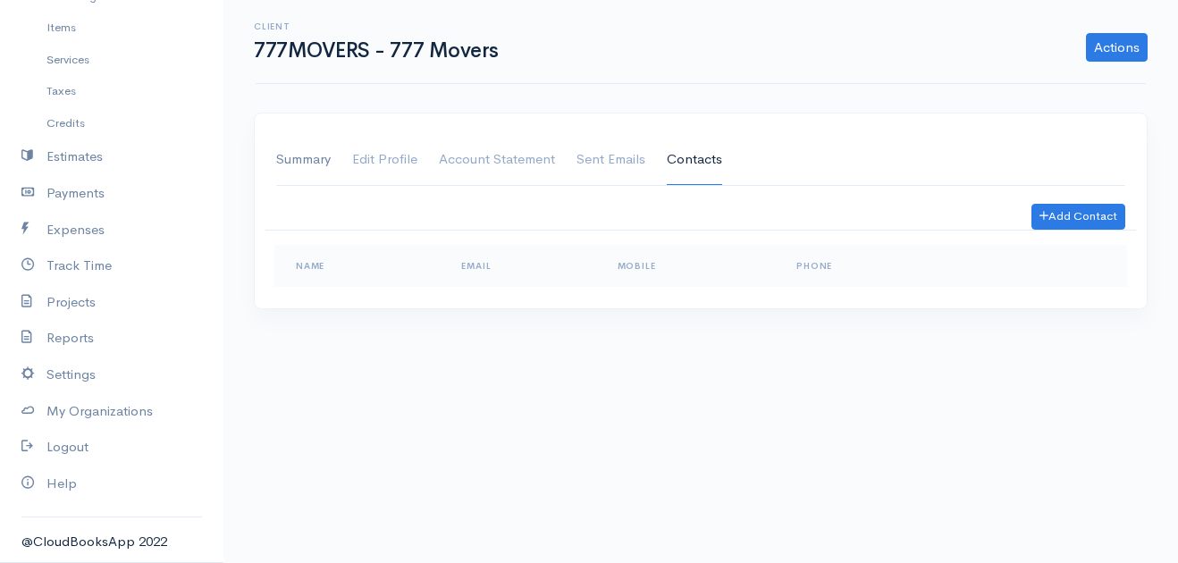
click at [287, 155] on link "Summary" at bounding box center [303, 160] width 55 height 50
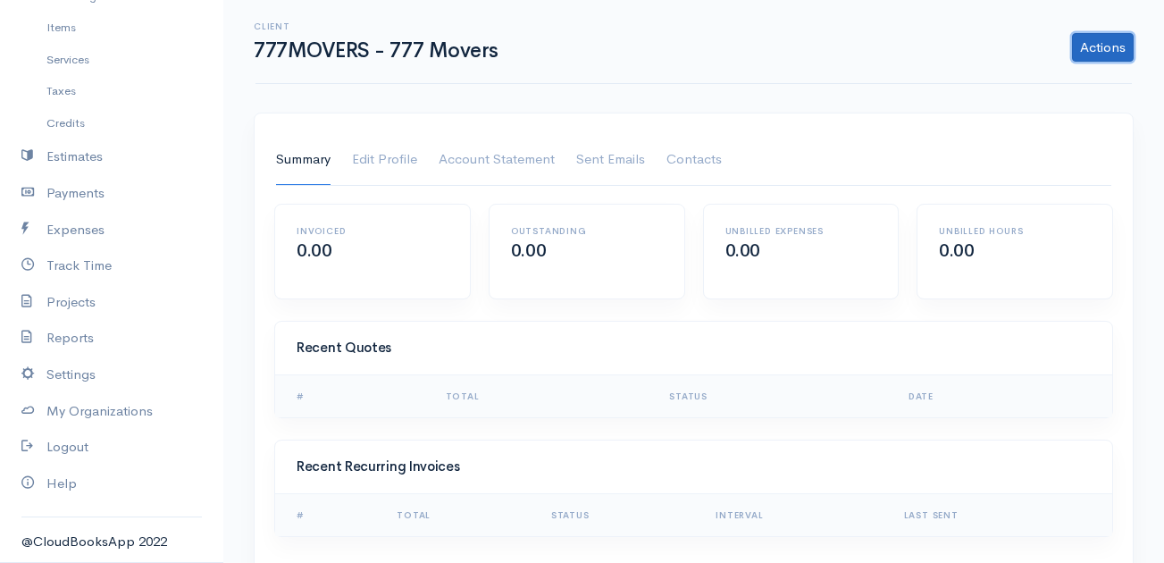
click at [1099, 46] on link "Actions" at bounding box center [1103, 47] width 62 height 29
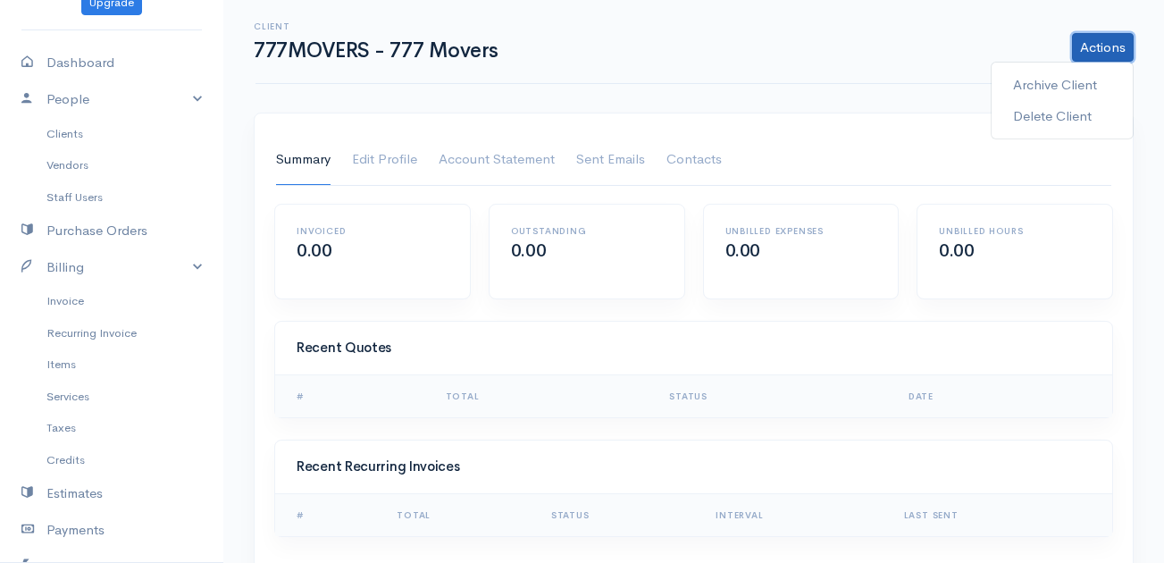
scroll to position [29, 0]
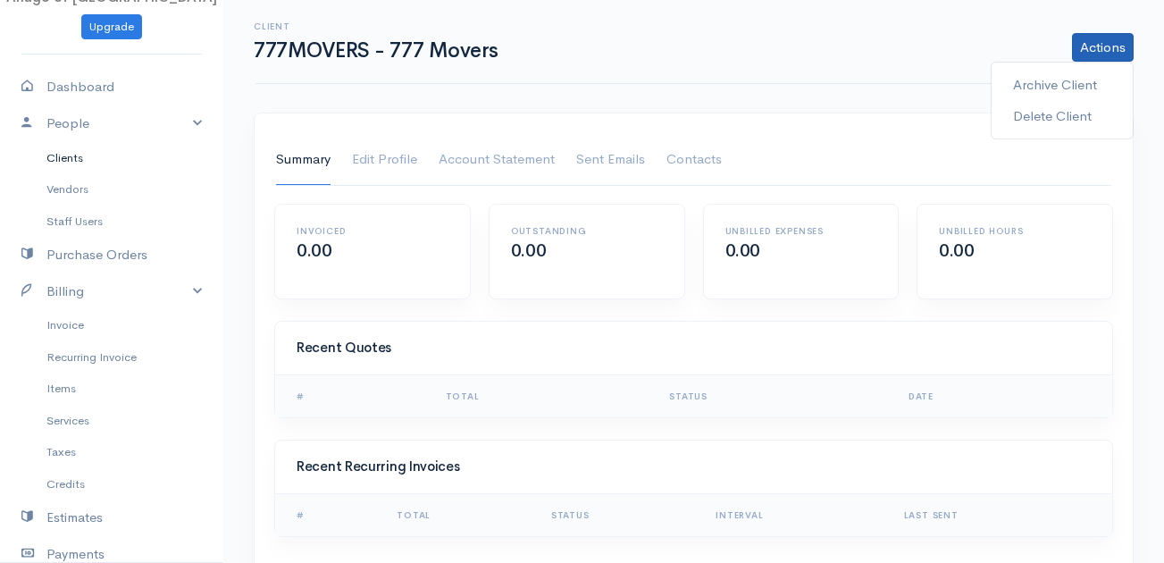
click at [66, 159] on link "Clients" at bounding box center [111, 158] width 223 height 32
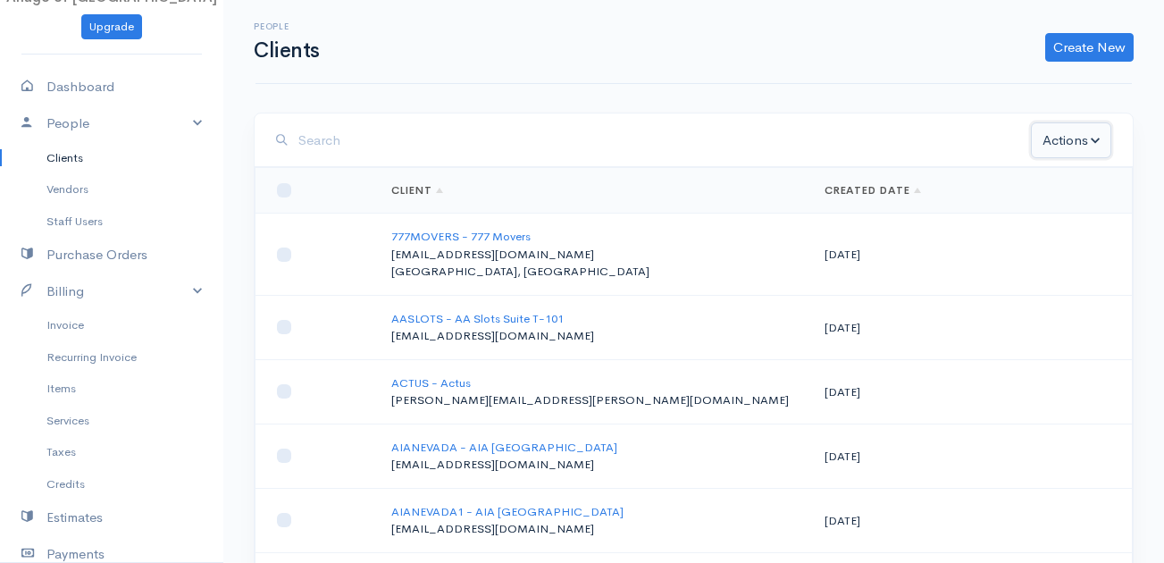
click at [1081, 138] on button "Actions" at bounding box center [1071, 140] width 80 height 37
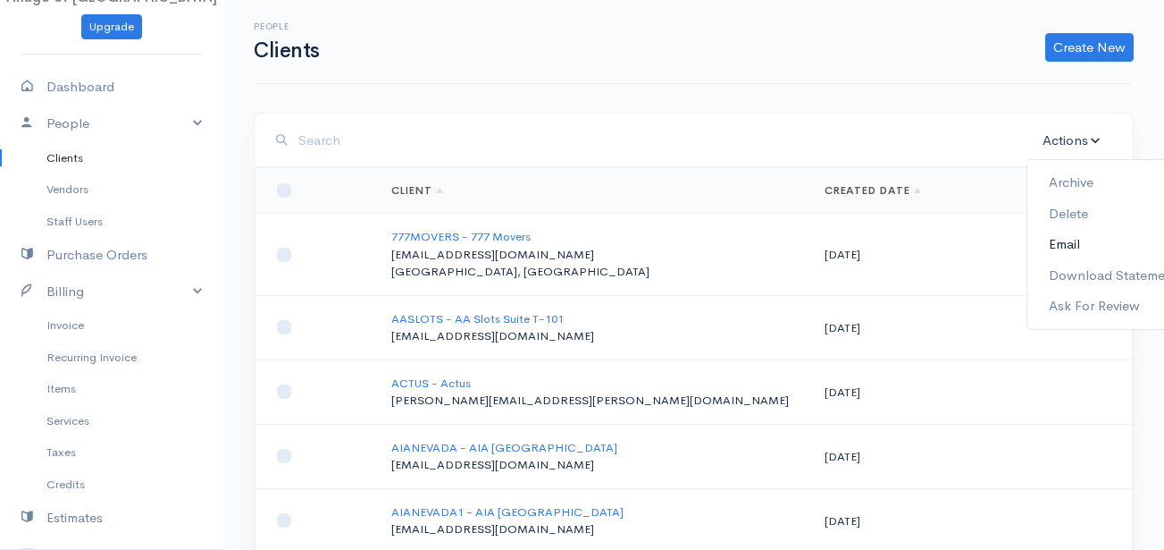
click at [1085, 246] on link "Email" at bounding box center [1114, 244] width 172 height 31
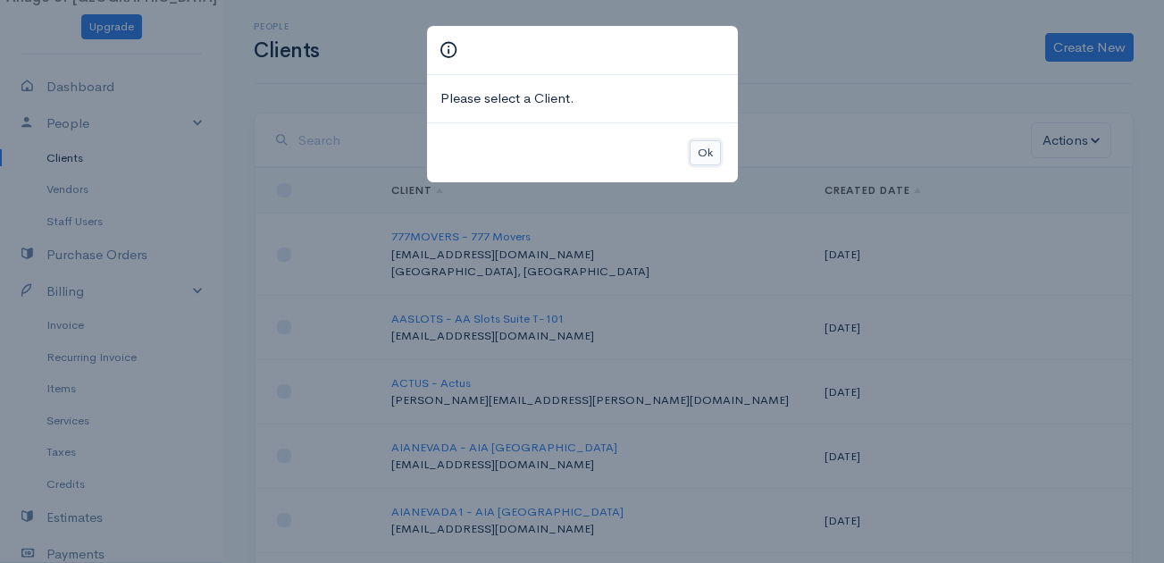
click at [701, 155] on button "Ok" at bounding box center [705, 153] width 31 height 26
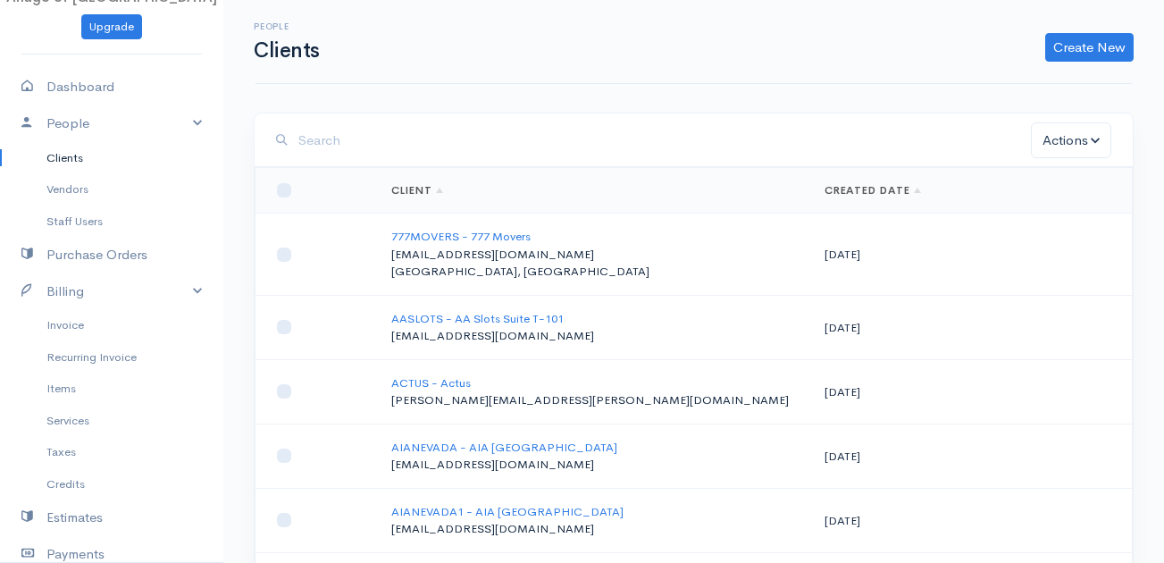
click at [432, 253] on p "accounting@triple7movers.com" at bounding box center [593, 255] width 404 height 18
click at [450, 506] on link "AIANEVADA1 - AIA Las Vegas" at bounding box center [507, 511] width 232 height 15
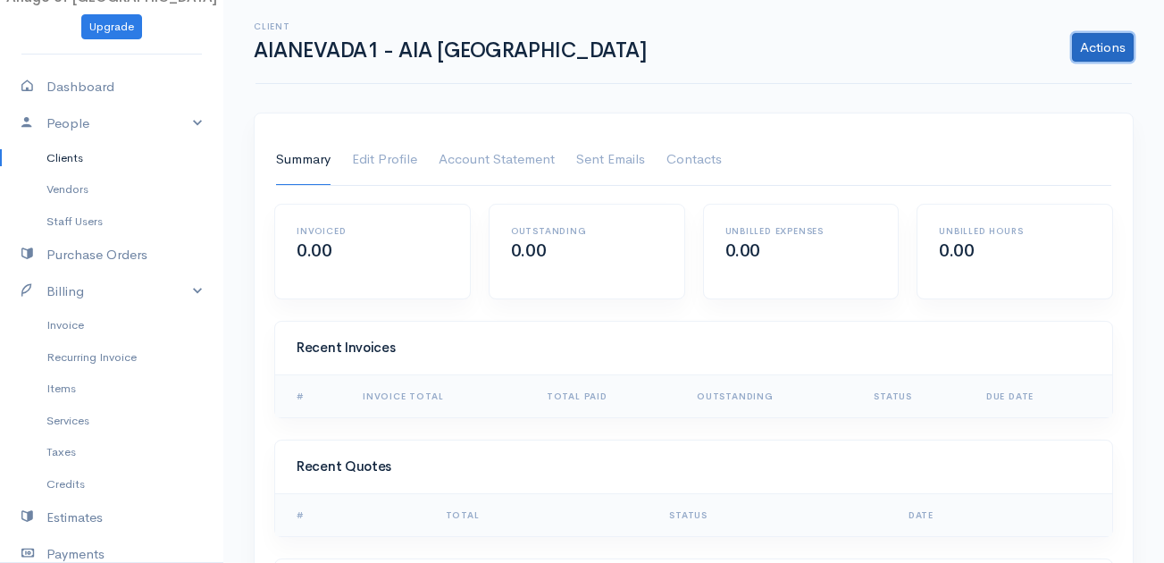
click at [1106, 45] on link "Actions" at bounding box center [1103, 47] width 62 height 29
click at [953, 393] on th "Status" at bounding box center [916, 396] width 113 height 42
click at [147, 315] on link "Invoice" at bounding box center [111, 325] width 223 height 32
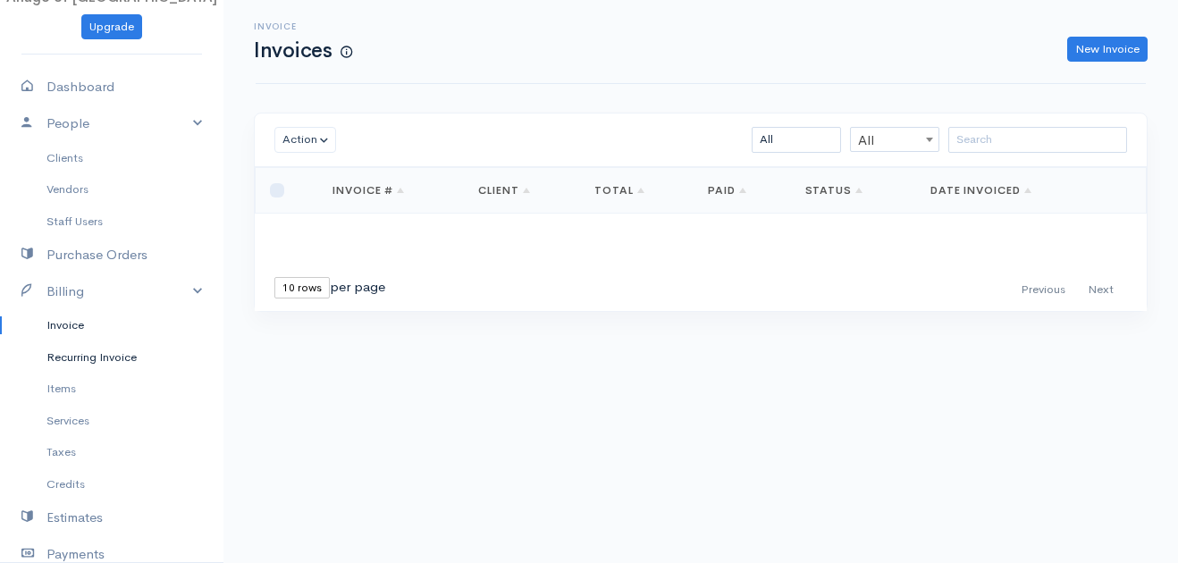
click at [100, 360] on link "Recurring Invoice" at bounding box center [111, 357] width 223 height 32
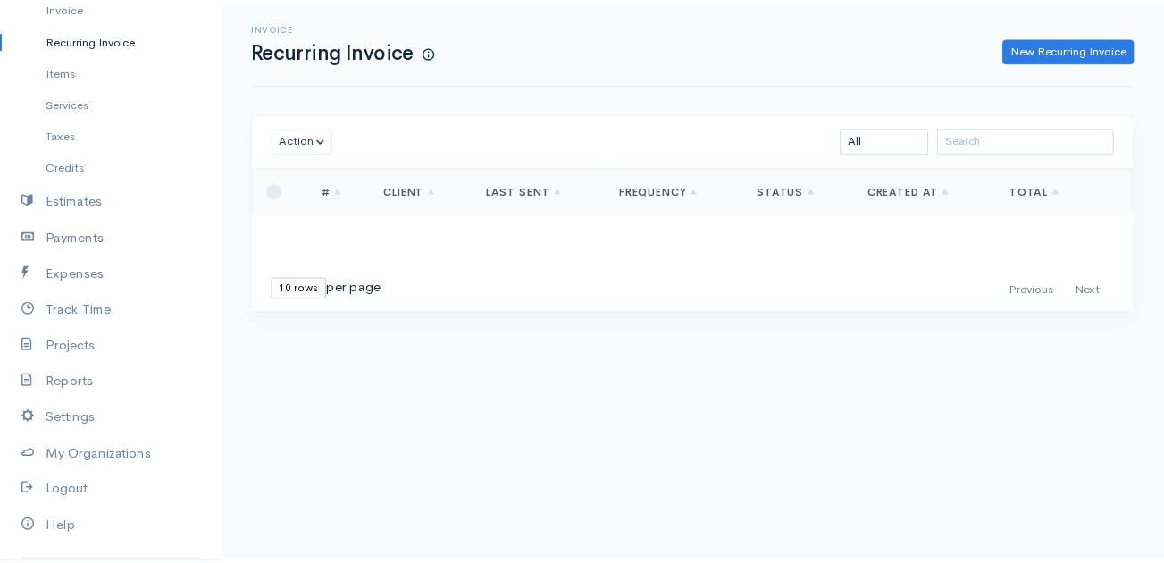
scroll to position [349, 0]
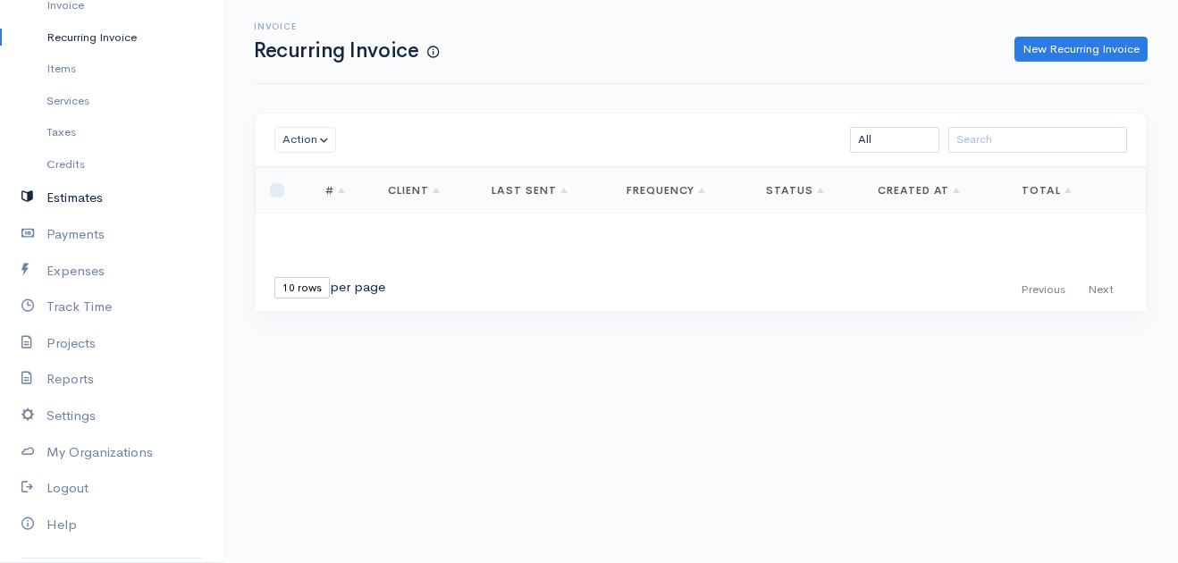
click at [108, 189] on link "Estimates" at bounding box center [111, 198] width 223 height 37
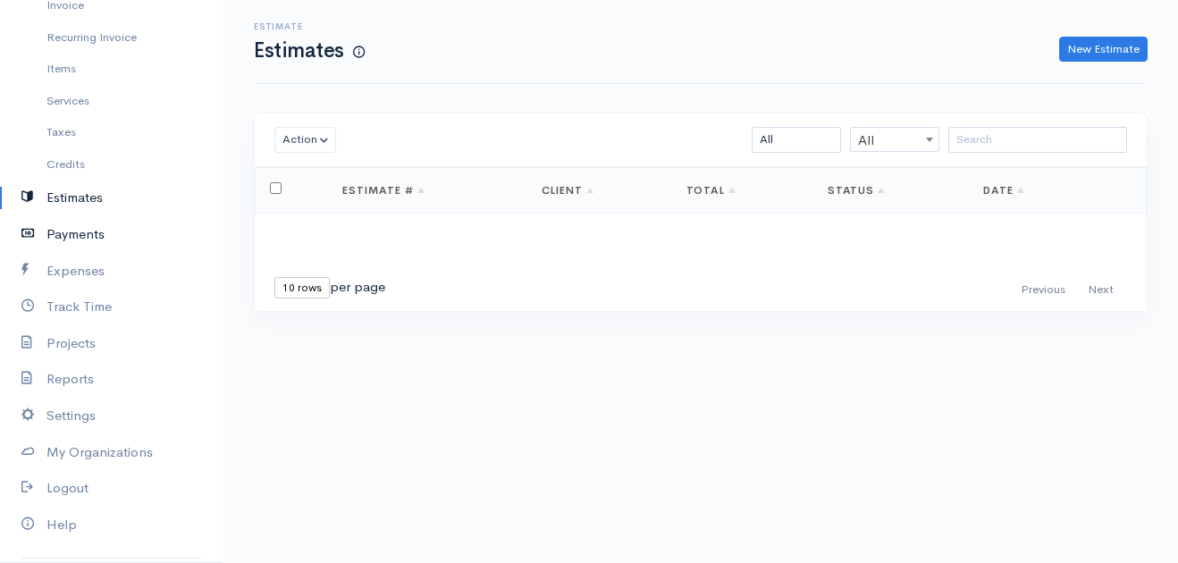
click at [86, 226] on link "Payments" at bounding box center [111, 234] width 223 height 37
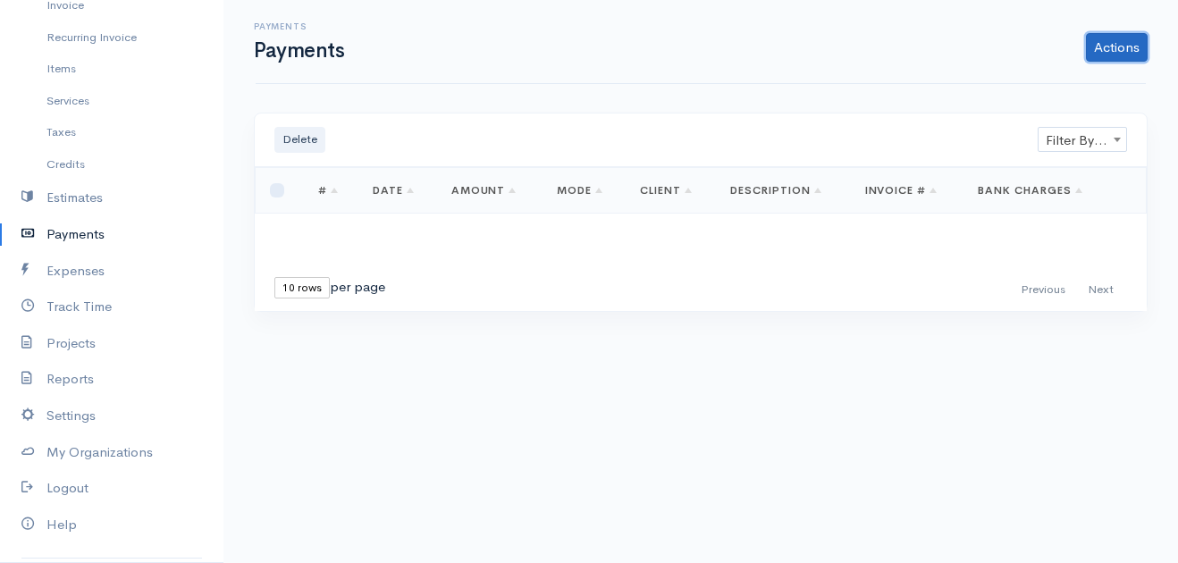
click at [1112, 48] on link "Actions" at bounding box center [1117, 47] width 62 height 29
click at [47, 278] on link "Expenses" at bounding box center [111, 271] width 223 height 37
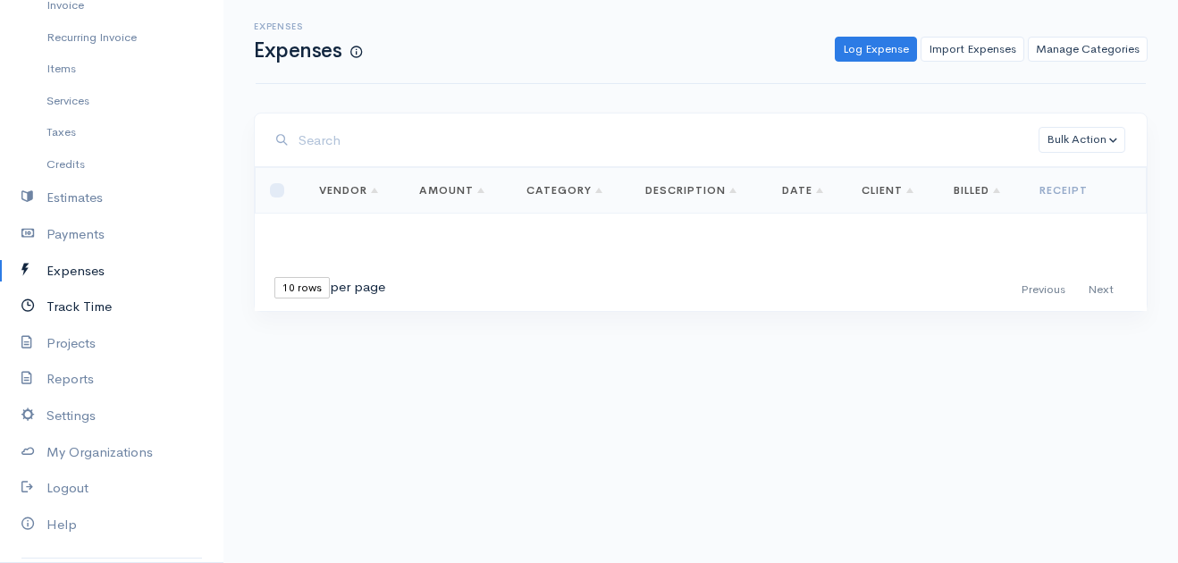
click at [94, 316] on link "Track Time" at bounding box center [111, 307] width 223 height 37
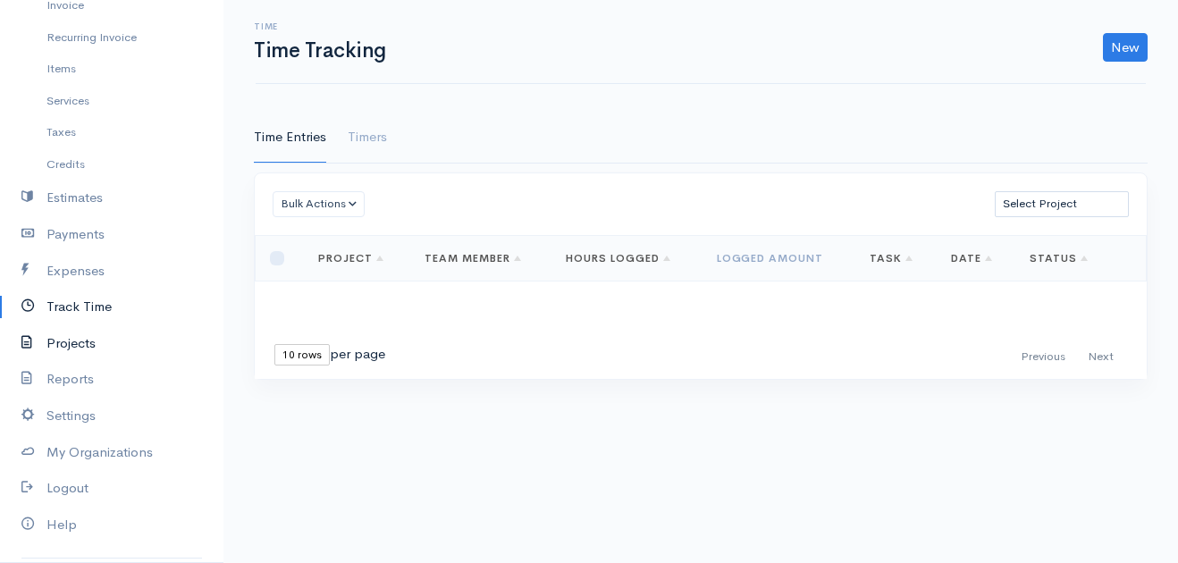
click at [87, 346] on link "Projects" at bounding box center [111, 343] width 223 height 37
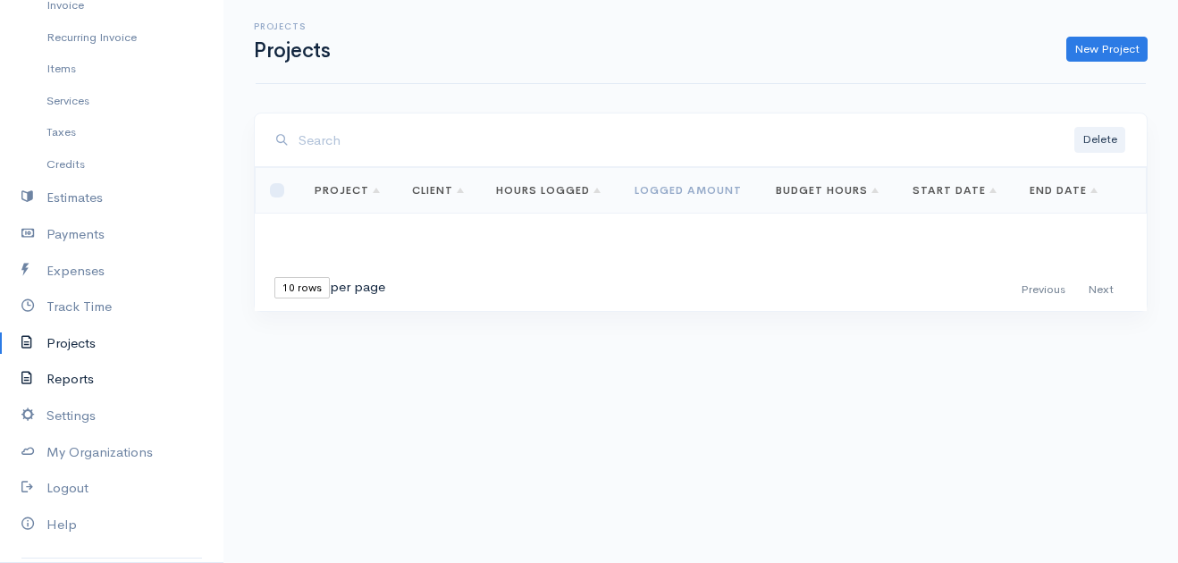
click at [111, 376] on link "Reports" at bounding box center [111, 379] width 223 height 37
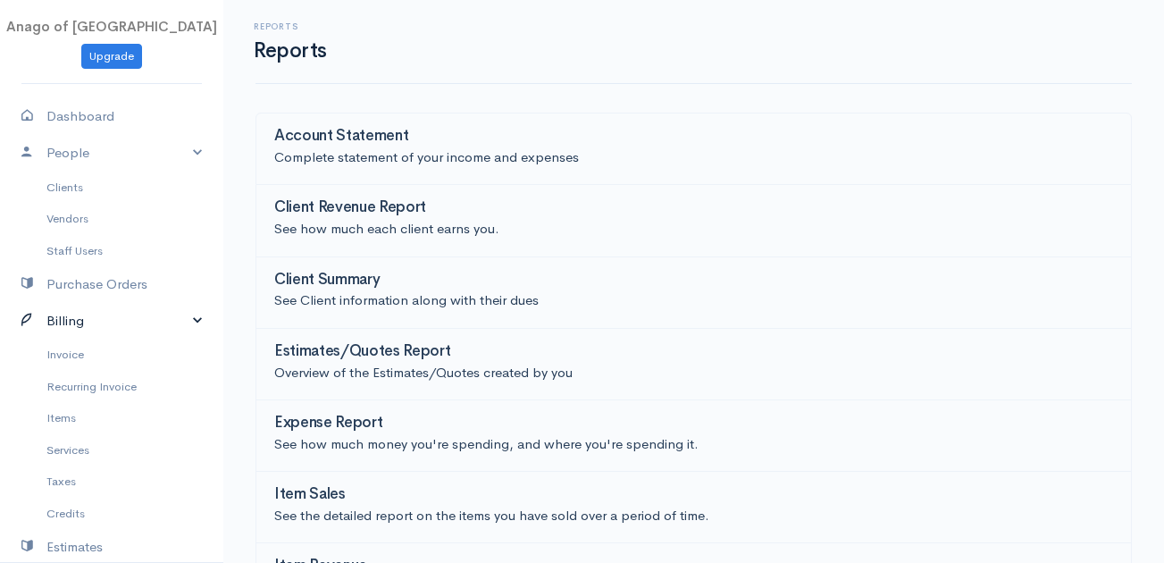
click at [80, 315] on link "Billing" at bounding box center [111, 321] width 223 height 37
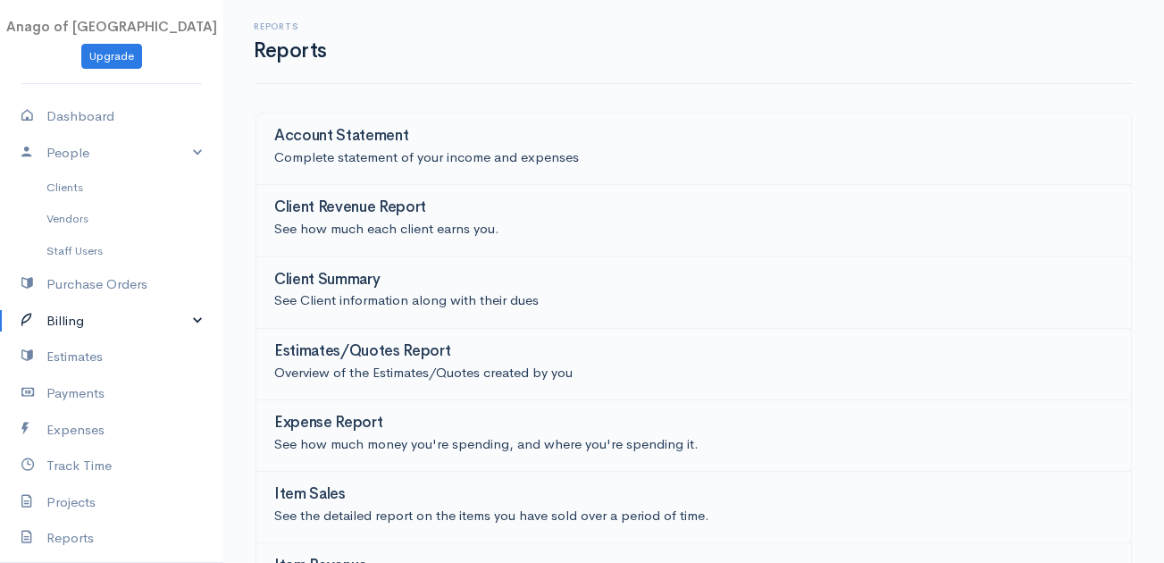
click at [80, 315] on link "Billing" at bounding box center [111, 321] width 223 height 37
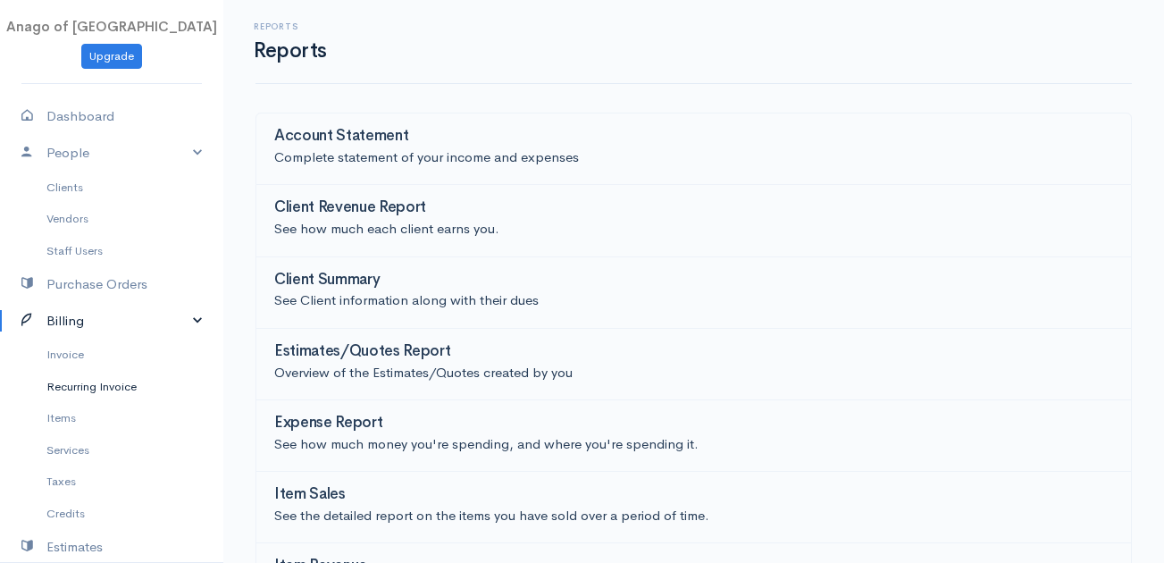
click at [82, 379] on link "Recurring Invoice" at bounding box center [111, 387] width 223 height 32
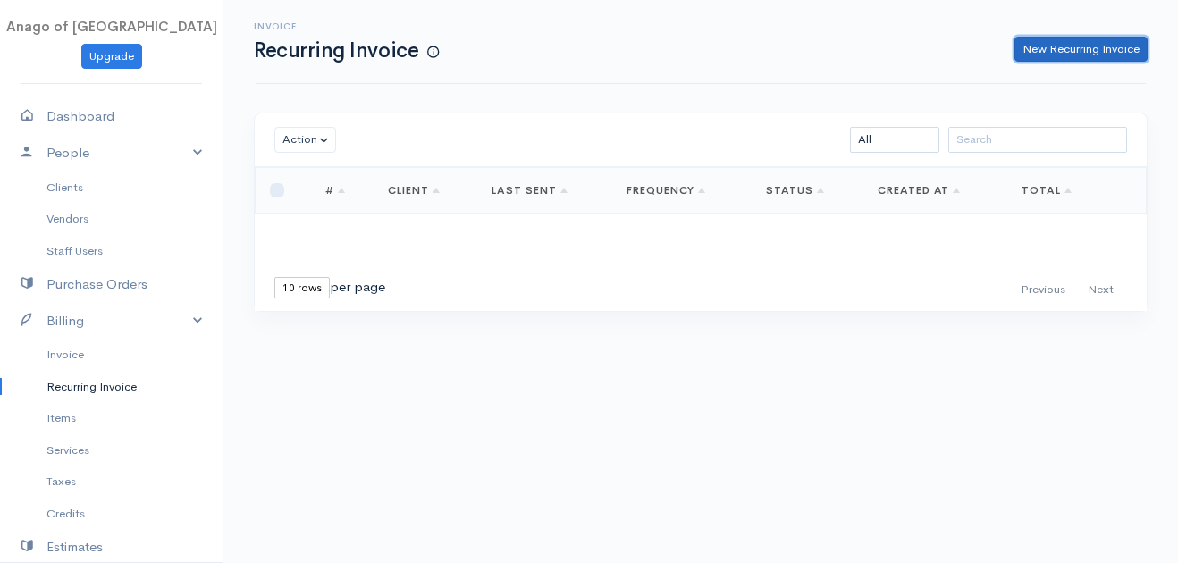
click at [1108, 41] on link "New Recurring Invoice" at bounding box center [1080, 50] width 133 height 26
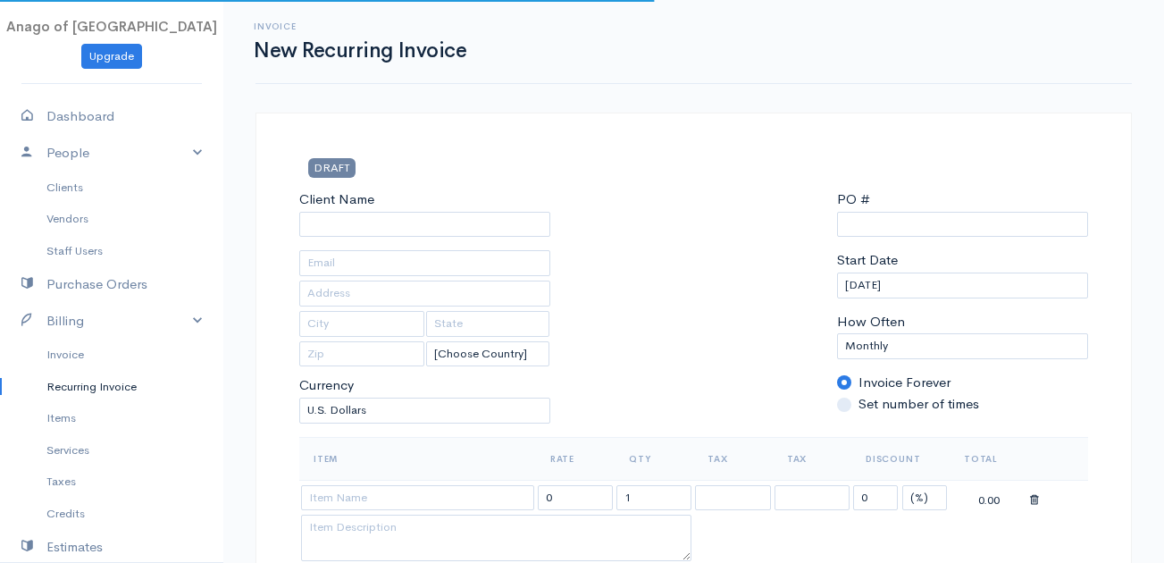
select select "[GEOGRAPHIC_DATA]"
select select "USD"
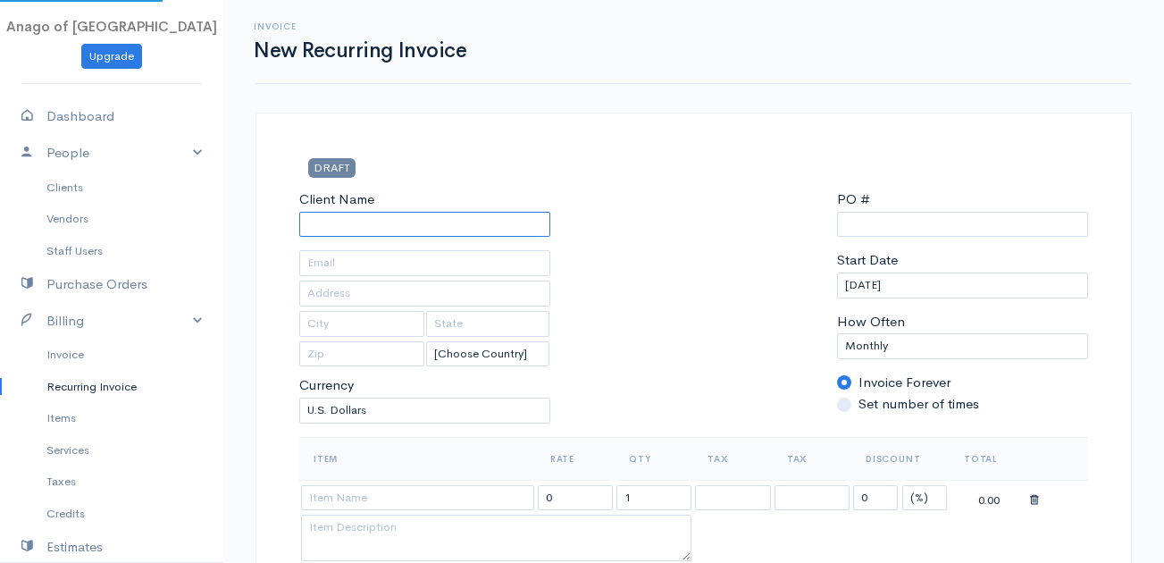
click at [407, 231] on input "Client Name" at bounding box center [424, 225] width 251 height 26
paste input "DEPENDABL: AAA COOPER TRANSPORTATION"
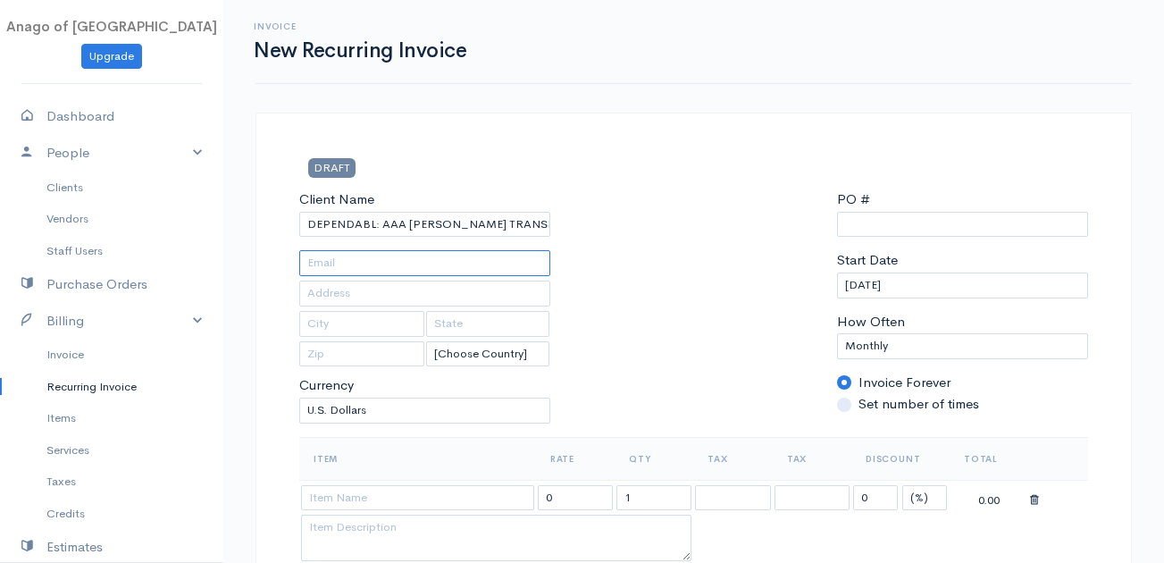
click at [369, 266] on input "text" at bounding box center [424, 263] width 251 height 26
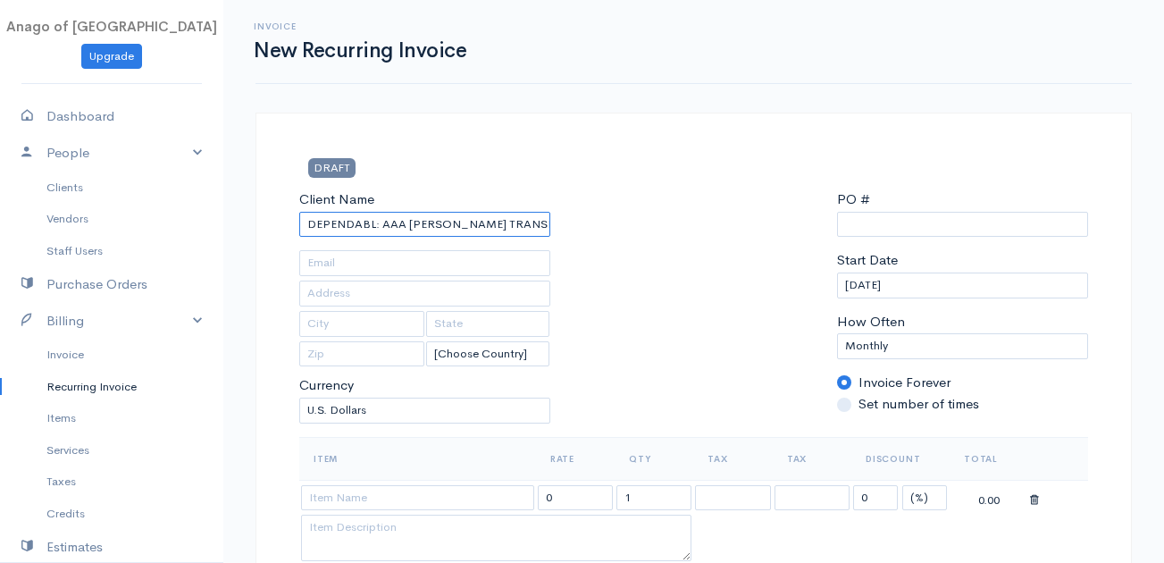
click at [491, 228] on input "DEPENDABL: AAA COOPER TRANSPORTATION" at bounding box center [424, 225] width 251 height 26
paste input "CROSSROAD: Crossroads Courier"
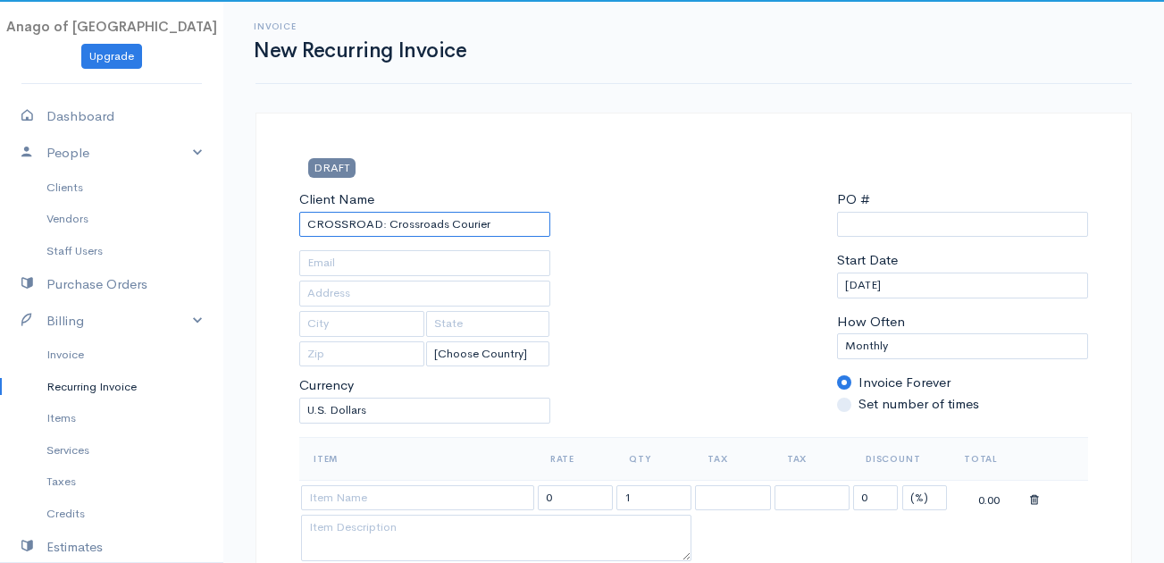
type input "CROSSROAD: Crossroads Courier"
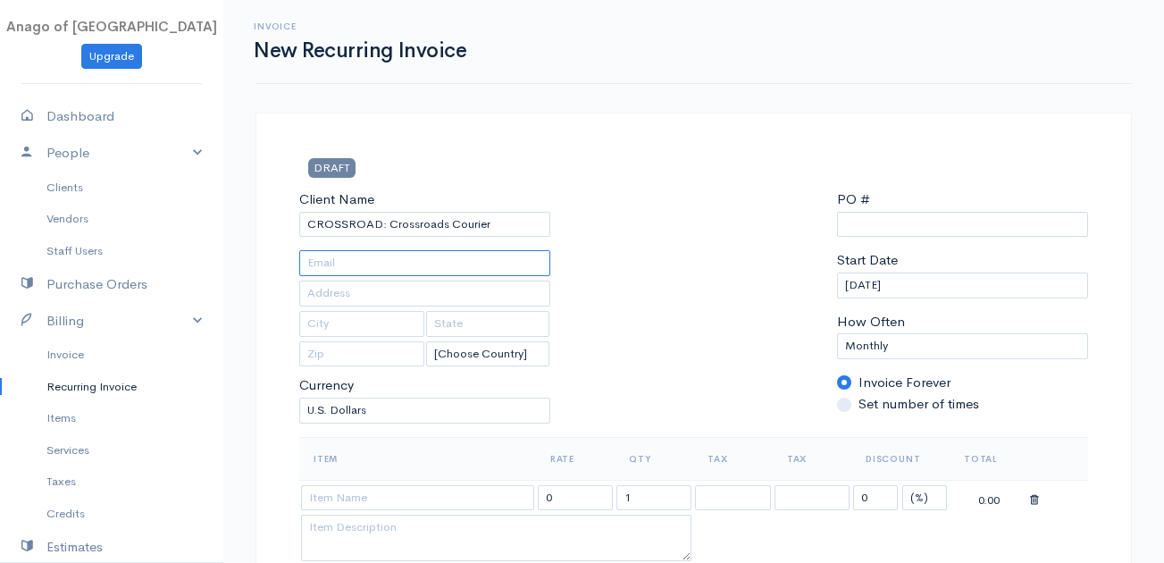
click at [427, 268] on input "text" at bounding box center [424, 263] width 251 height 26
paste input "Accounting@crossroadscourier.com, kmalan@crossroadscourier.com"
type input "Accounting@crossroadscourier.com, kmalan@crossroadscourier.com"
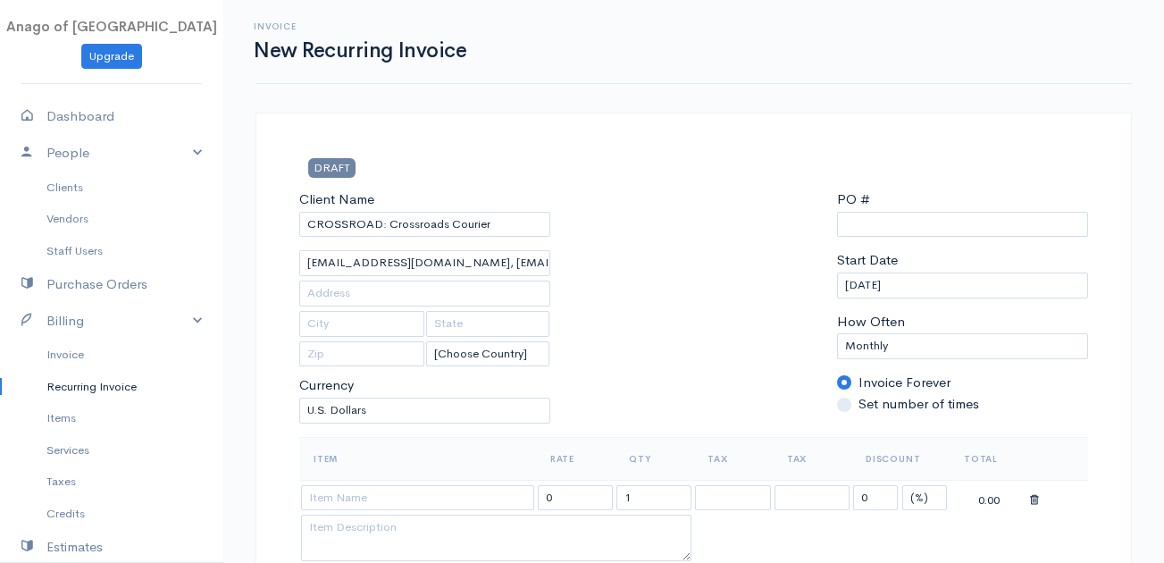
click at [359, 309] on div "Client Name CROSSROAD: Crossroads Courier Accounting@crossroadscourier.com, kma…" at bounding box center [424, 313] width 269 height 248
click at [359, 294] on input "text" at bounding box center [424, 294] width 251 height 26
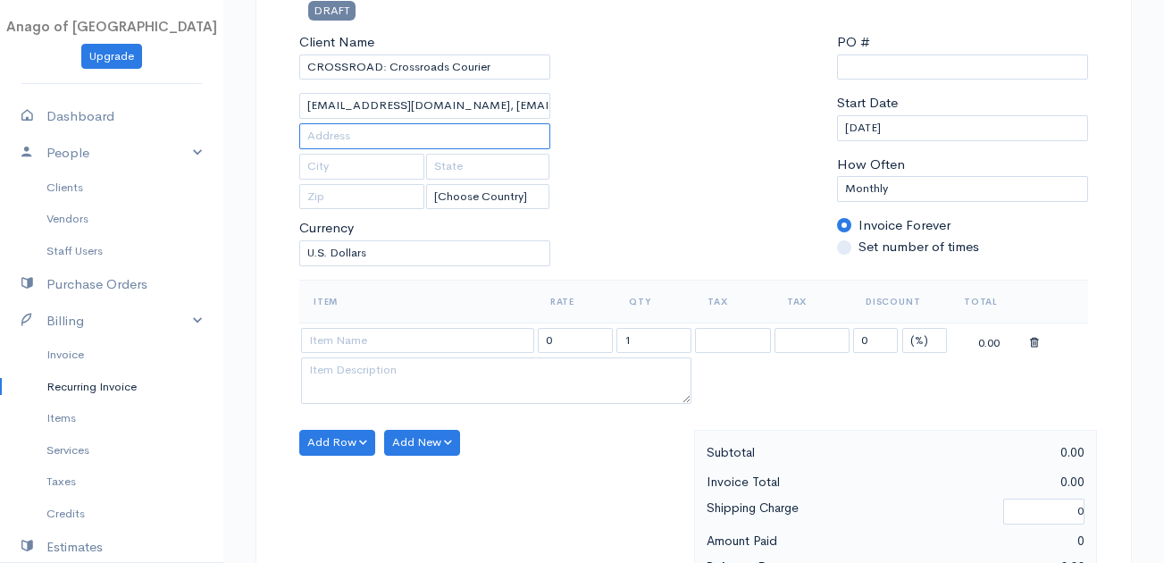
scroll to position [155, 0]
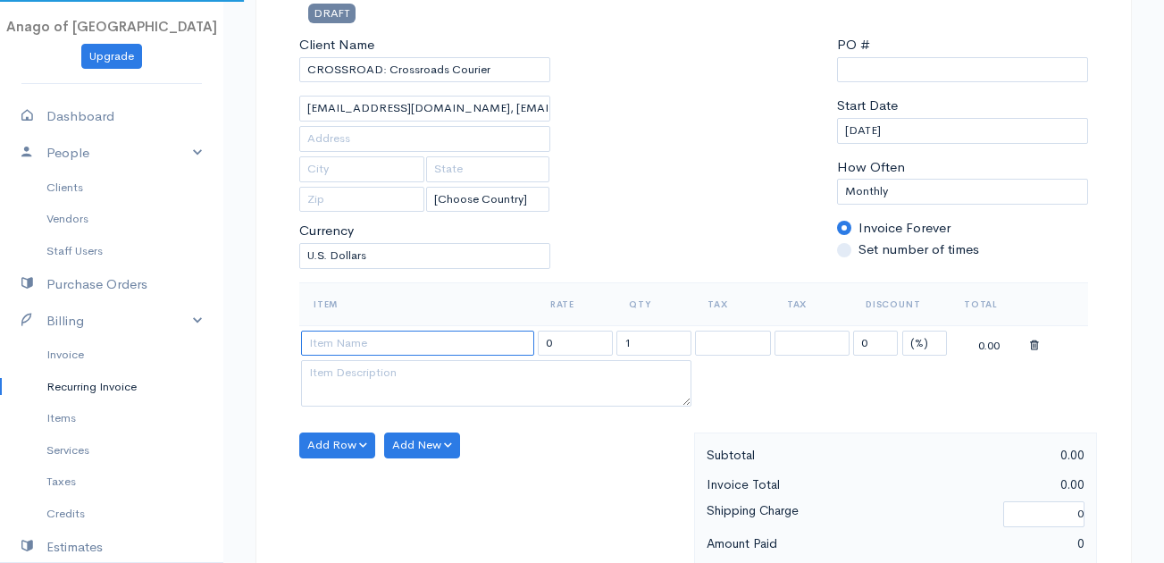
click at [451, 332] on input at bounding box center [417, 344] width 233 height 26
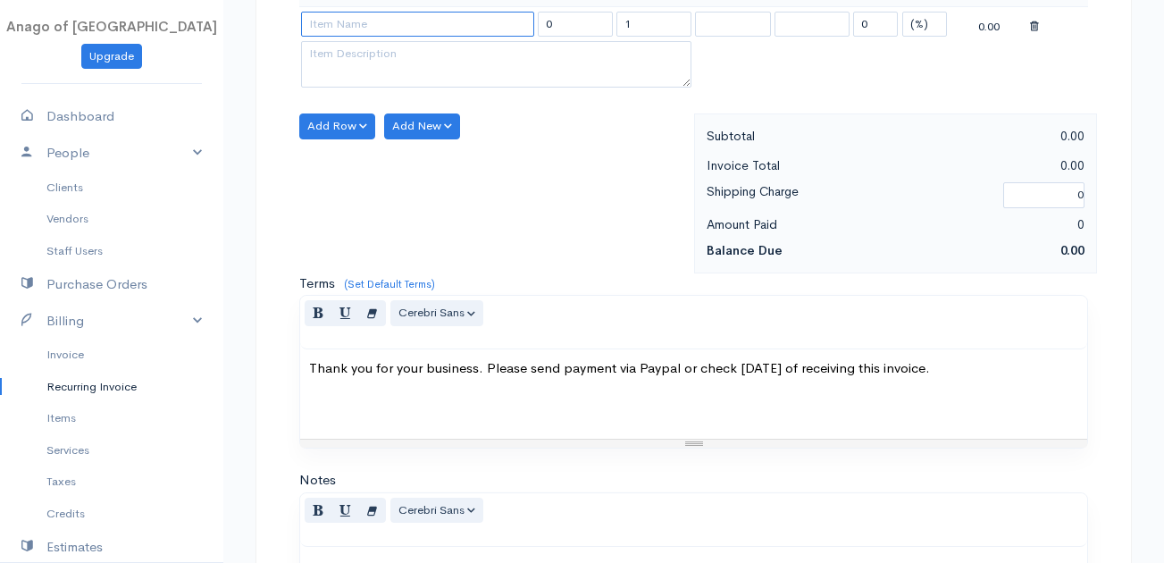
scroll to position [475, 0]
click at [861, 194] on div "Shipping Charge" at bounding box center [847, 193] width 298 height 29
click at [758, 213] on div "Amount Paid" at bounding box center [797, 223] width 198 height 22
drag, startPoint x: 1159, startPoint y: 337, endPoint x: 1182, endPoint y: 297, distance: 46.4
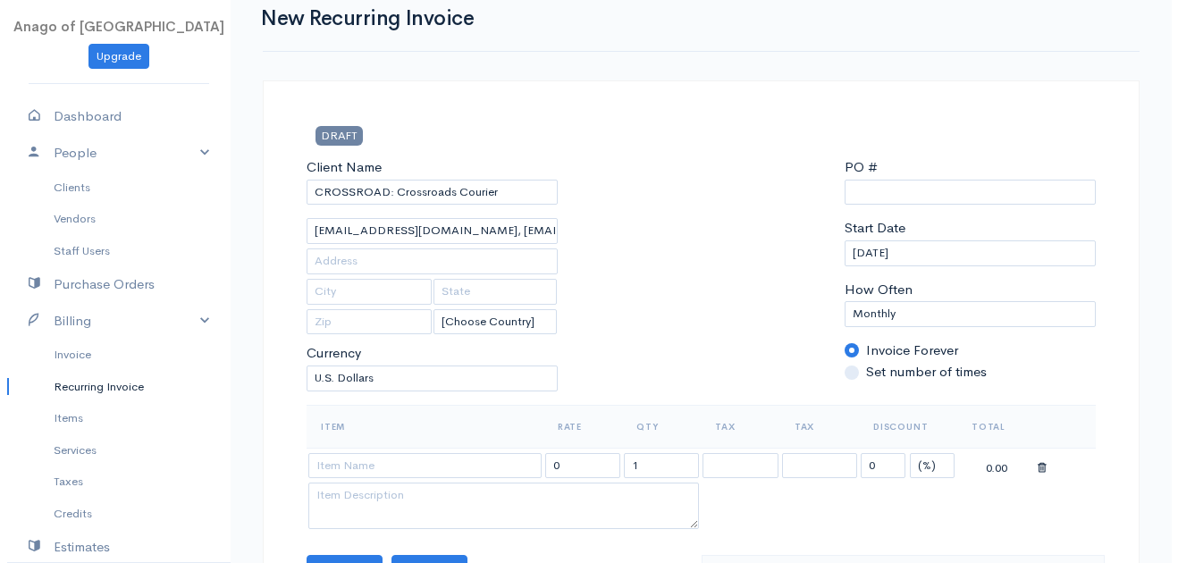
scroll to position [0, 0]
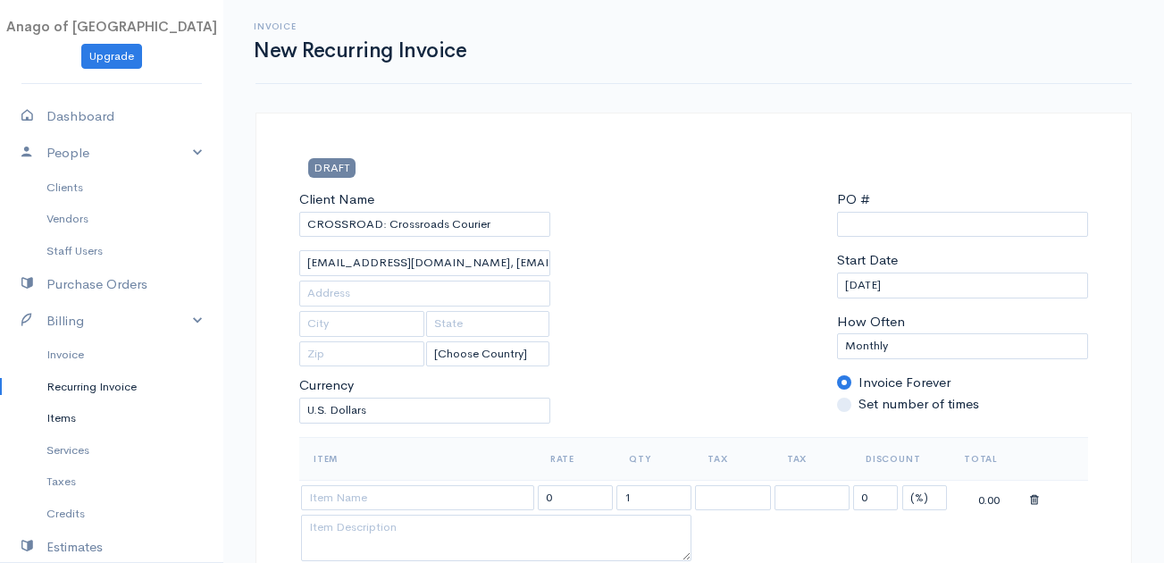
click at [107, 404] on link "Items" at bounding box center [111, 418] width 223 height 32
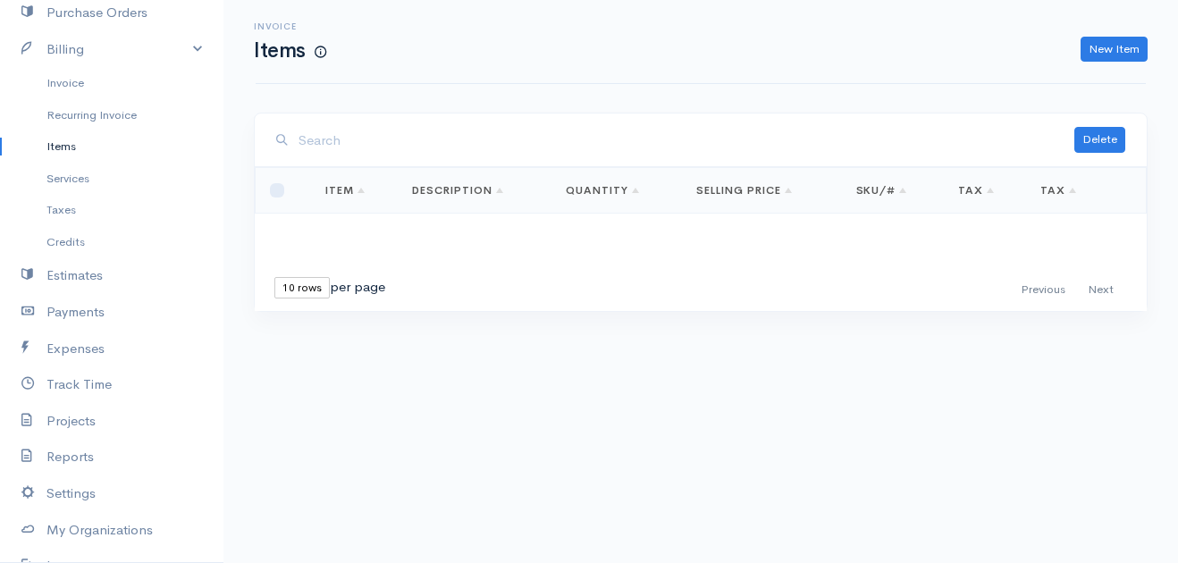
scroll to position [273, 0]
click at [74, 386] on link "Track Time" at bounding box center [111, 383] width 223 height 37
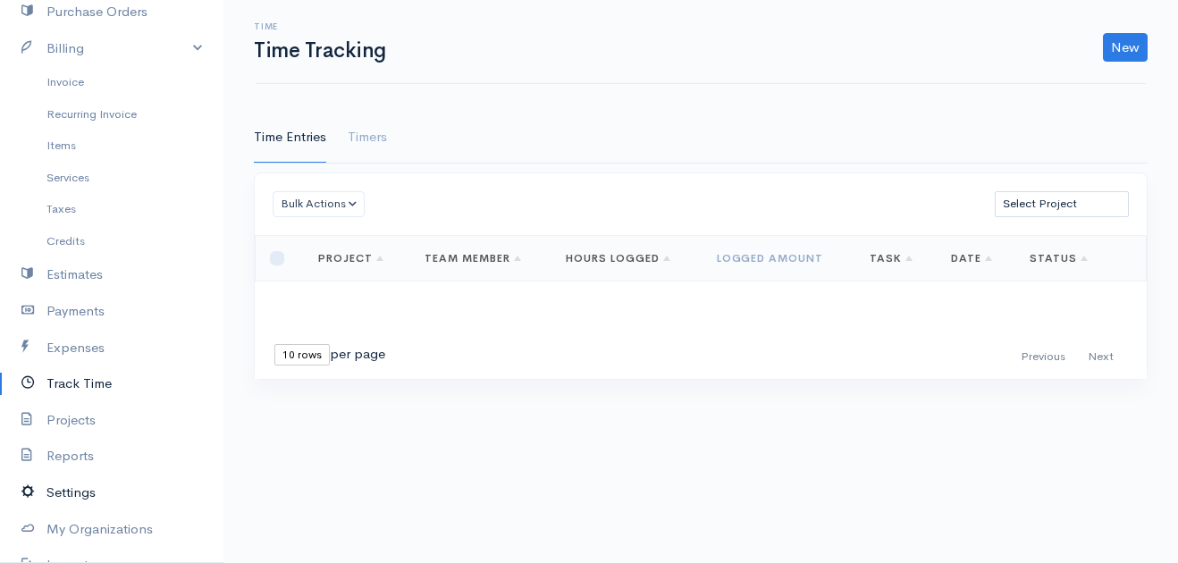
click at [74, 479] on link "Settings" at bounding box center [111, 492] width 223 height 37
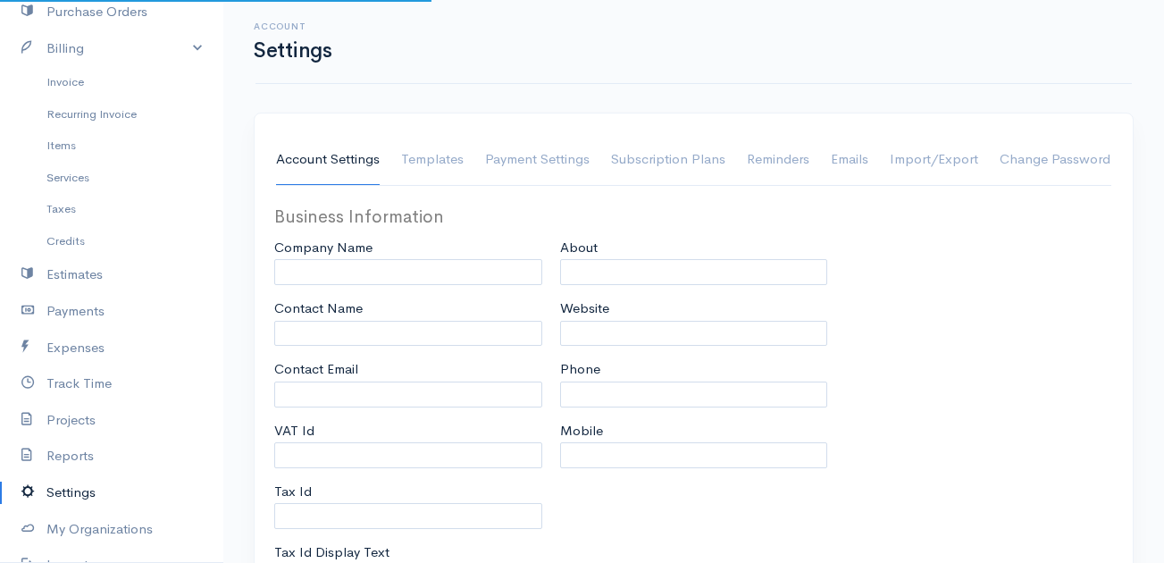
type input "Anago of Las Vegas"
type input "AnagoLV-ADMIN"
type input "admin@anagolasvegas.com"
type input "Tax Id"
select select
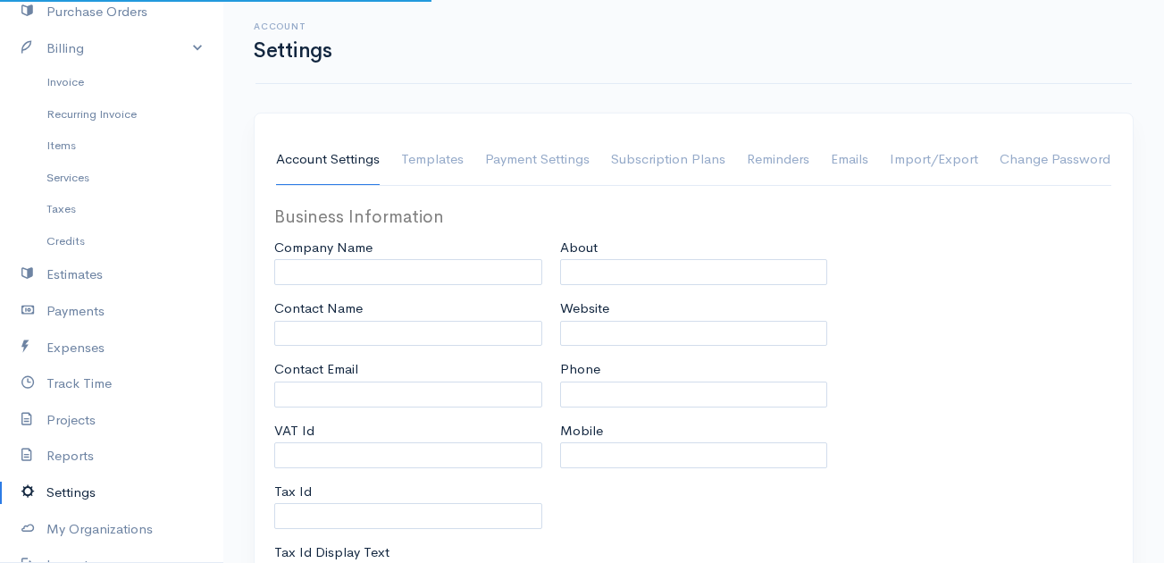
type input "1050 E Flamingo Rd Suite E225"
type input "Las Vegas"
type input "Nevada"
type input "89119"
select select
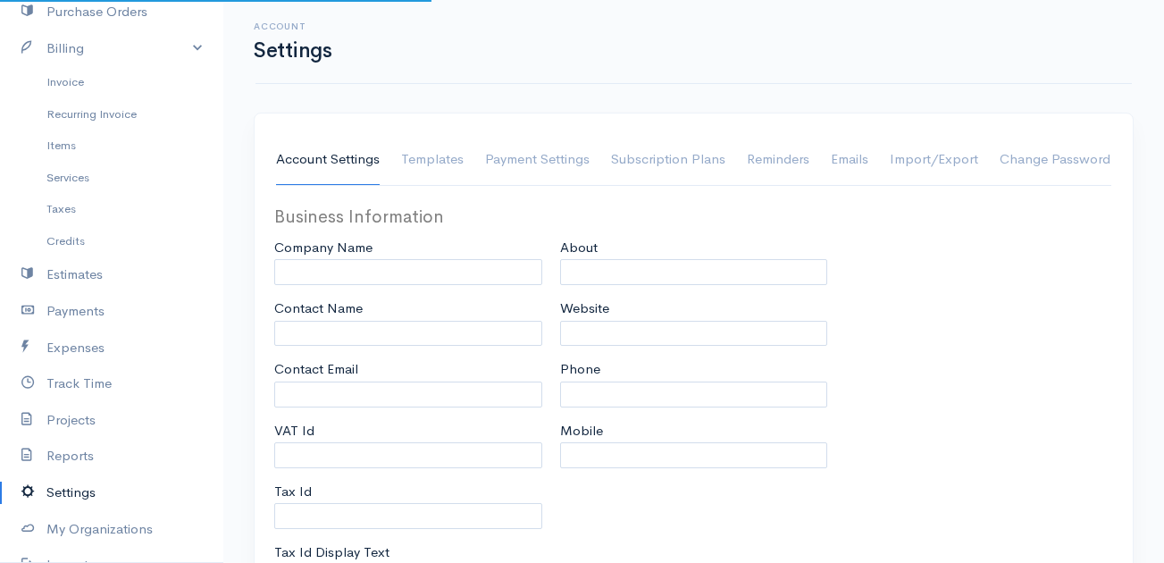
type input "INVOICE"
type input "1"
select select "3"
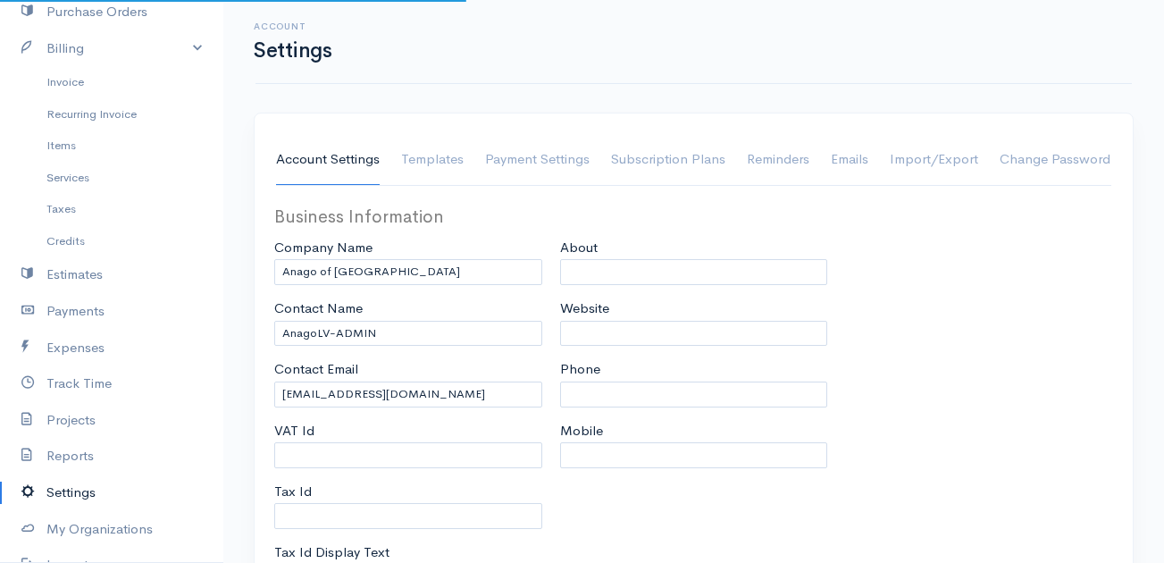
select select "[GEOGRAPHIC_DATA]"
select select "USD"
click at [108, 461] on link "Reports" at bounding box center [111, 456] width 223 height 37
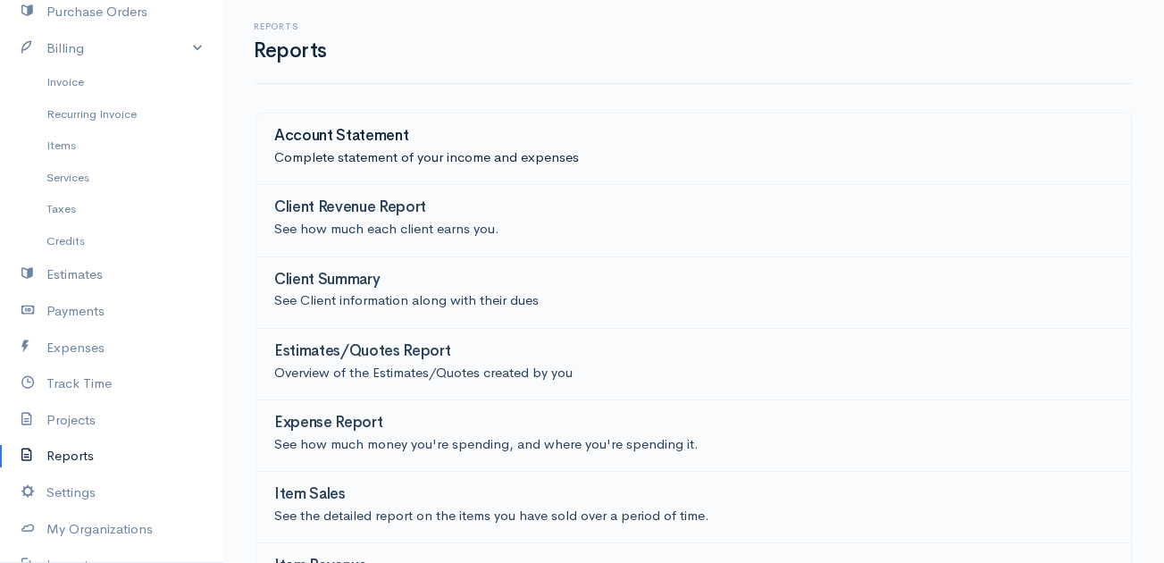
click at [458, 136] on div "Account Statement" at bounding box center [693, 138] width 839 height 20
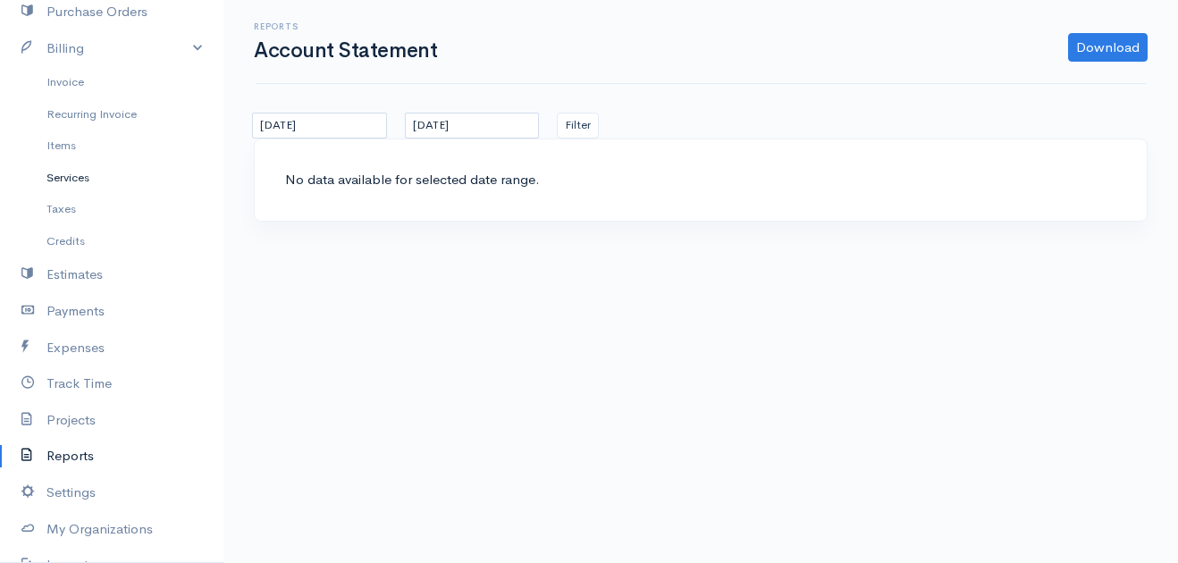
click at [95, 185] on link "Services" at bounding box center [111, 178] width 223 height 32
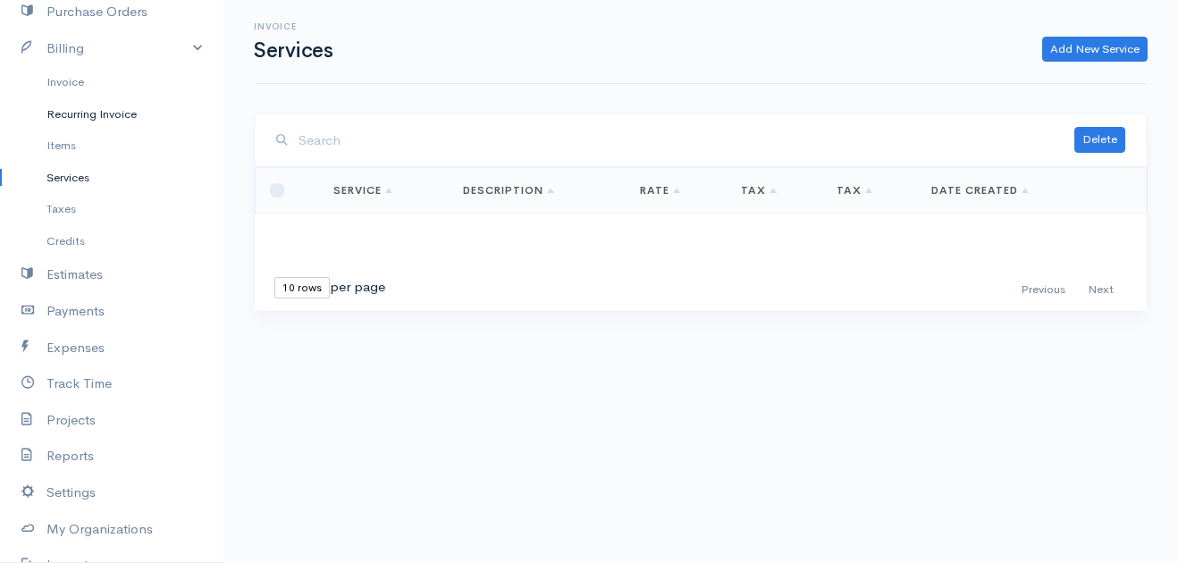
click at [106, 109] on link "Recurring Invoice" at bounding box center [111, 114] width 223 height 32
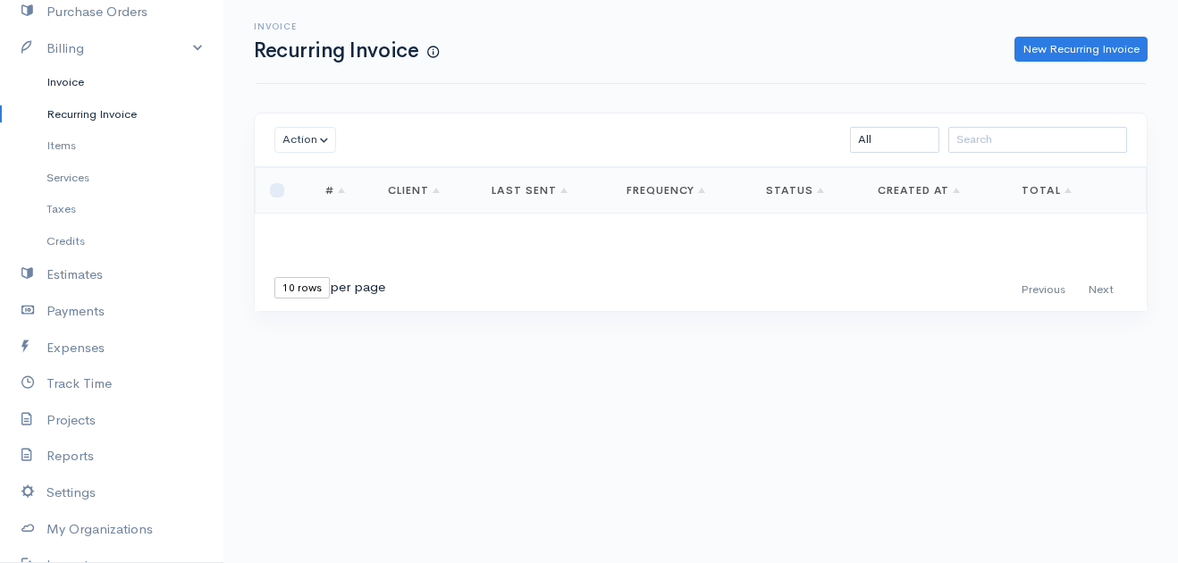
click at [98, 82] on link "Invoice" at bounding box center [111, 82] width 223 height 32
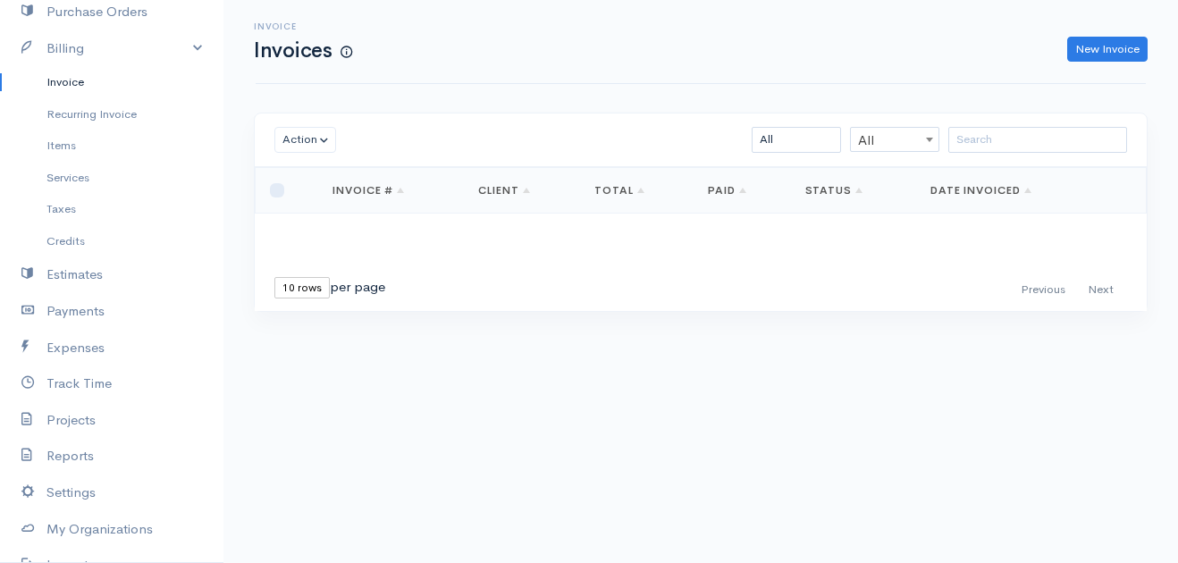
click at [298, 289] on select "10 rows 25 rows 50 rows" at bounding box center [301, 287] width 55 height 21
click at [94, 236] on link "Credits" at bounding box center [111, 241] width 223 height 32
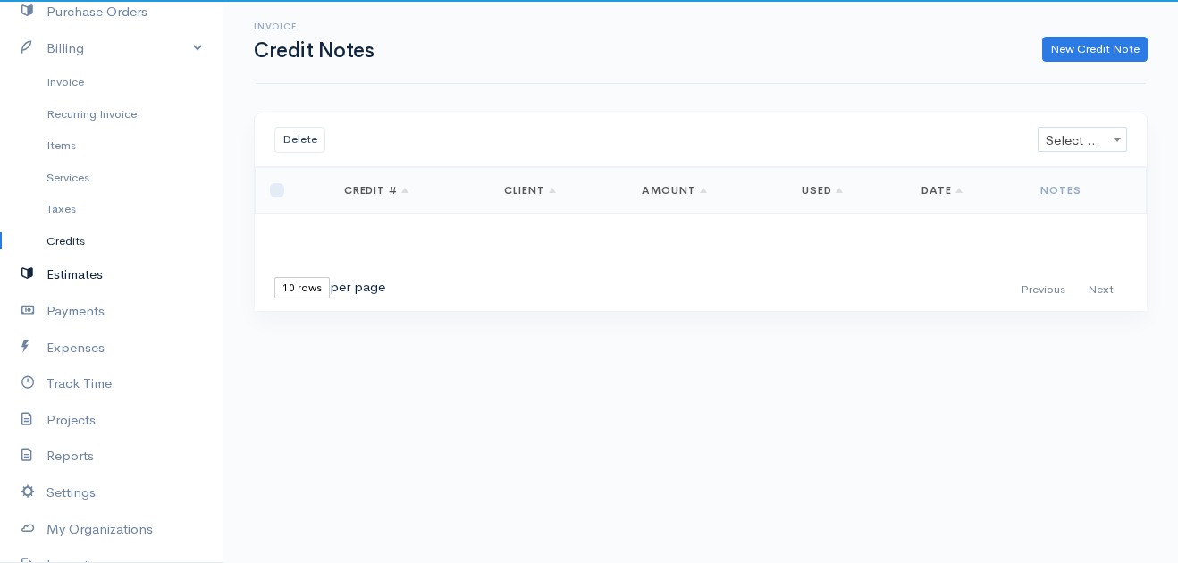
click at [90, 287] on link "Estimates" at bounding box center [111, 274] width 223 height 37
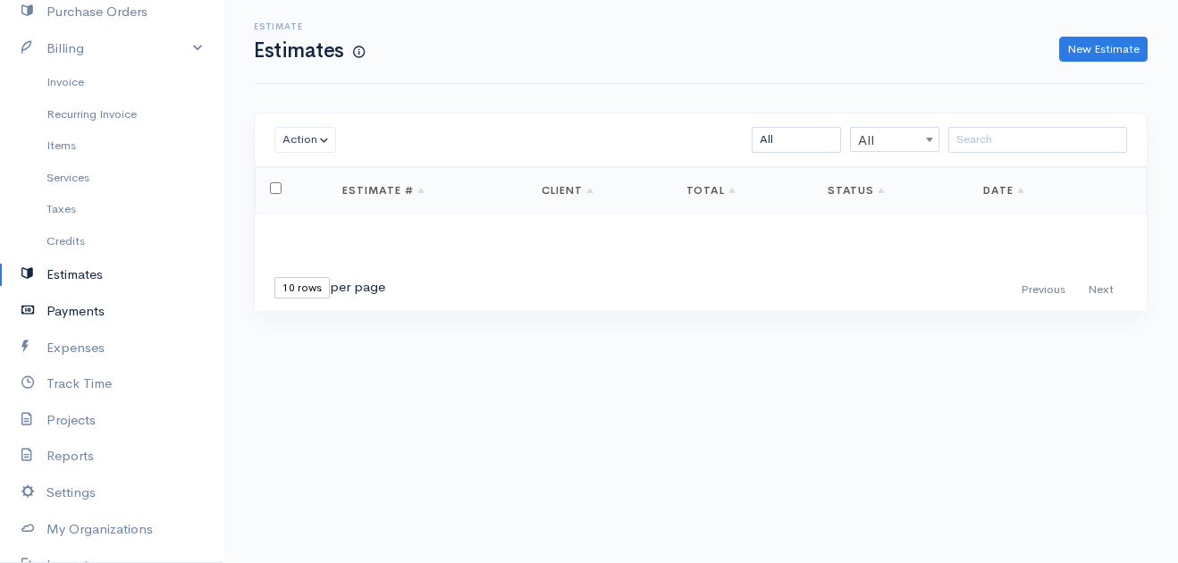
click at [87, 316] on link "Payments" at bounding box center [111, 311] width 223 height 37
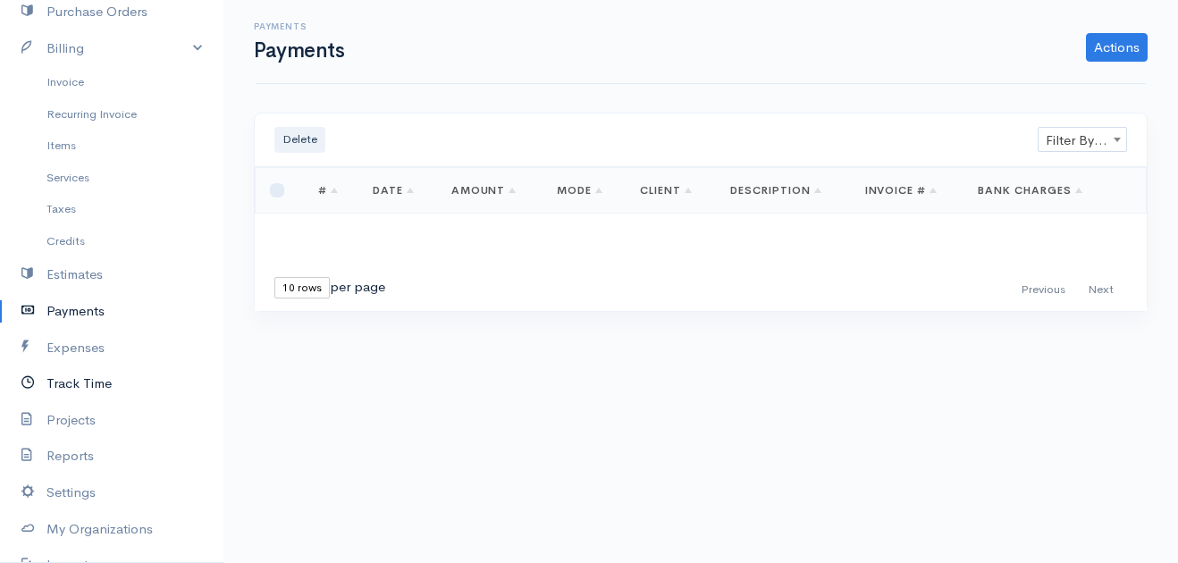
click at [89, 380] on link "Track Time" at bounding box center [111, 383] width 223 height 37
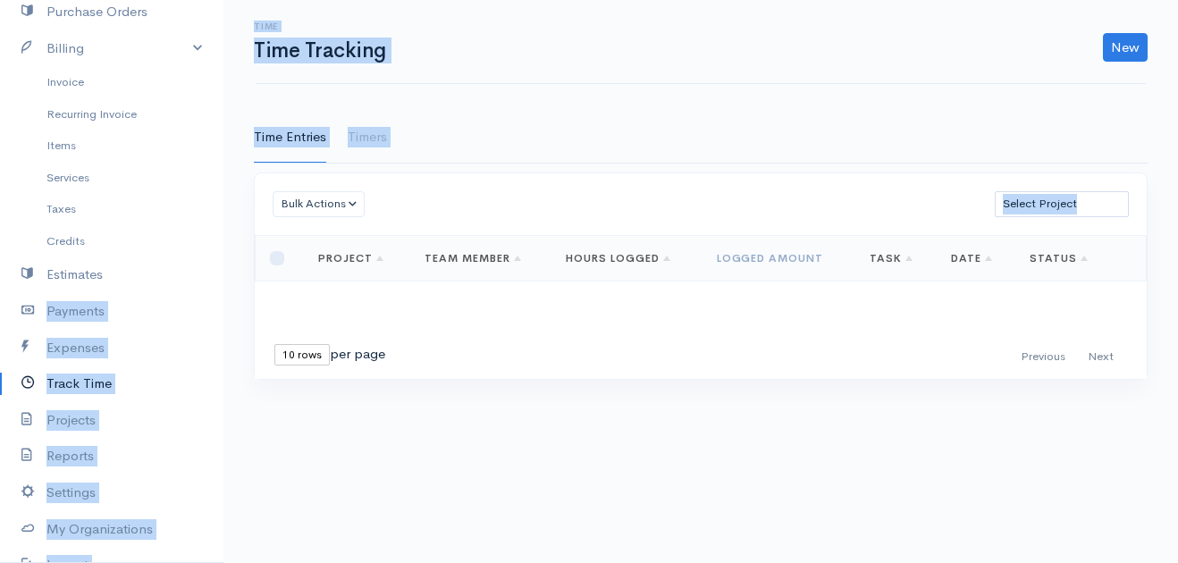
drag, startPoint x: 230, startPoint y: 315, endPoint x: 217, endPoint y: 315, distance: 12.5
click at [217, 315] on body "Anago of Las Vegas Upgrade Dashboard People Clients Vendors Staff Users Purchas…" at bounding box center [589, 281] width 1178 height 563
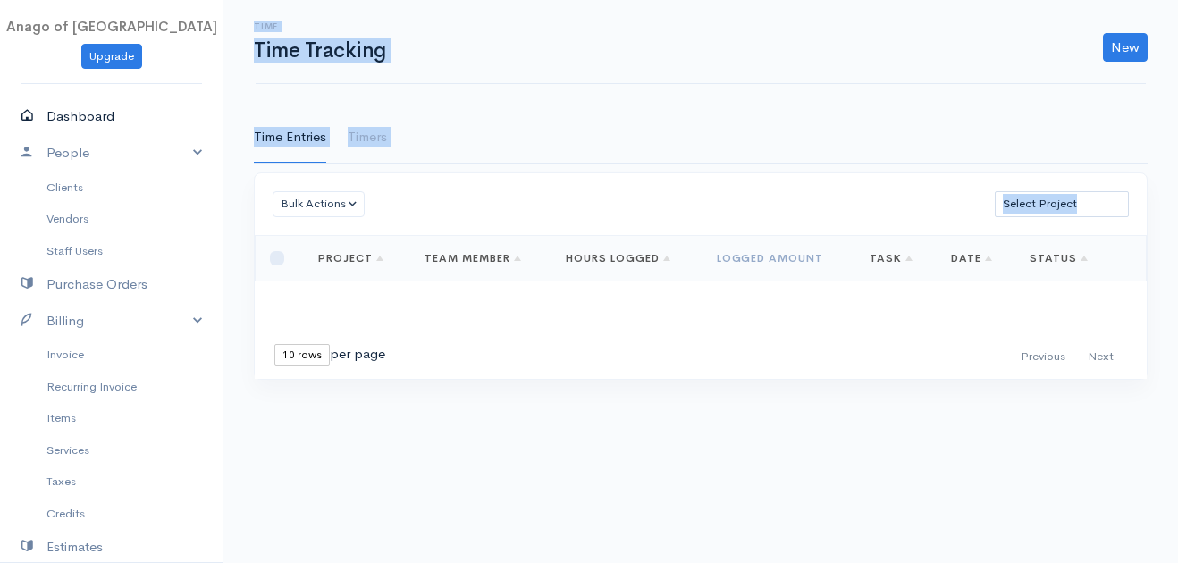
click at [88, 117] on link "Dashboard" at bounding box center [111, 116] width 223 height 37
select select "365"
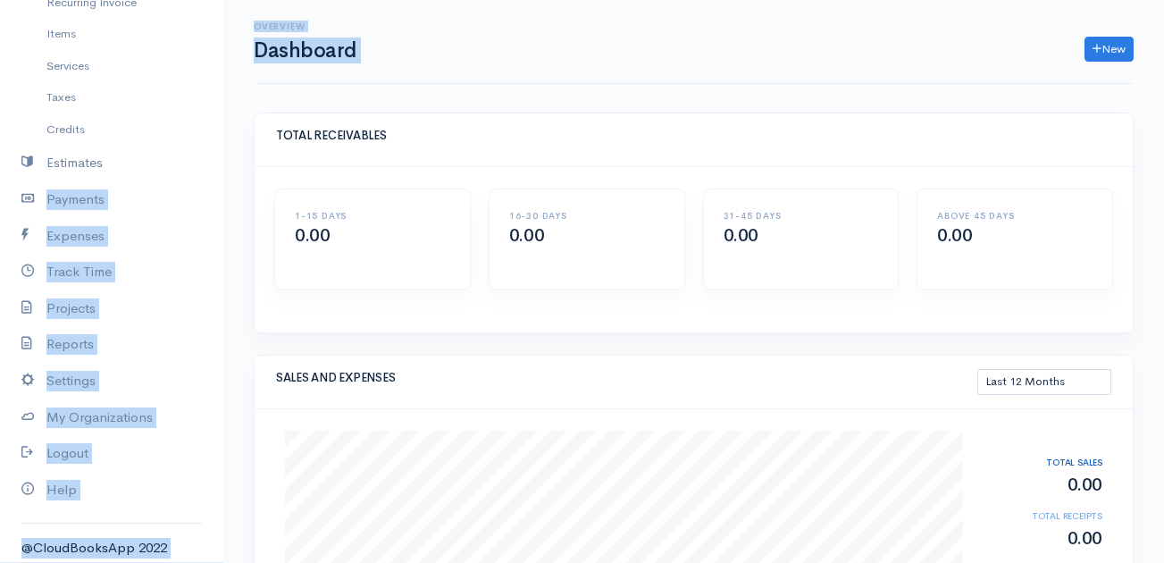
scroll to position [390, 0]
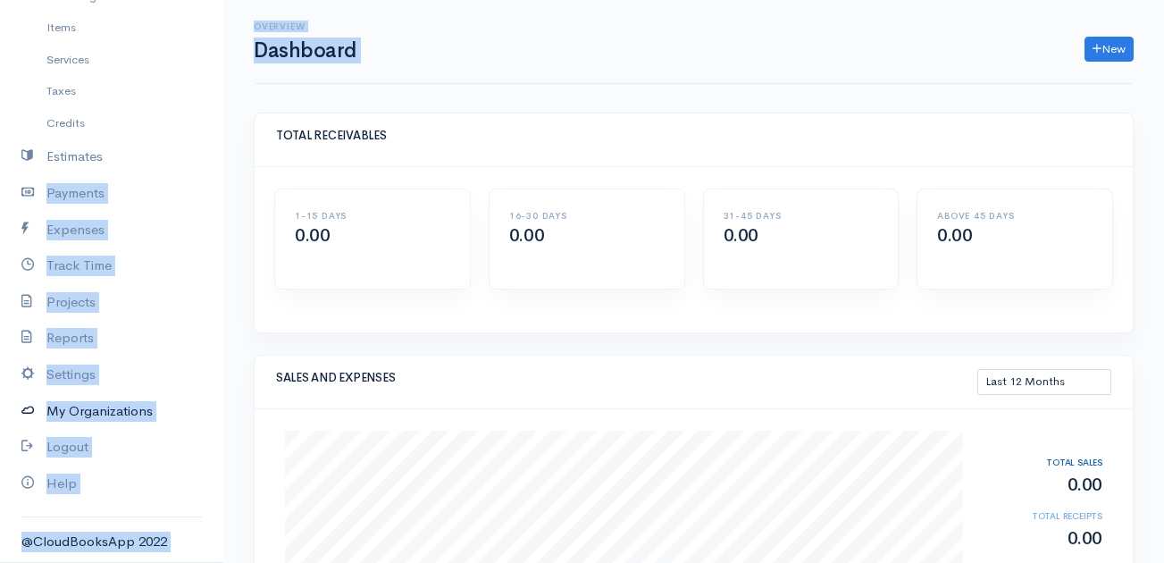
click at [93, 426] on link "My Organizations" at bounding box center [111, 411] width 223 height 37
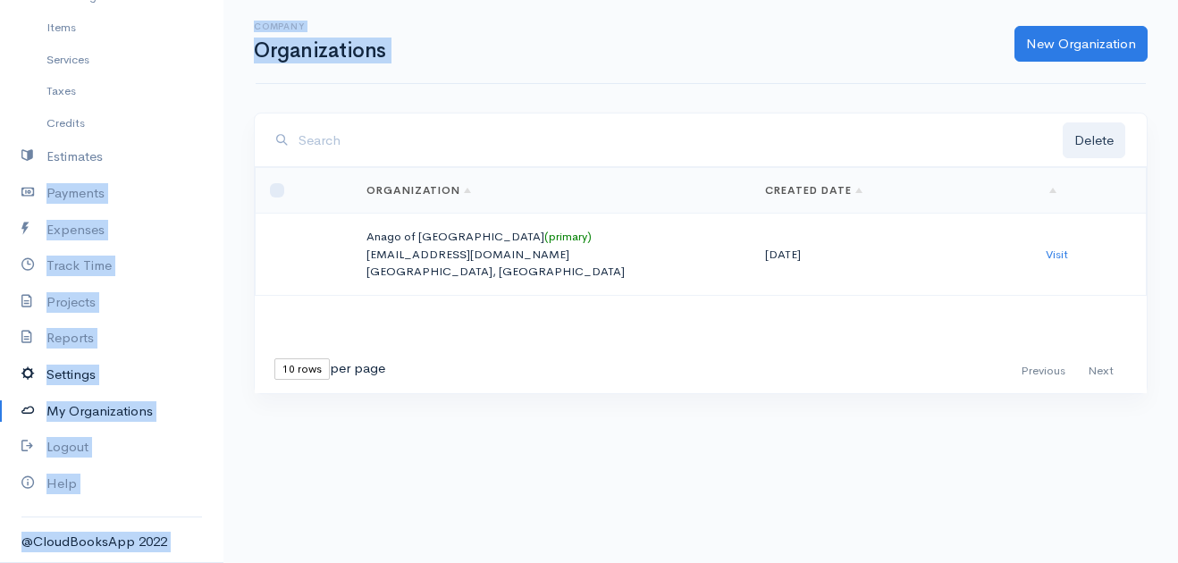
click at [94, 359] on link "Settings" at bounding box center [111, 375] width 223 height 37
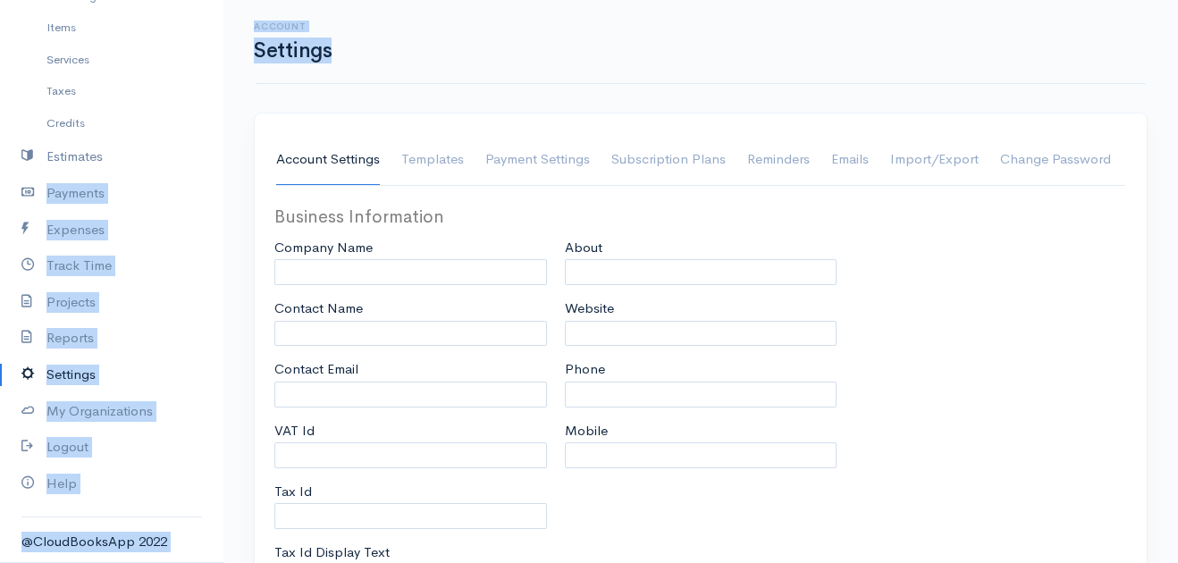
type input "AnagoLV-ADMIN"
type input "Anago of Las Vegas"
type input "AnagoLV-ADMIN"
type input "admin@anagolasvegas.com"
type input "Tax Id"
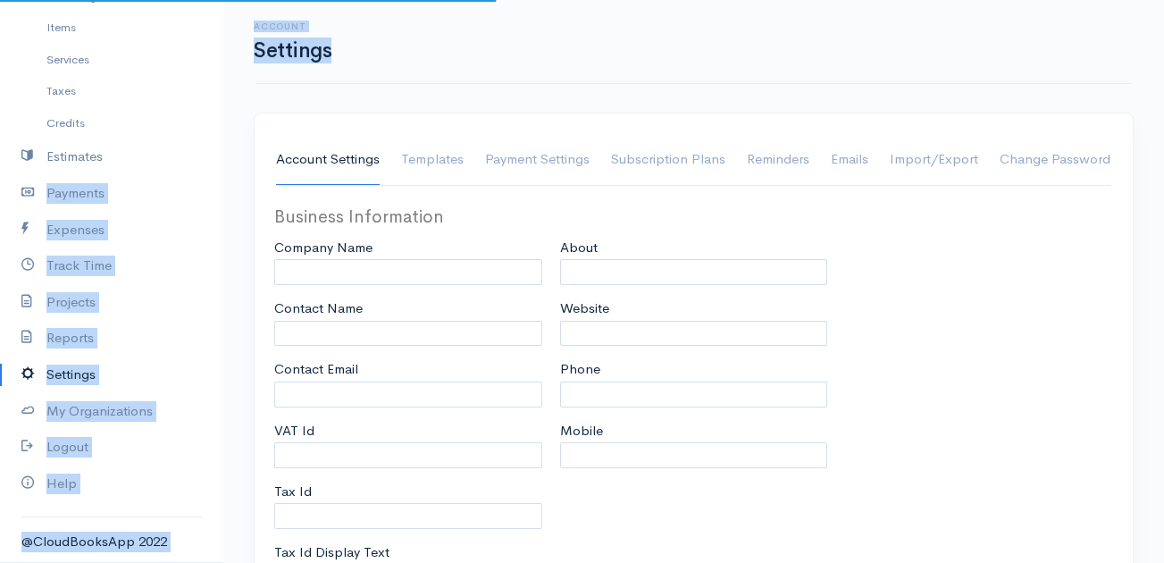
select select
type input "1050 E Flamingo Rd Suite E225"
type input "Las Vegas"
type input "Nevada"
type input "89119"
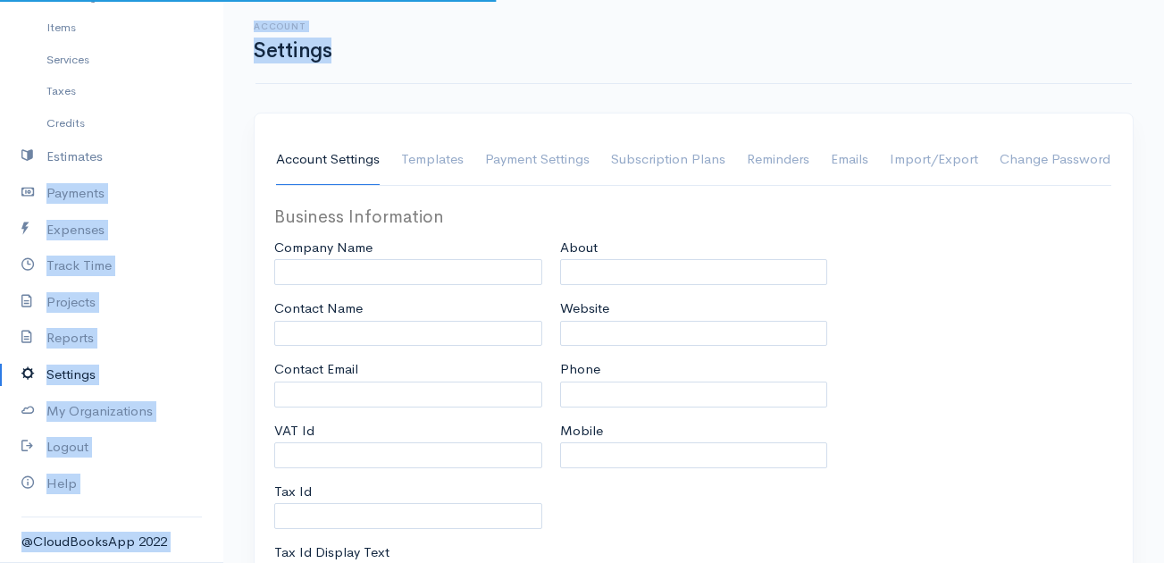
select select
type input "INVOICE"
type input "1"
select select "3"
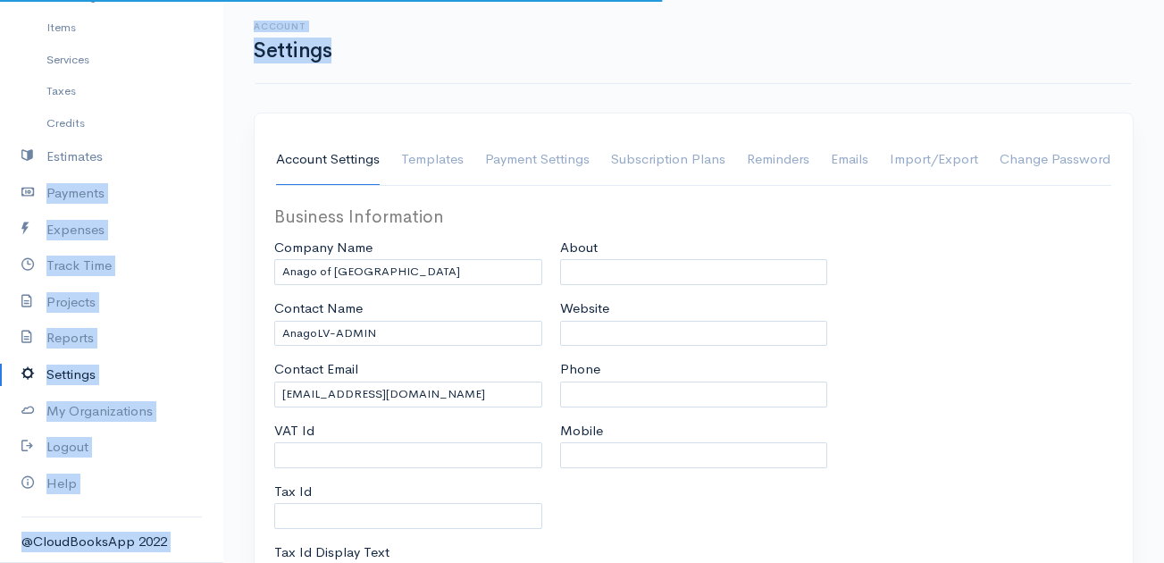
select select "[GEOGRAPHIC_DATA]"
select select "USD"
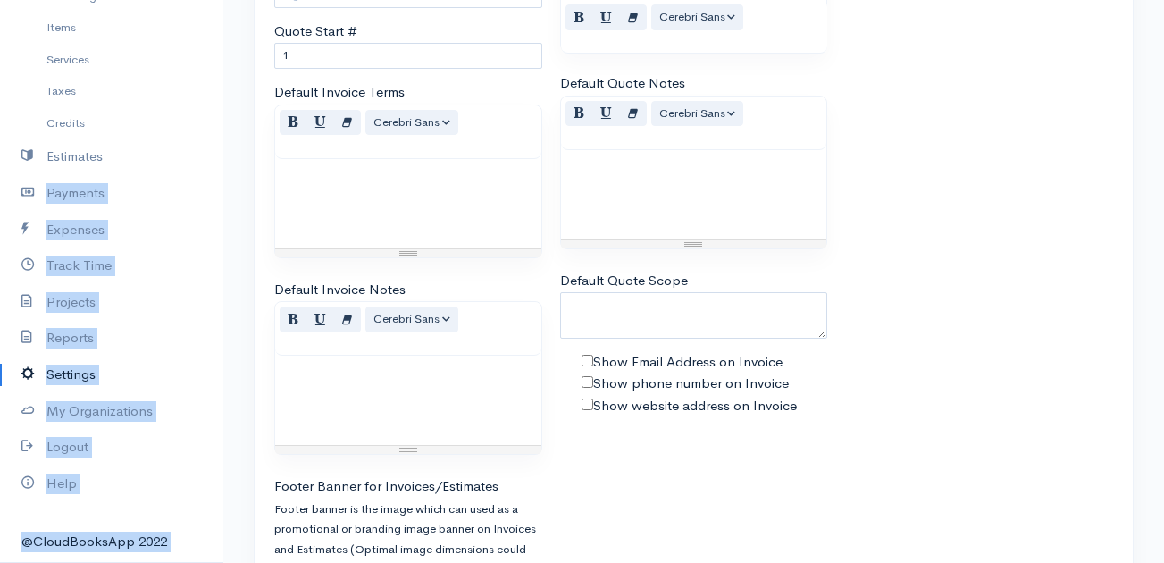
scroll to position [1139, 0]
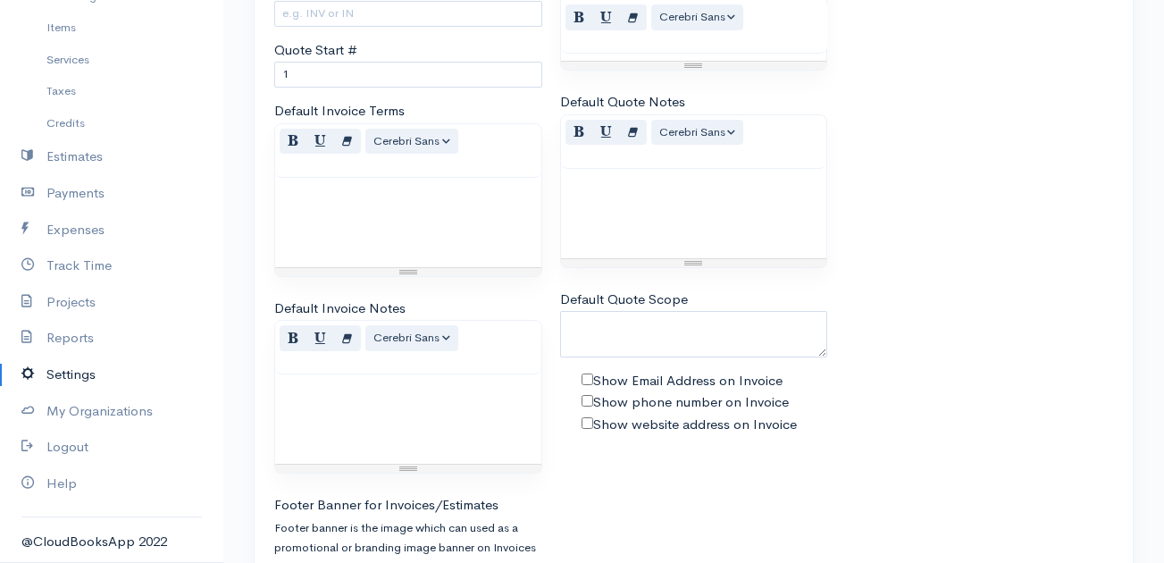
click at [700, 193] on div at bounding box center [694, 213] width 266 height 89
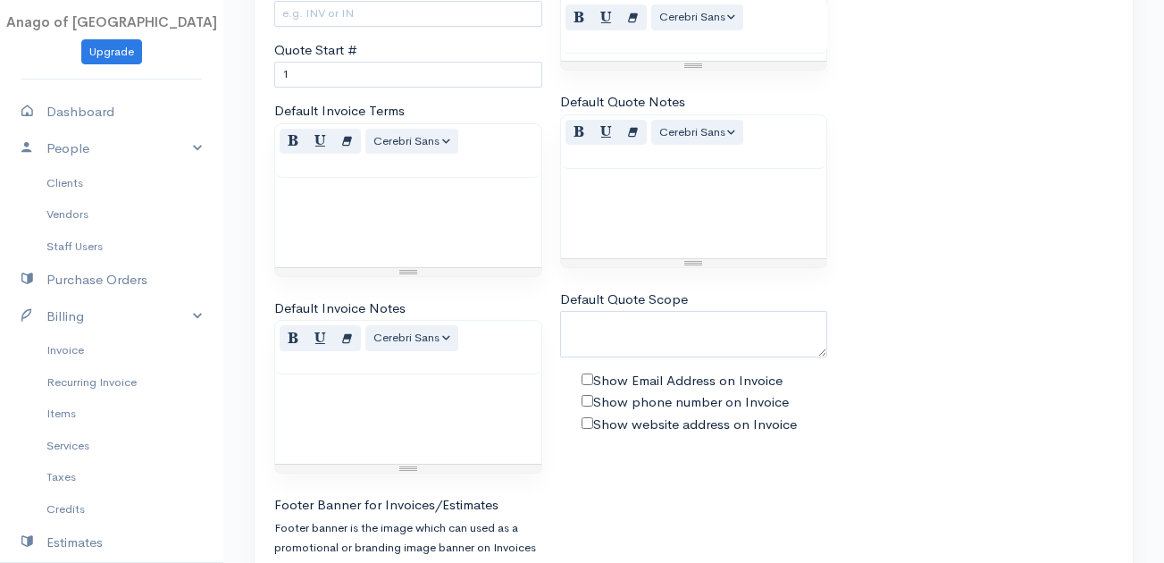
scroll to position [0, 0]
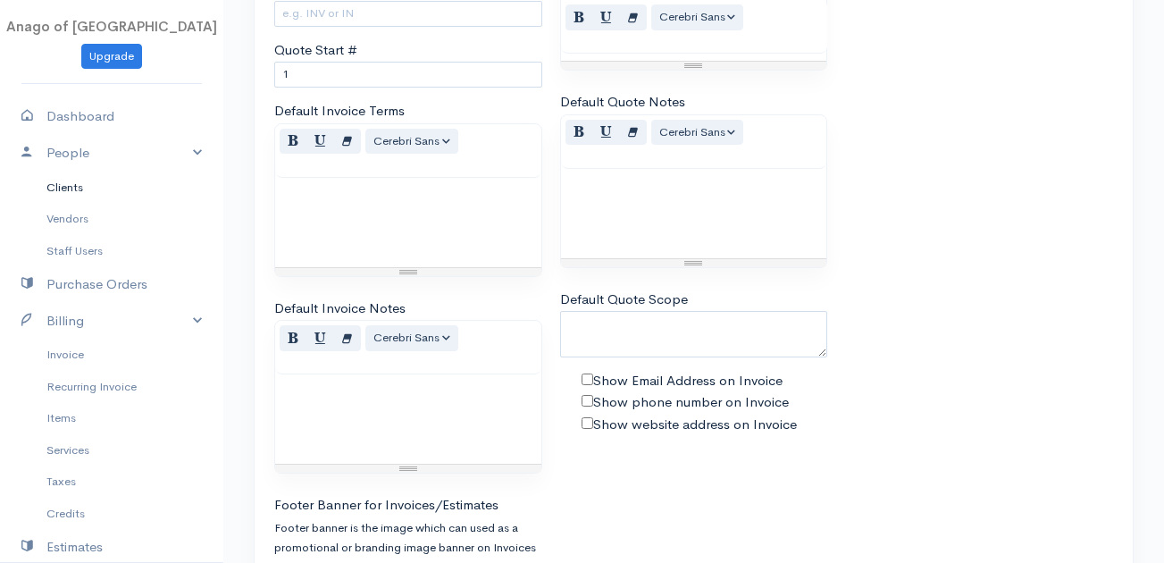
click at [112, 176] on link "Clients" at bounding box center [111, 188] width 223 height 32
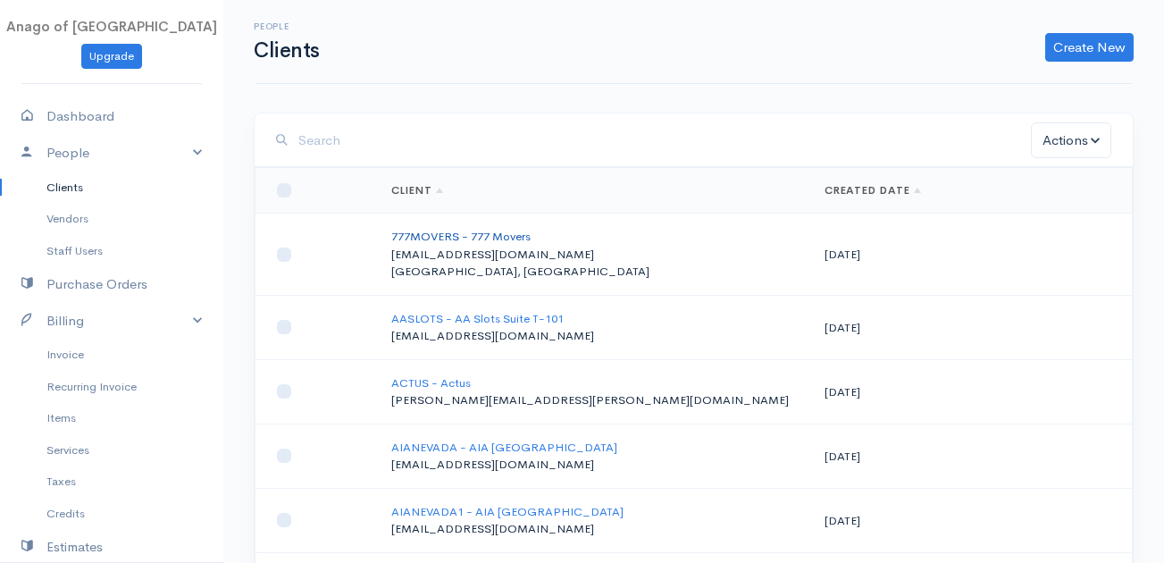
click at [488, 236] on link "777MOVERS - 777 Movers" at bounding box center [460, 236] width 139 height 15
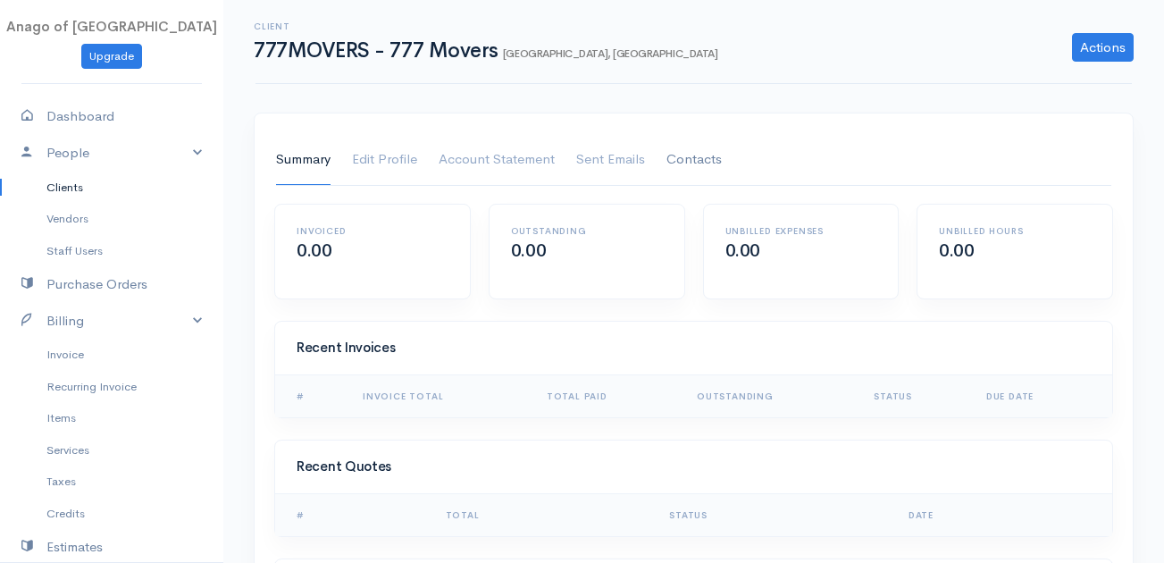
click at [682, 164] on link "Contacts" at bounding box center [694, 160] width 55 height 50
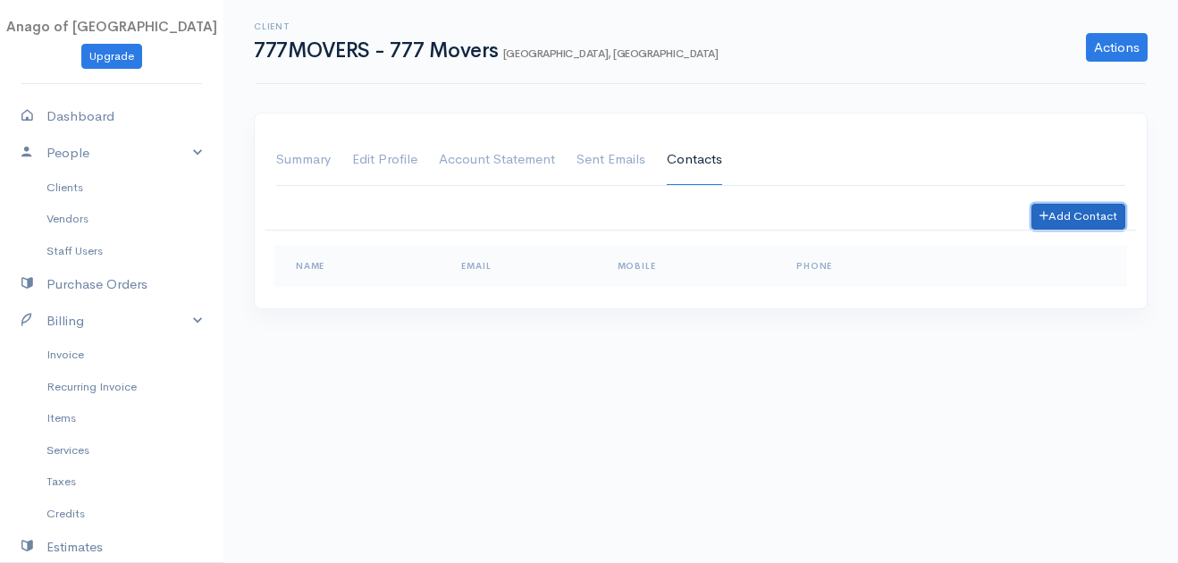
click at [1100, 222] on button "Add Contact" at bounding box center [1078, 217] width 94 height 26
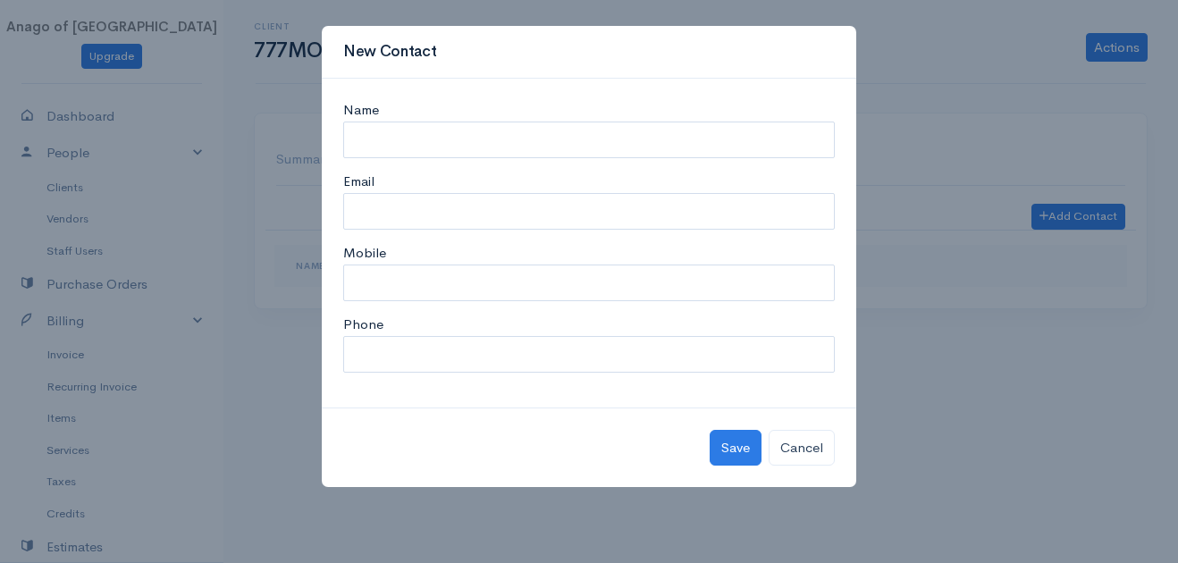
click at [1013, 253] on div "New Contact Name Email Mobile Phone Save Cancel" at bounding box center [589, 281] width 1178 height 563
click at [802, 437] on button "Cancel" at bounding box center [801, 448] width 66 height 37
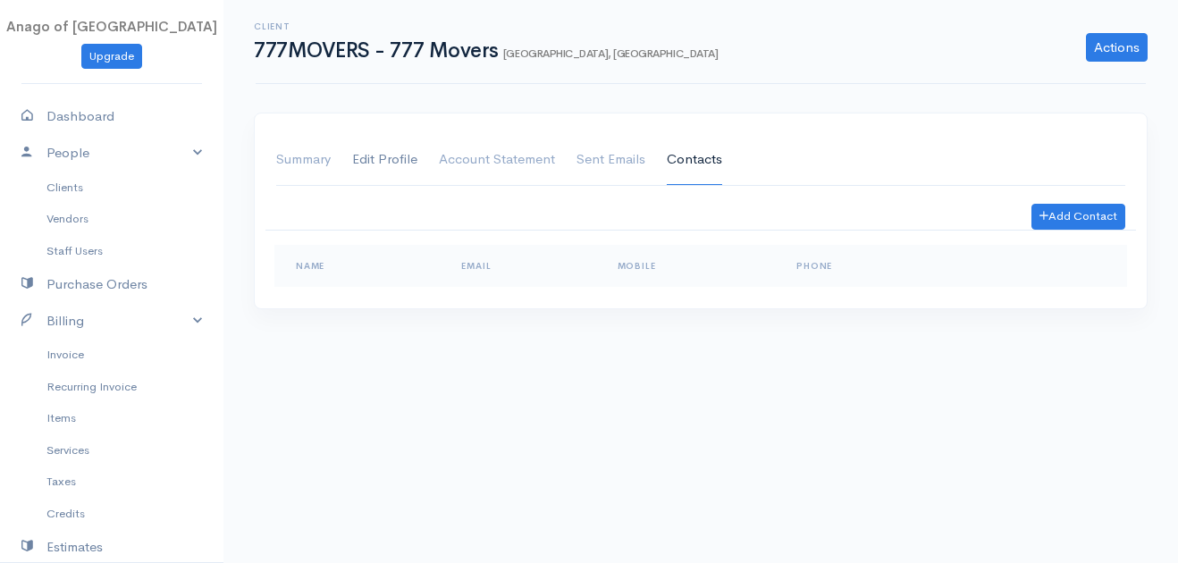
click at [380, 148] on link "Edit Profile" at bounding box center [384, 160] width 65 height 50
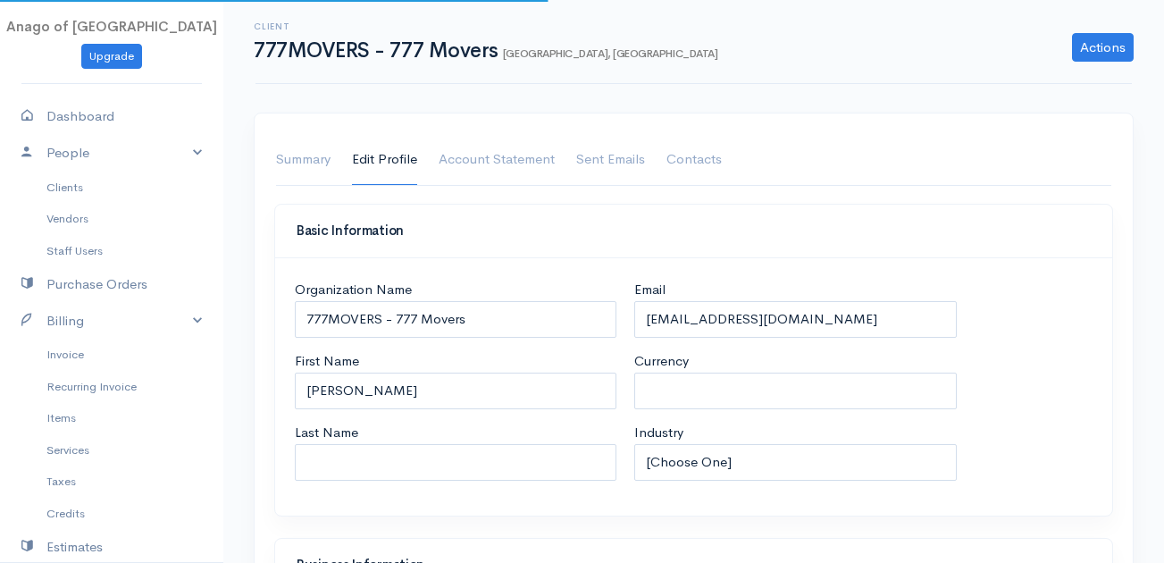
select select "USD"
select select "[GEOGRAPHIC_DATA]"
click at [311, 153] on link "Summary" at bounding box center [303, 160] width 55 height 50
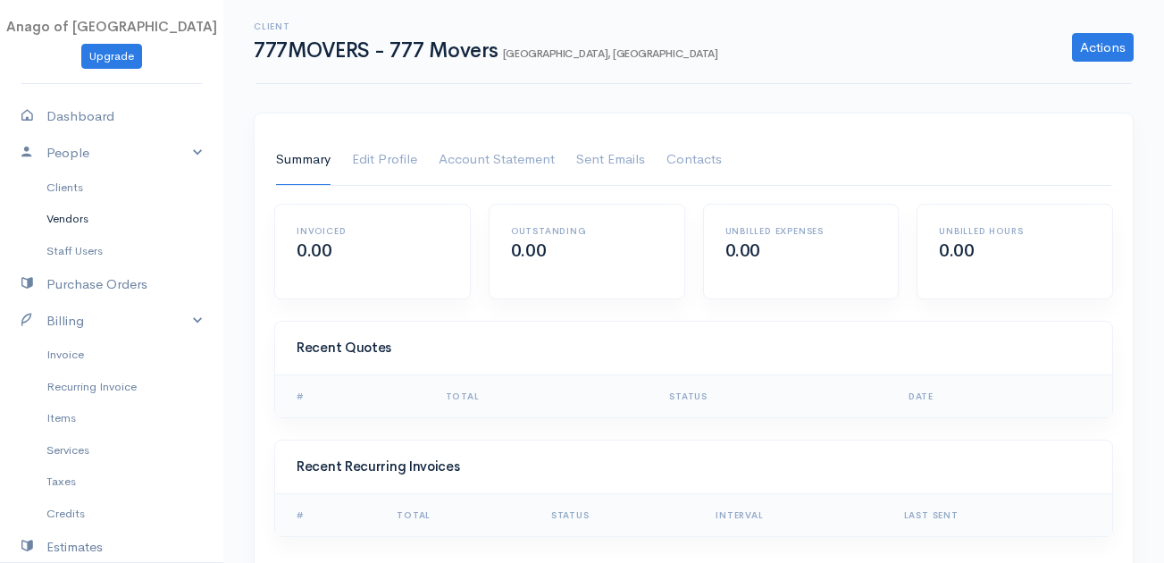
click at [143, 225] on link "Vendors" at bounding box center [111, 219] width 223 height 32
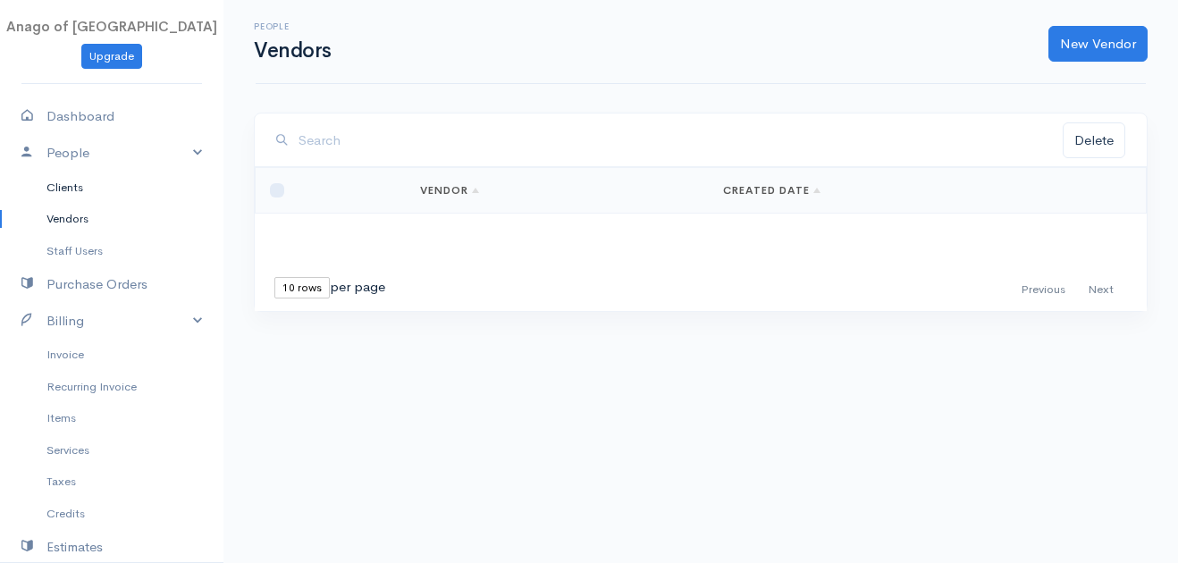
click at [64, 189] on link "Clients" at bounding box center [111, 188] width 223 height 32
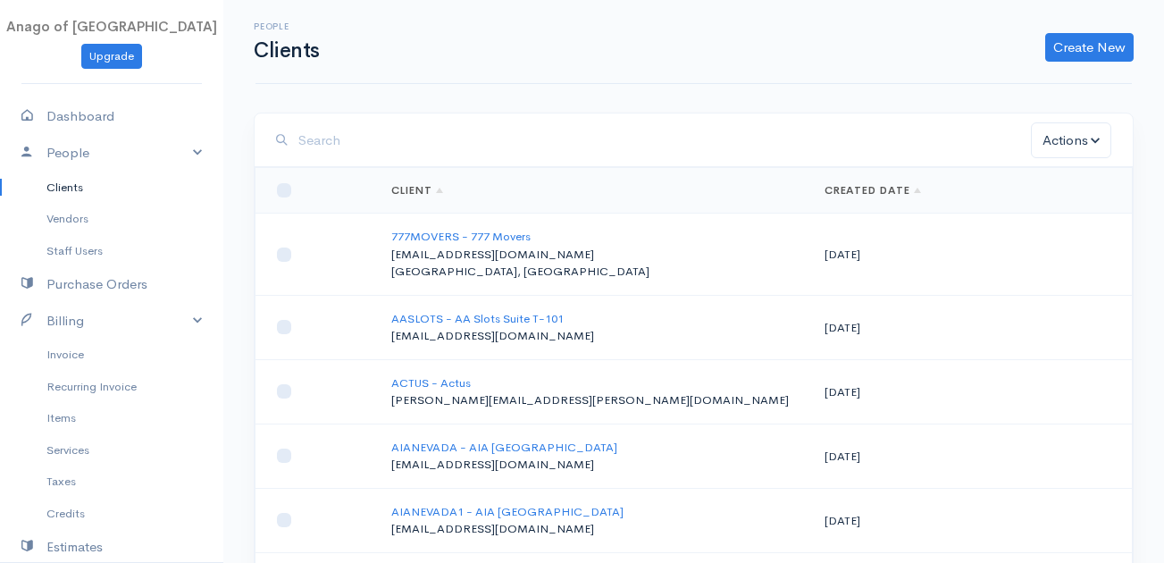
click at [1067, 169] on th "Created Date" at bounding box center [971, 191] width 323 height 46
click at [1070, 141] on button "Actions" at bounding box center [1071, 140] width 80 height 37
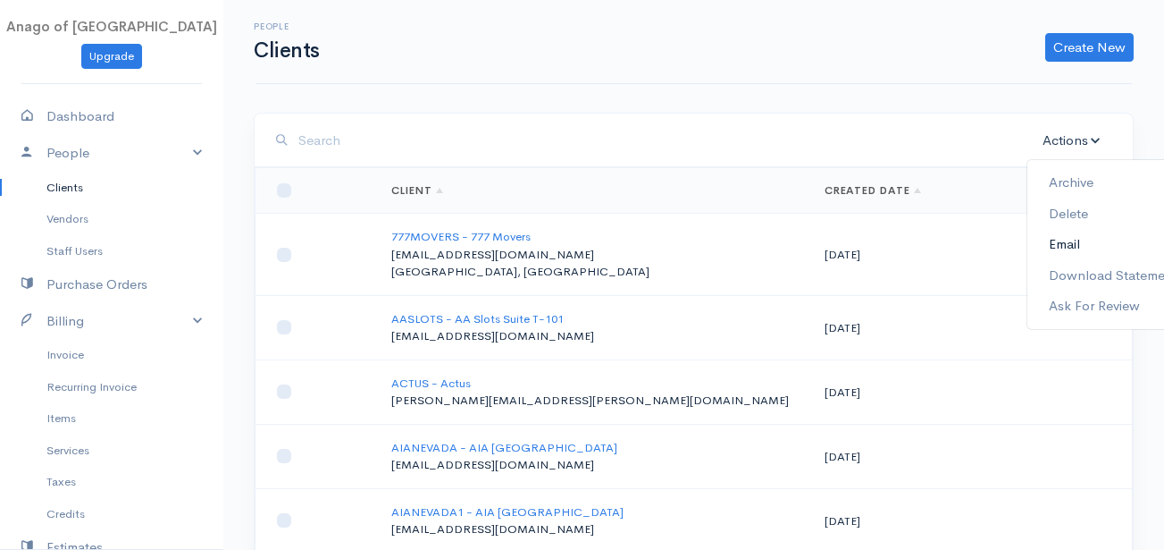
click at [1069, 242] on link "Email" at bounding box center [1114, 244] width 172 height 31
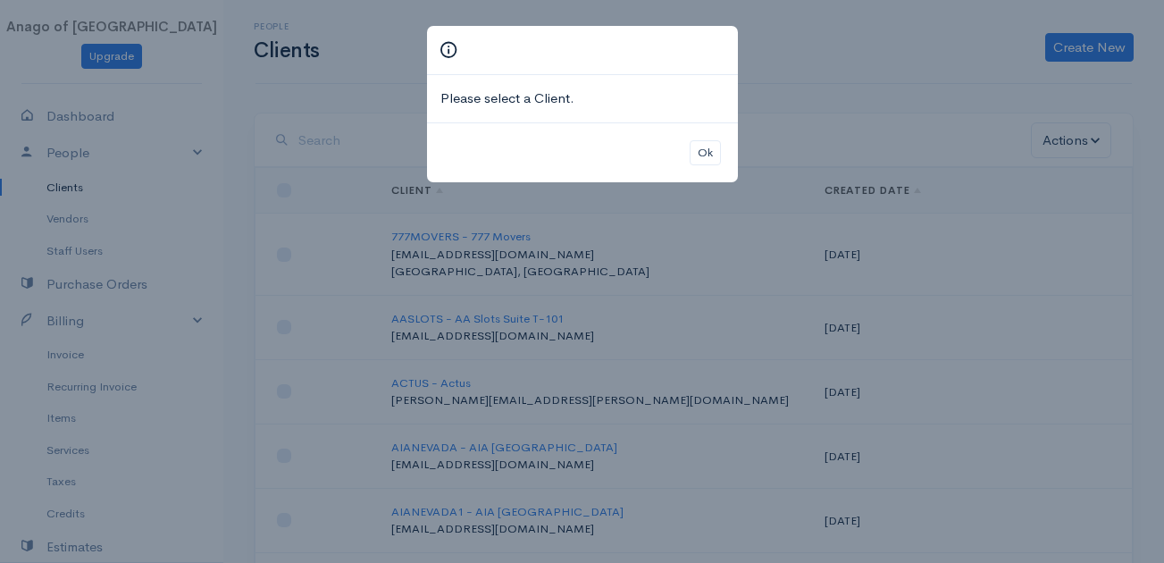
click at [709, 139] on div "Ok" at bounding box center [582, 152] width 311 height 61
click at [712, 146] on button "Ok" at bounding box center [705, 153] width 31 height 26
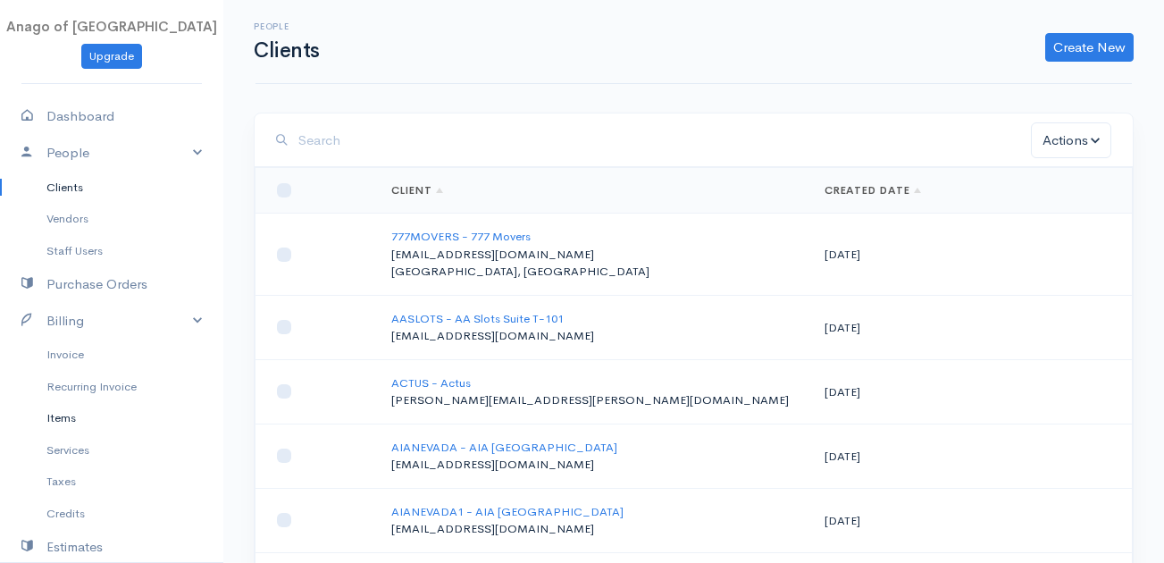
click at [71, 422] on link "Items" at bounding box center [111, 418] width 223 height 32
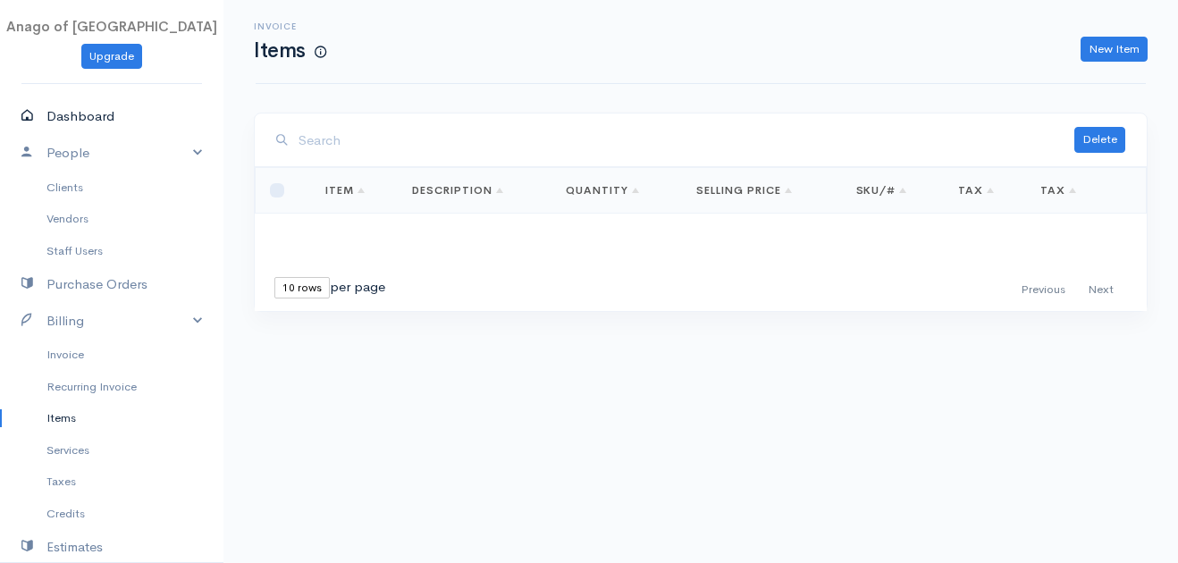
click at [55, 111] on link "Dashboard" at bounding box center [111, 116] width 223 height 37
select select "365"
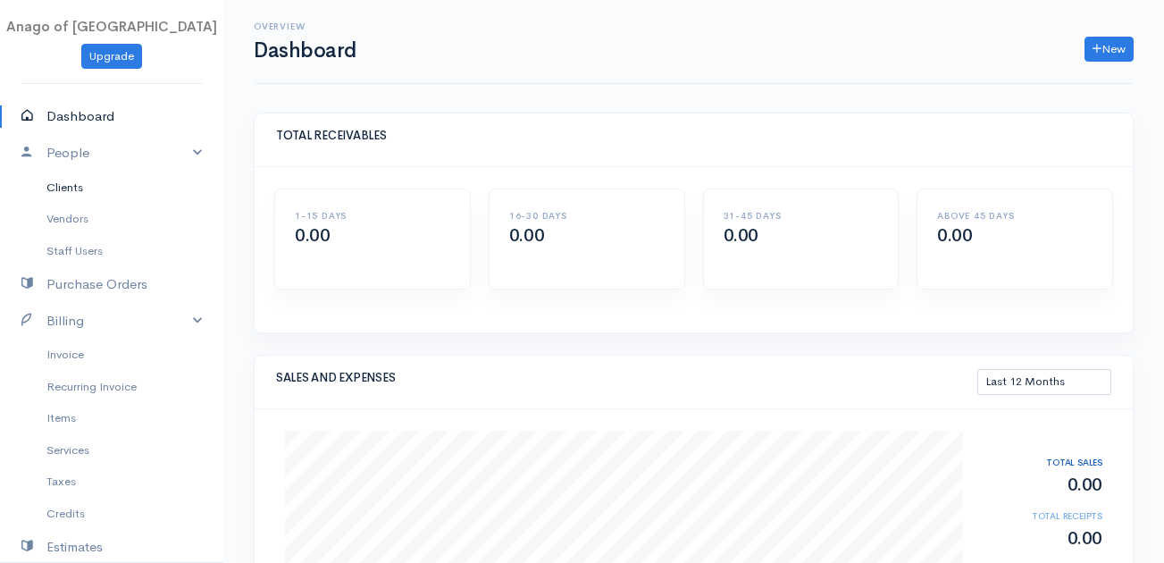
click at [70, 189] on link "Clients" at bounding box center [111, 188] width 223 height 32
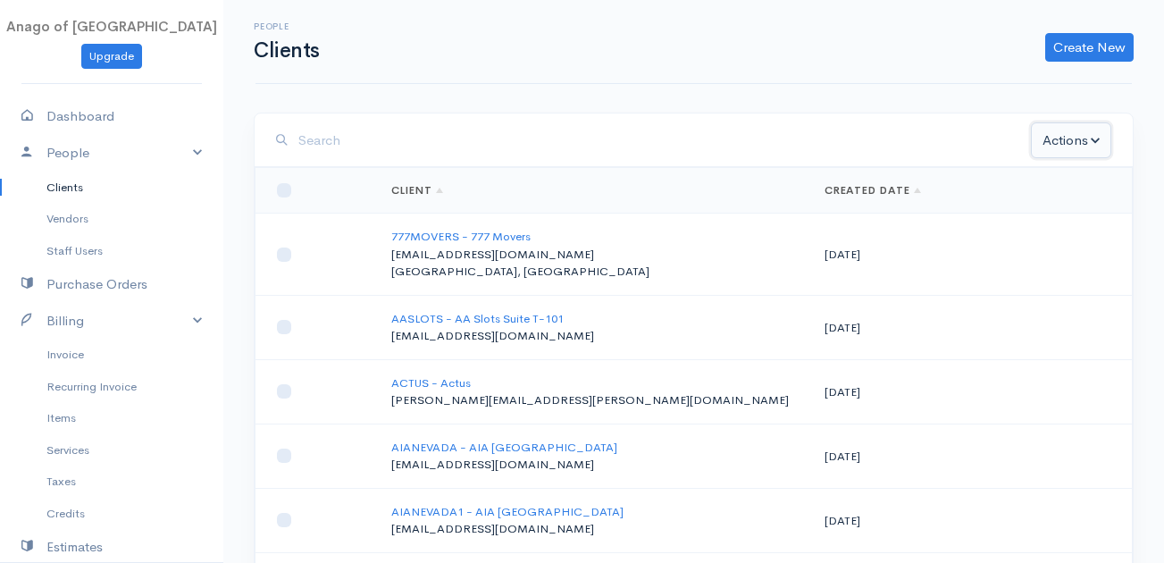
click at [1097, 139] on button "Actions" at bounding box center [1071, 140] width 80 height 37
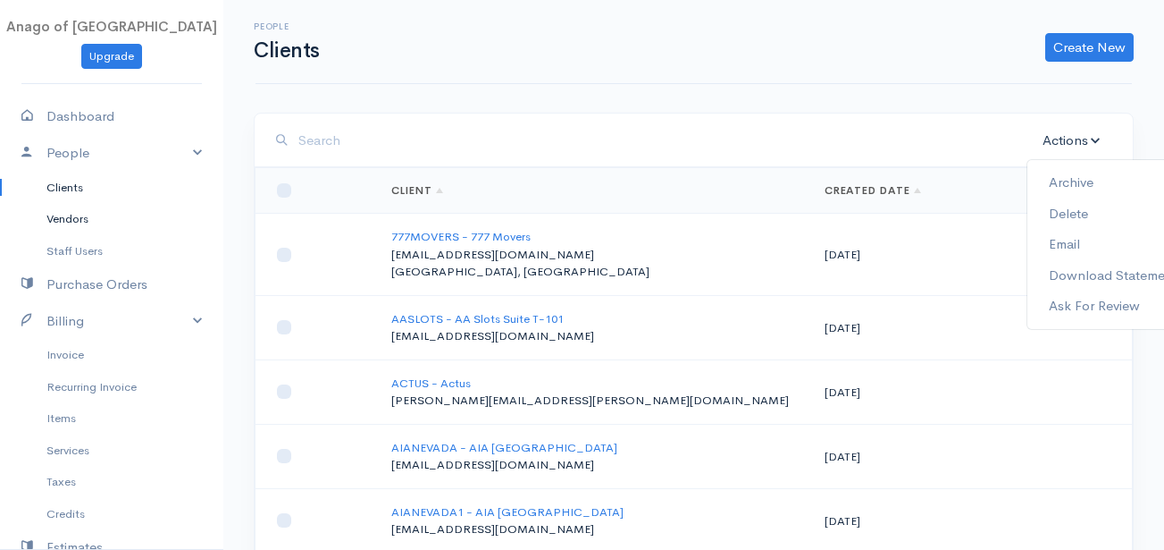
click at [119, 206] on link "Vendors" at bounding box center [111, 219] width 223 height 32
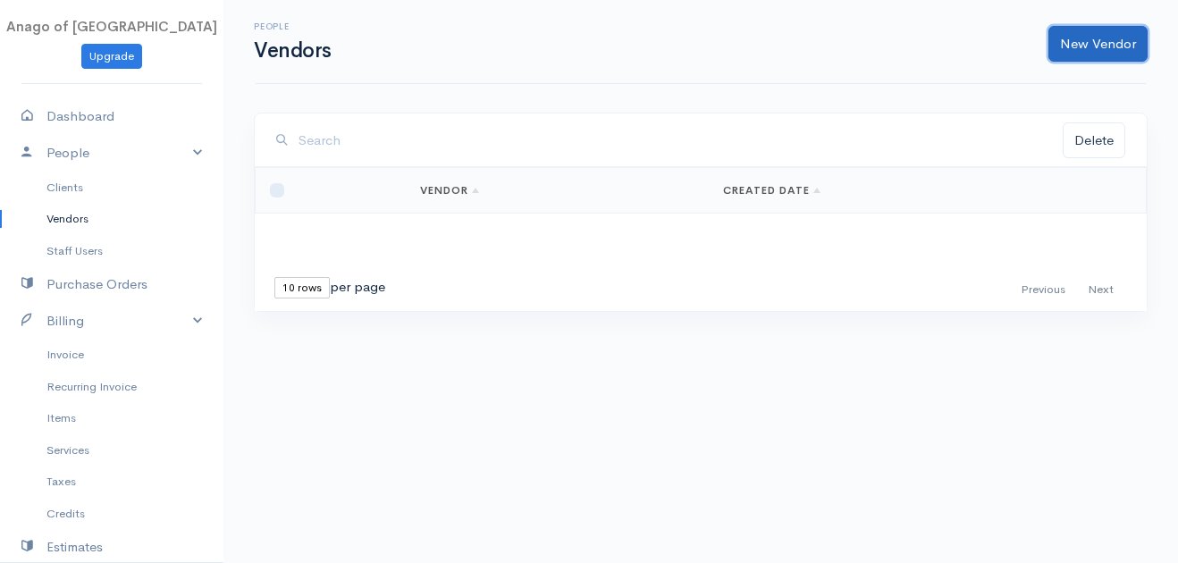
click at [1112, 34] on link "New Vendor" at bounding box center [1097, 44] width 99 height 37
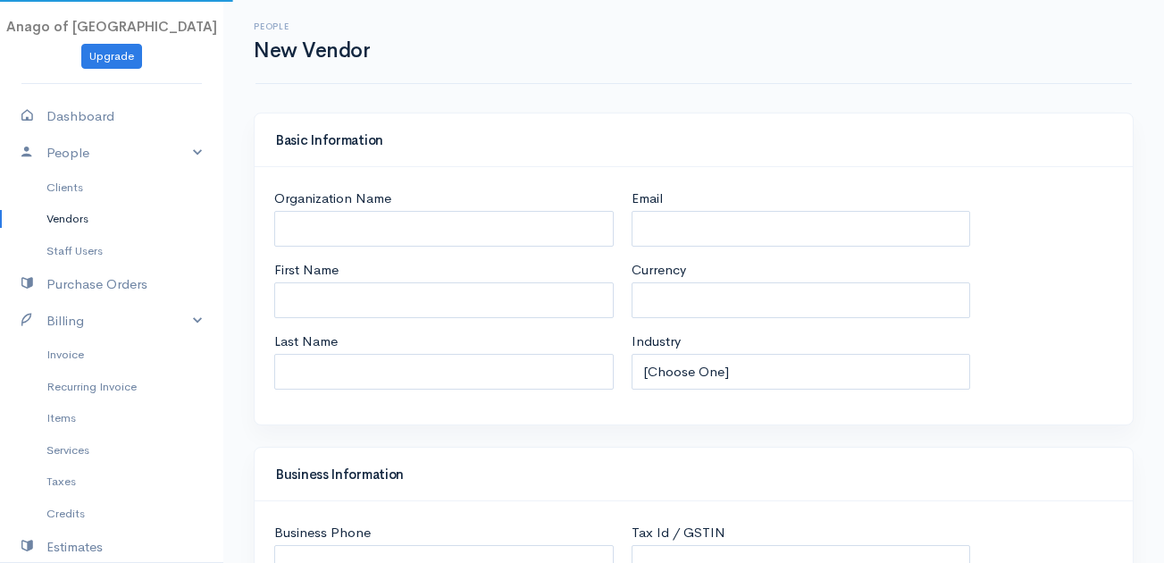
select select "USD"
select select "[GEOGRAPHIC_DATA]"
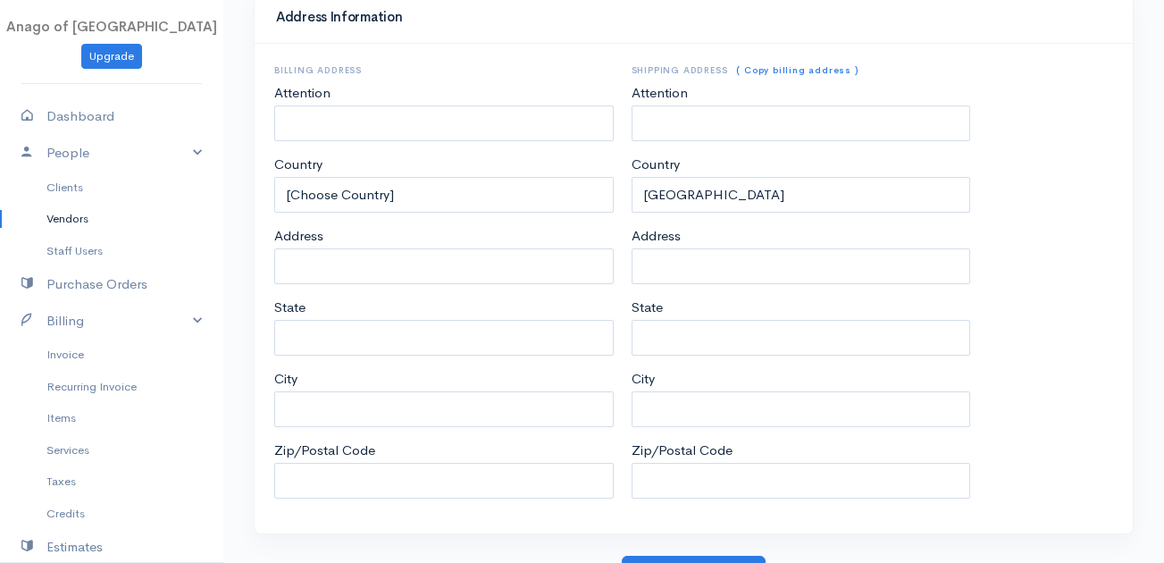
scroll to position [893, 0]
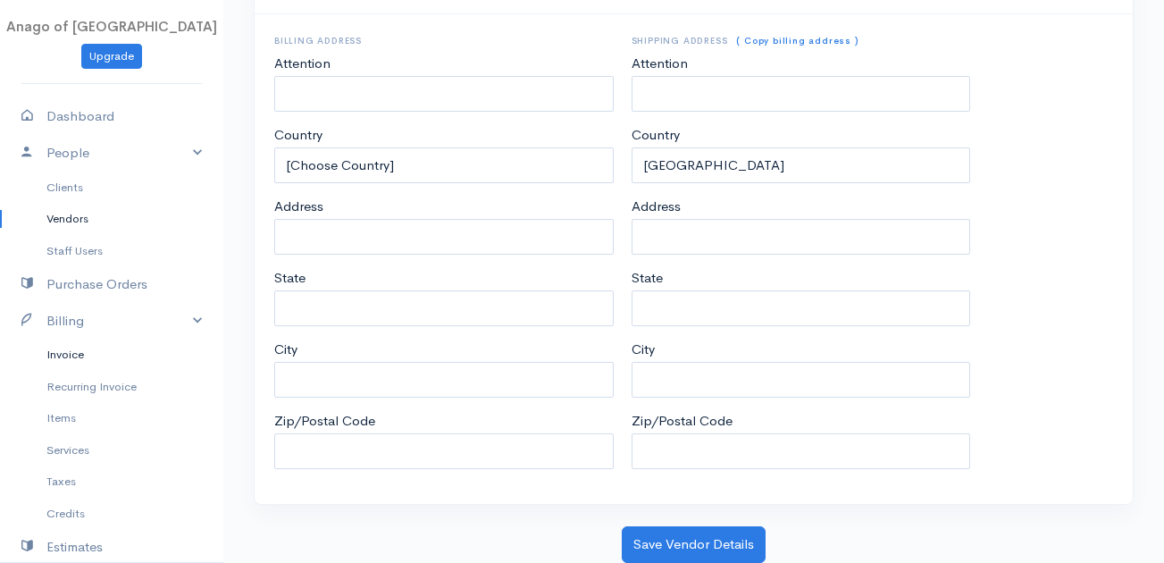
click at [97, 350] on link "Invoice" at bounding box center [111, 355] width 223 height 32
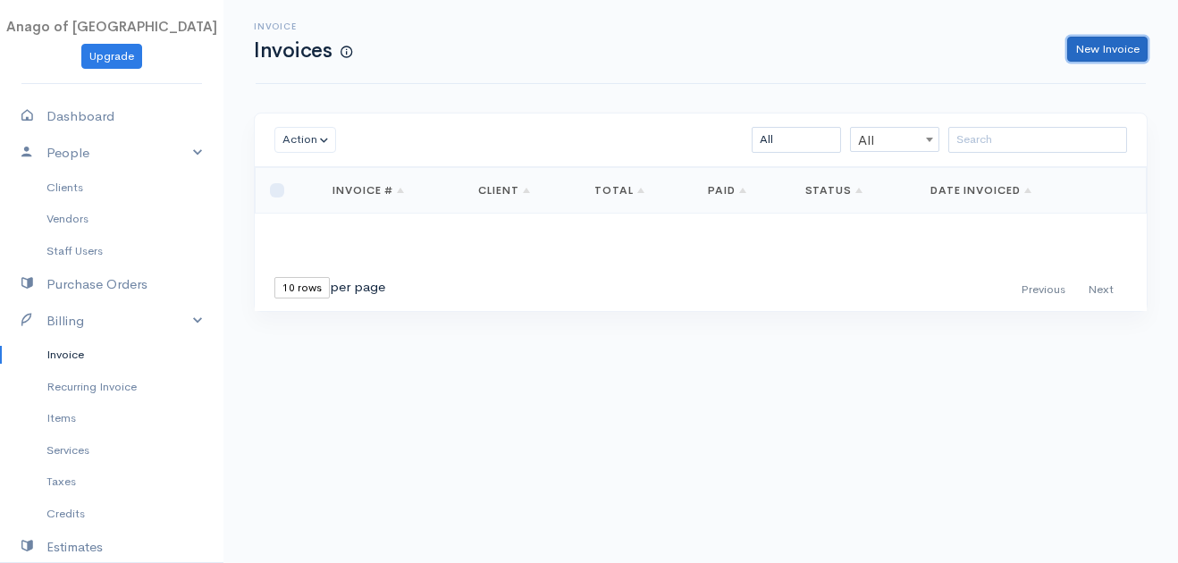
click at [1099, 56] on link "New Invoice" at bounding box center [1107, 50] width 80 height 26
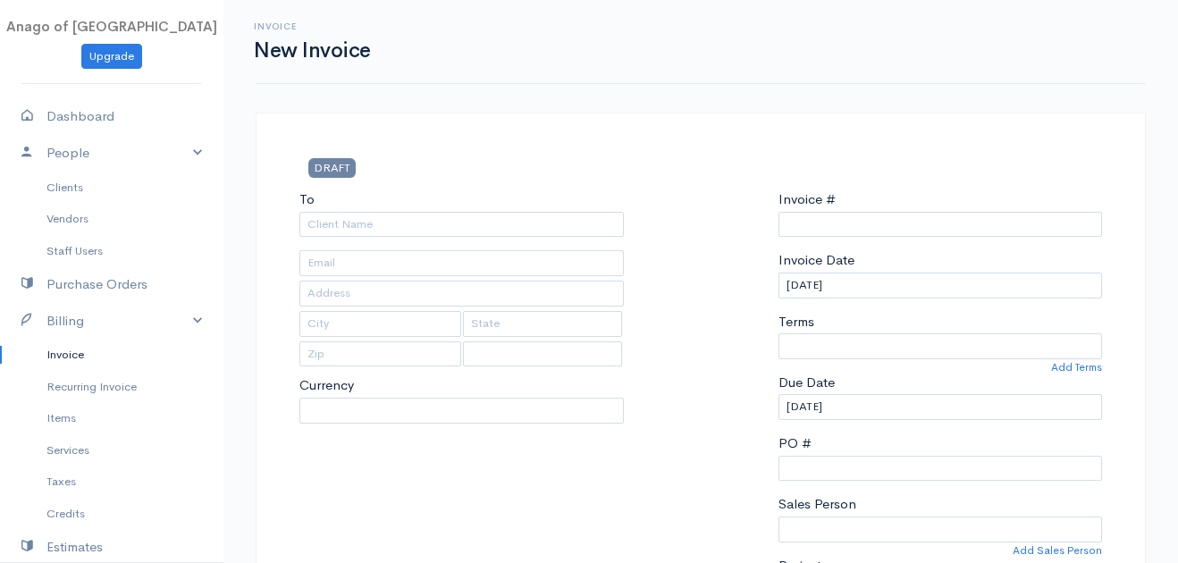
select select "USD"
select select "[GEOGRAPHIC_DATA]"
type input "0000000001"
click at [123, 243] on link "Staff Users" at bounding box center [111, 251] width 223 height 32
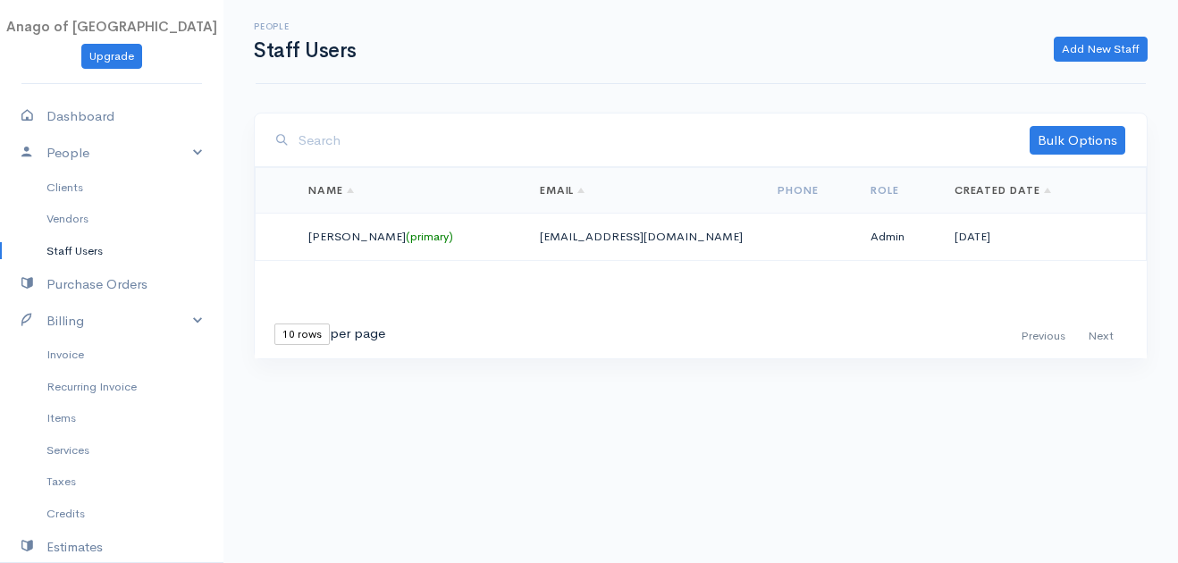
click at [787, 219] on td at bounding box center [809, 237] width 93 height 47
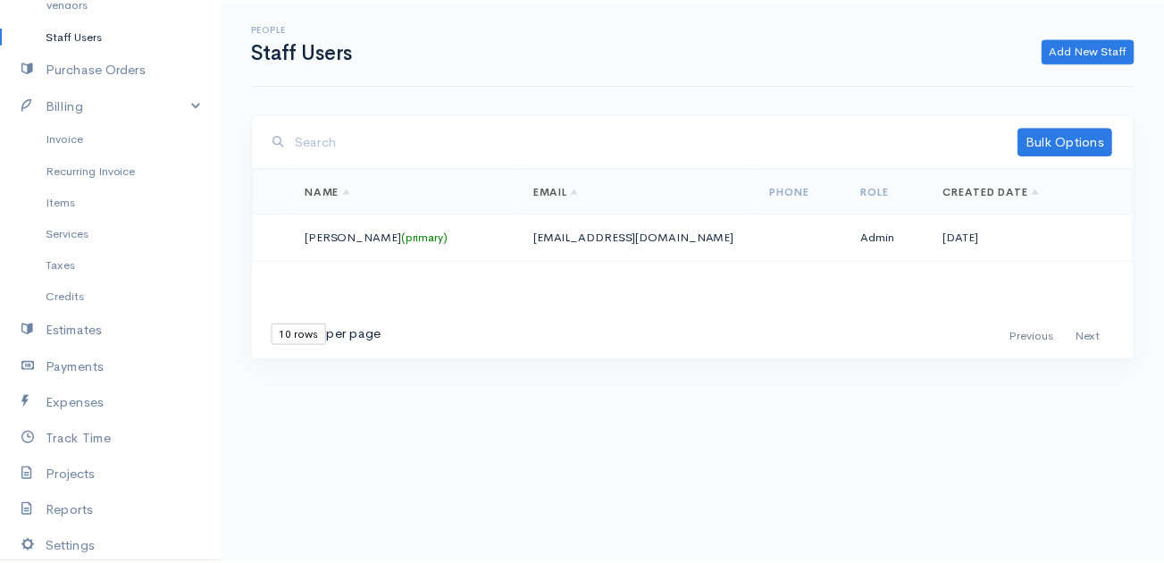
scroll to position [390, 0]
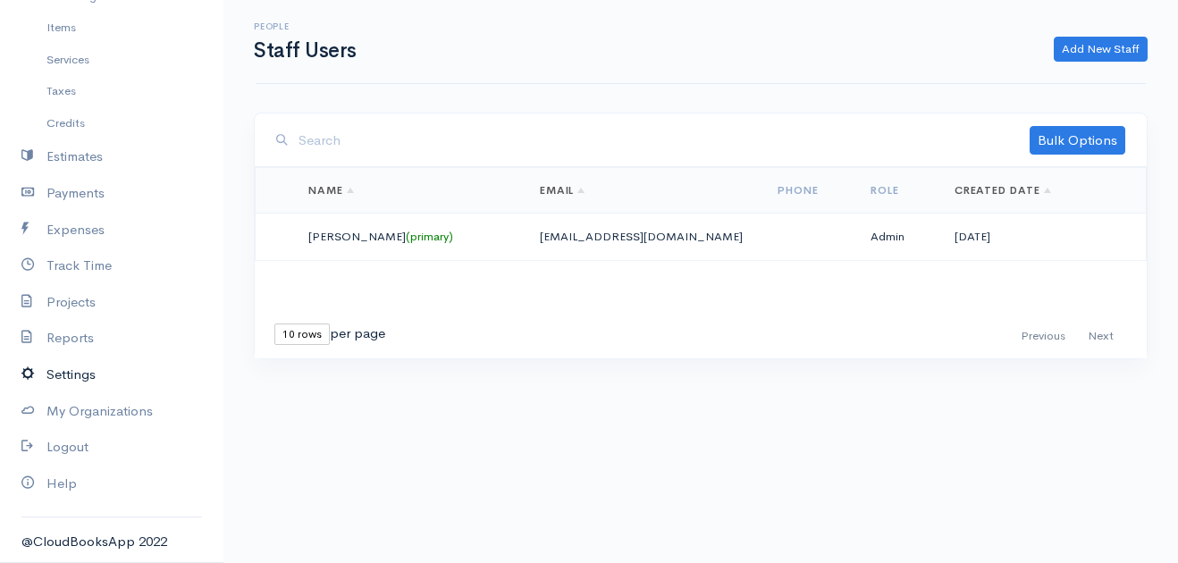
click at [126, 373] on link "Settings" at bounding box center [111, 375] width 223 height 37
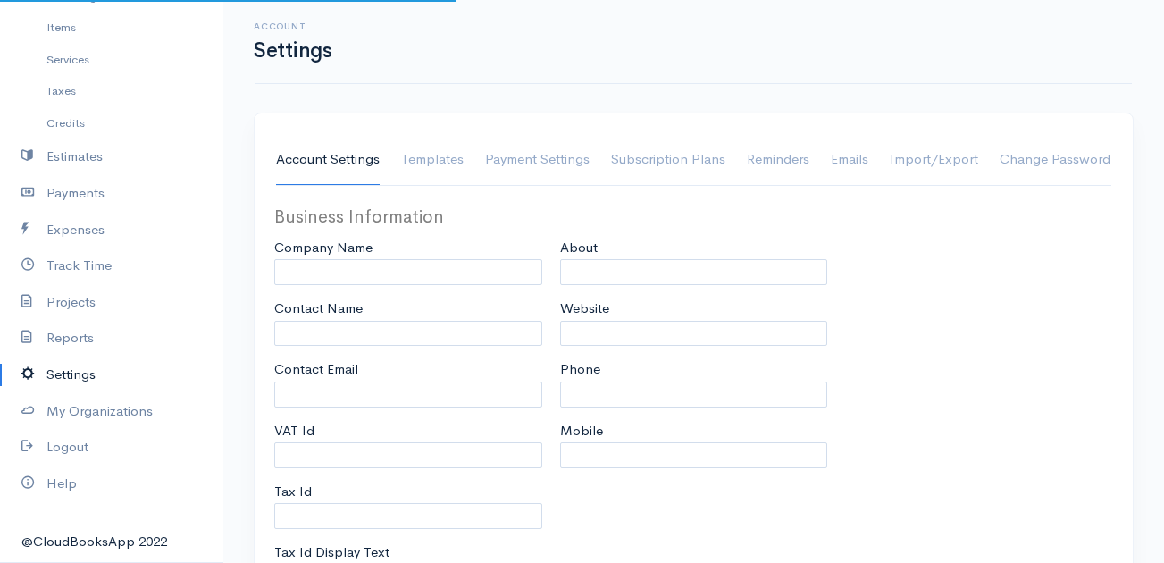
type input "AnagoLV-ADMIN"
type input "Anago of Las Vegas"
type input "AnagoLV-ADMIN"
type input "admin@anagolasvegas.com"
type input "Tax Id"
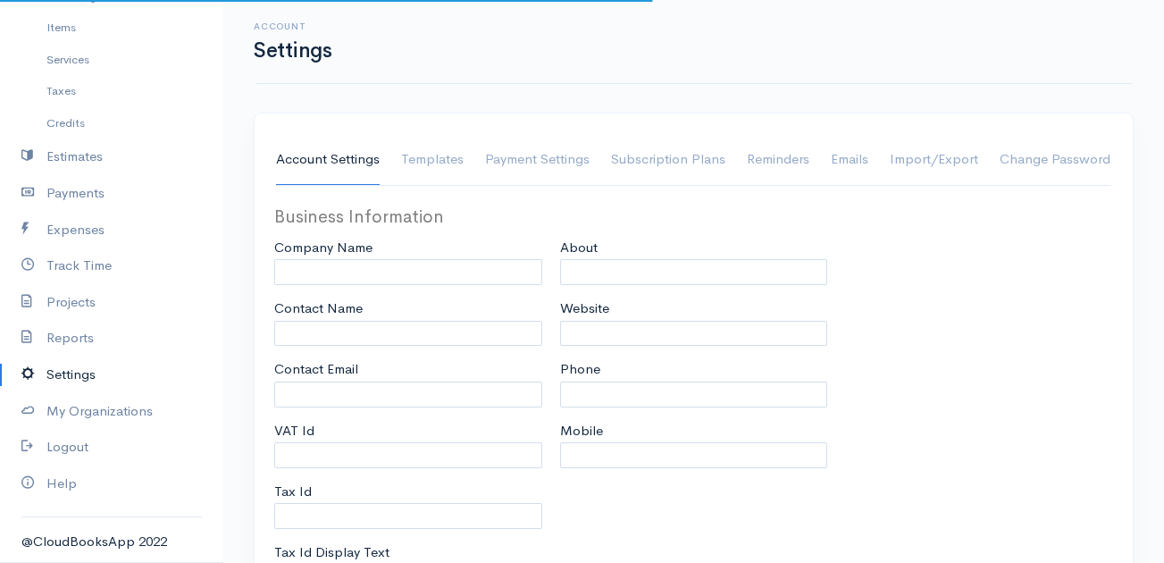
select select
type input "1050 E Flamingo Rd Suite E225"
type input "Las Vegas"
type input "Nevada"
type input "89119"
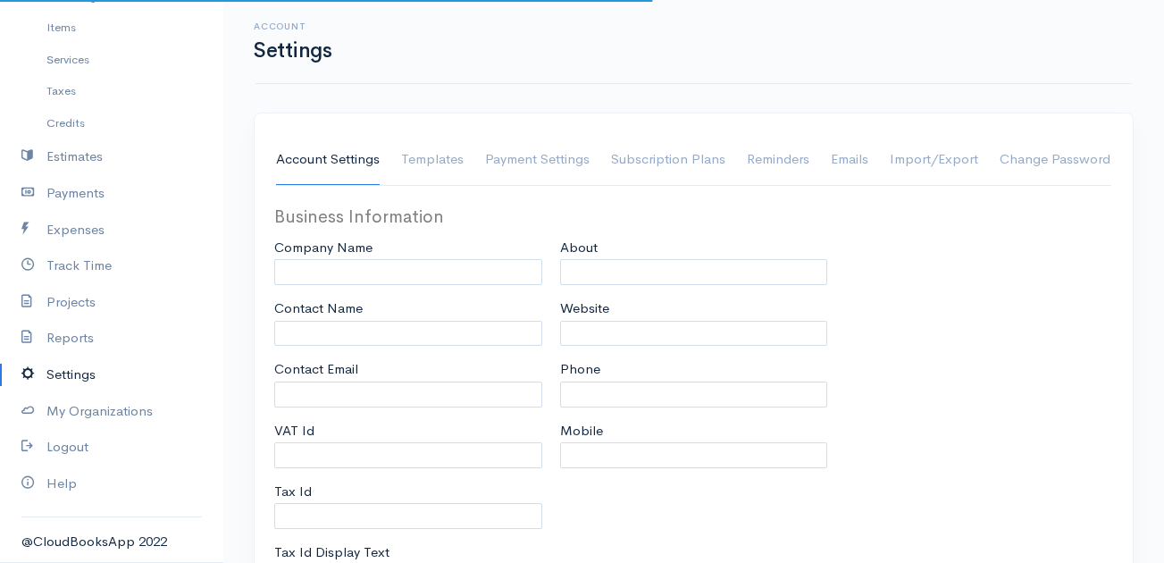
select select
type input "INVOICE"
type input "1"
select select "3"
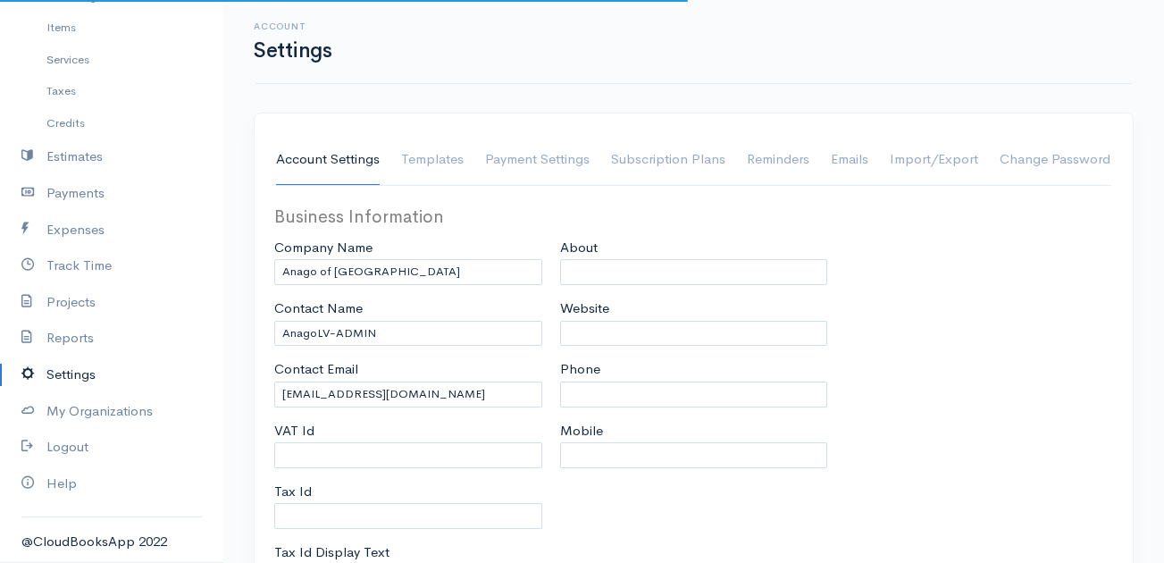
select select "[GEOGRAPHIC_DATA]"
select select "USD"
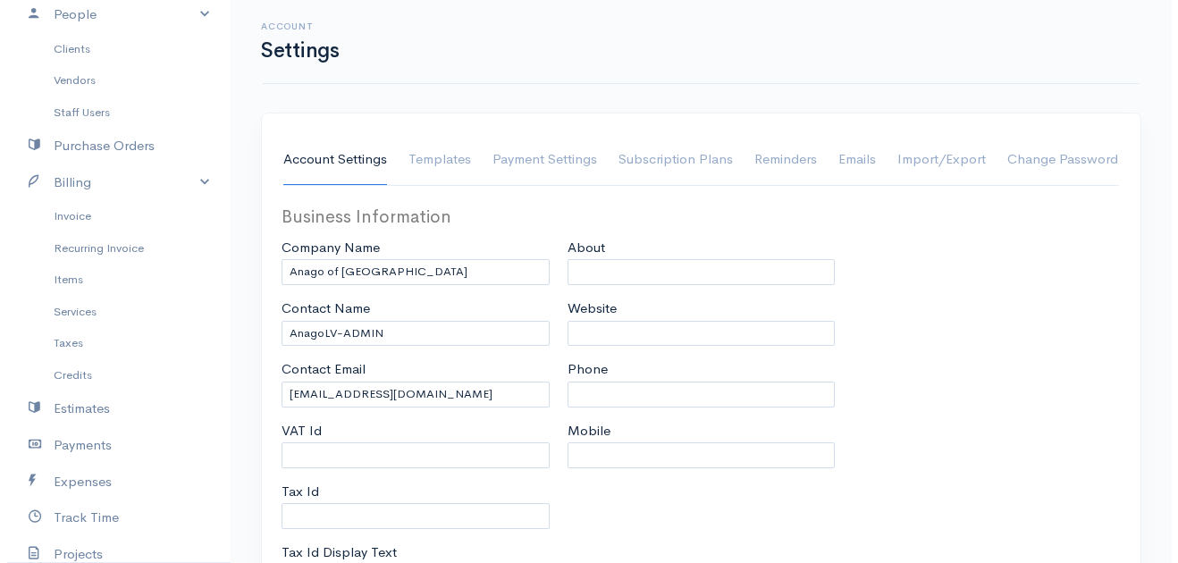
scroll to position [85, 0]
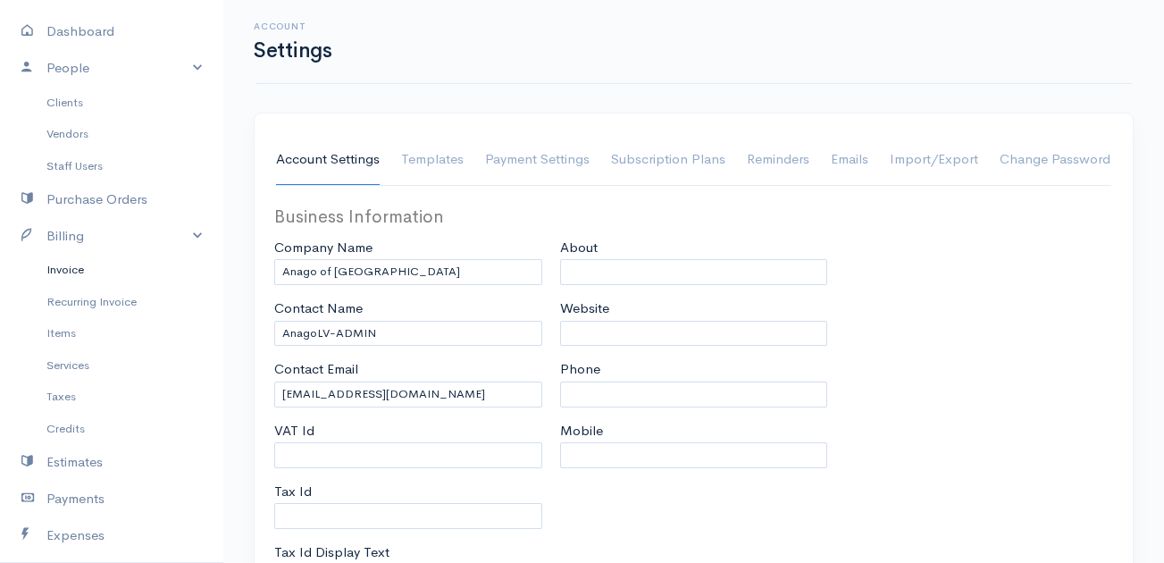
click at [96, 262] on link "Invoice" at bounding box center [111, 270] width 223 height 32
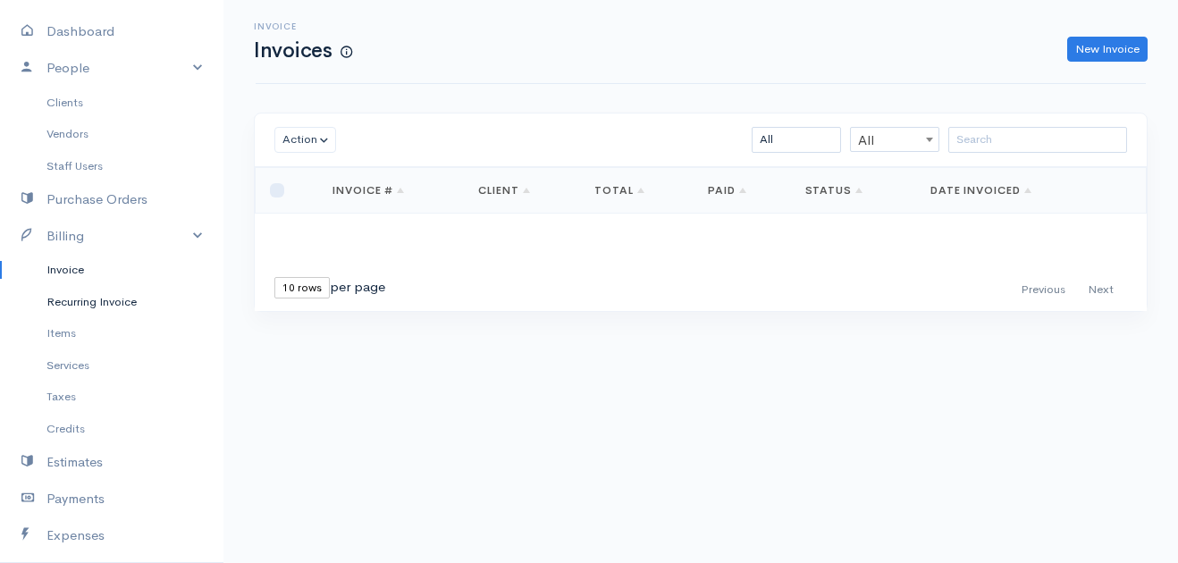
click at [96, 303] on link "Recurring Invoice" at bounding box center [111, 302] width 223 height 32
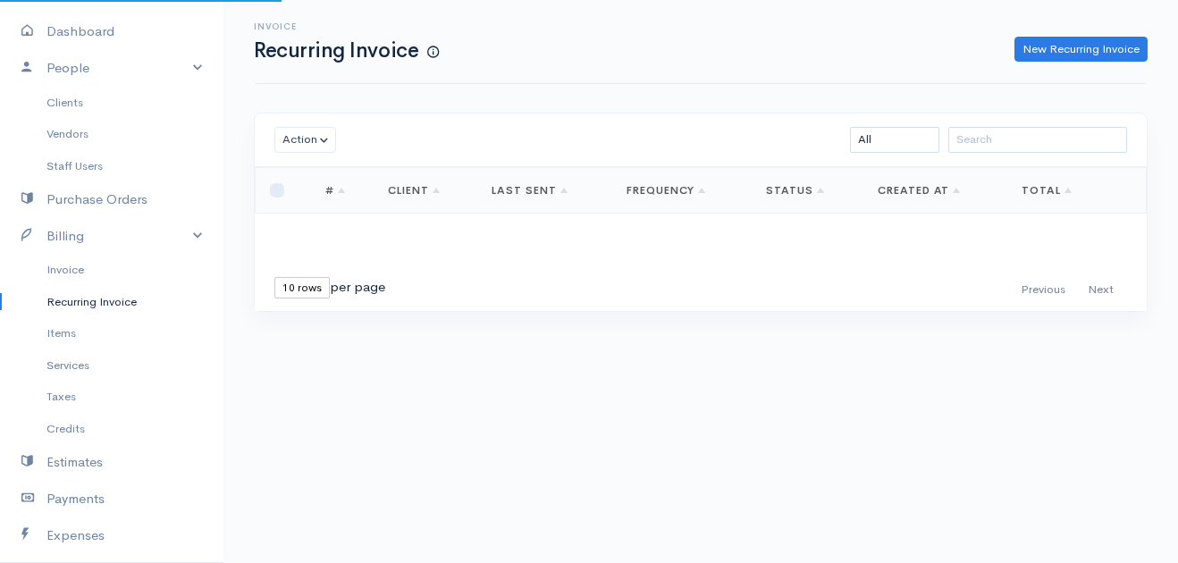
click at [96, 303] on link "Recurring Invoice" at bounding box center [111, 302] width 223 height 32
click at [66, 101] on link "Clients" at bounding box center [111, 103] width 223 height 32
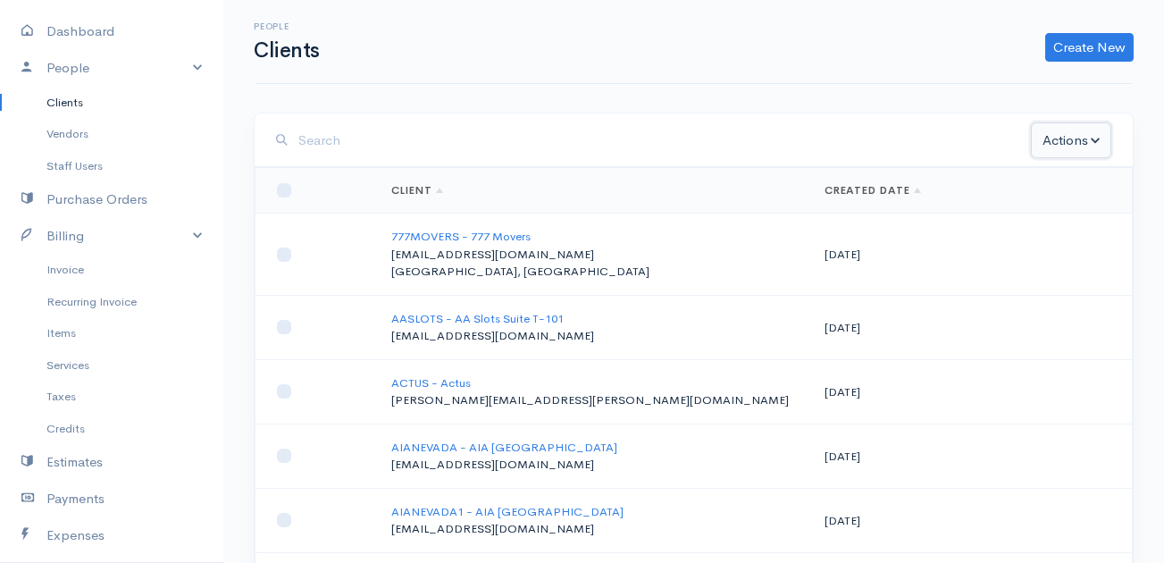
click at [1104, 140] on button "Actions" at bounding box center [1071, 140] width 80 height 37
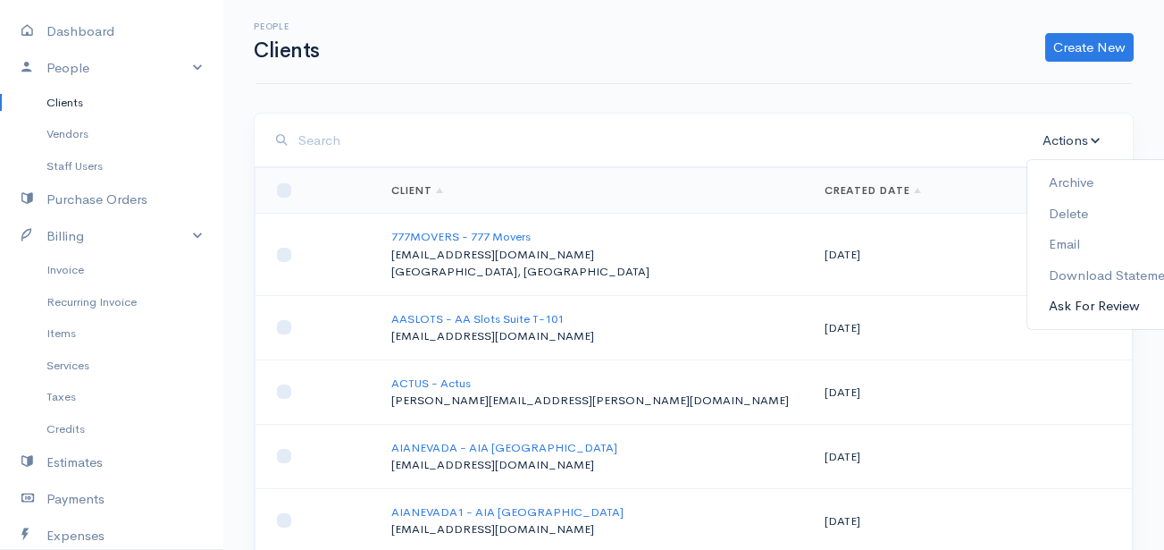
click at [1097, 299] on link "Ask For Review" at bounding box center [1114, 305] width 172 height 31
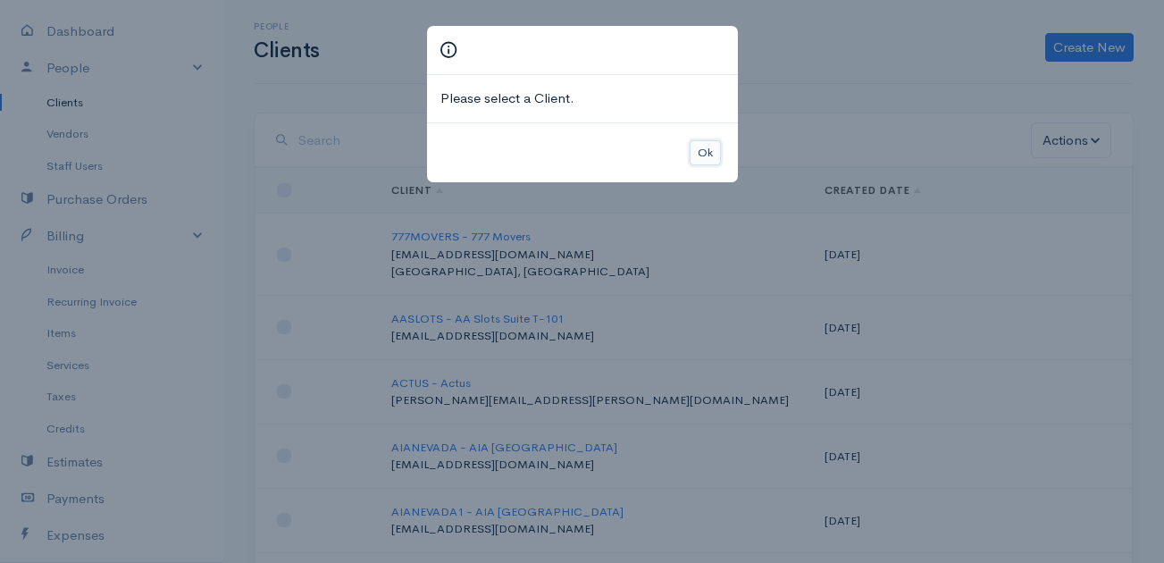
click at [701, 147] on button "Ok" at bounding box center [705, 153] width 31 height 26
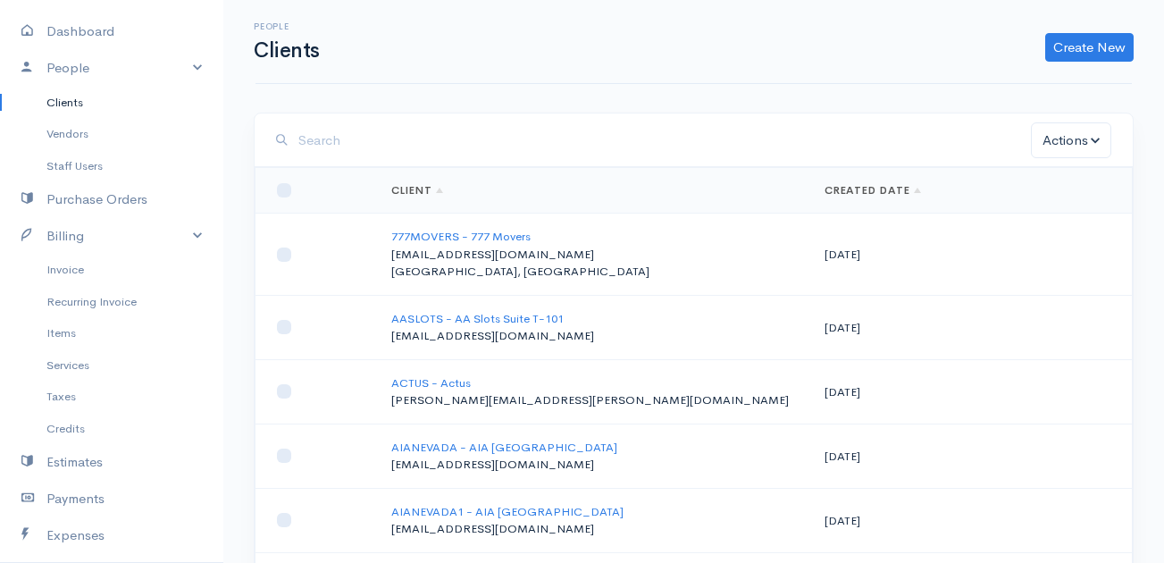
click at [103, 99] on link "Clients" at bounding box center [111, 103] width 223 height 32
click at [82, 139] on link "Vendors" at bounding box center [111, 134] width 223 height 32
